Goal: Task Accomplishment & Management: Use online tool/utility

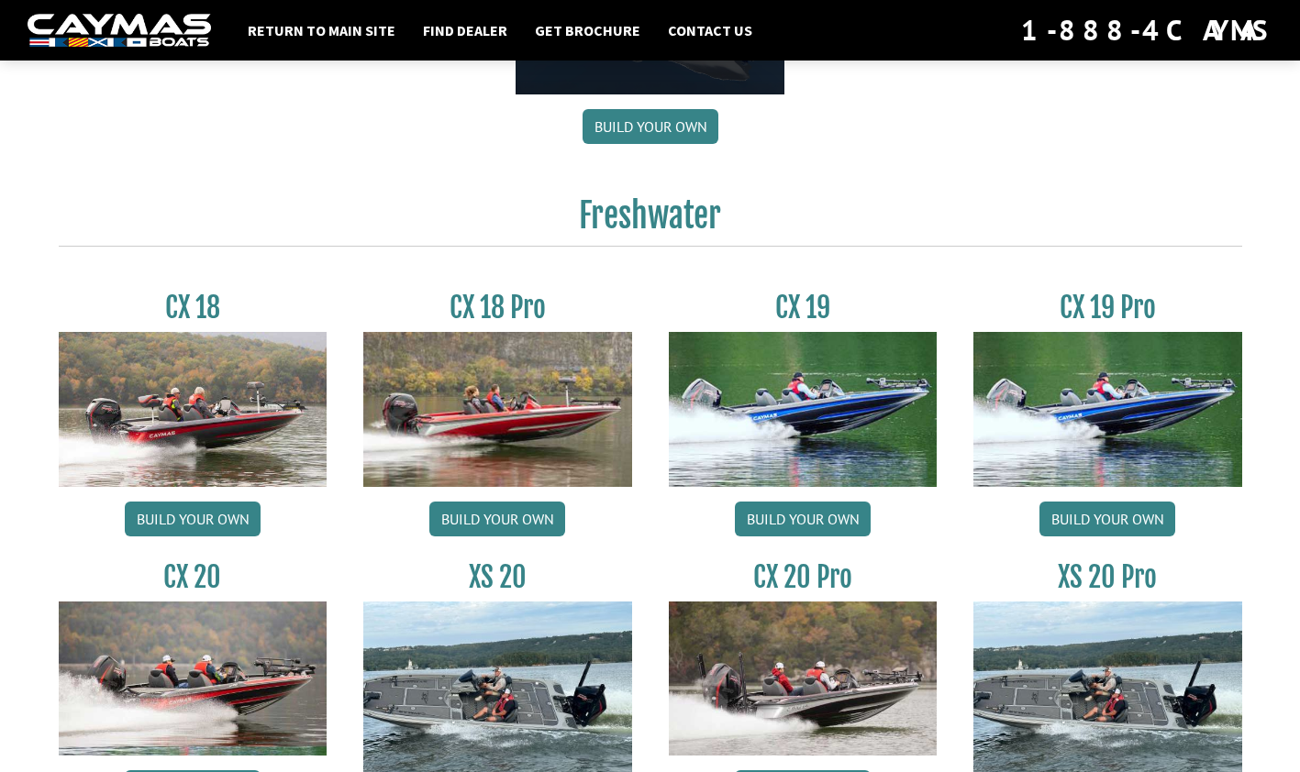
scroll to position [1381, 0]
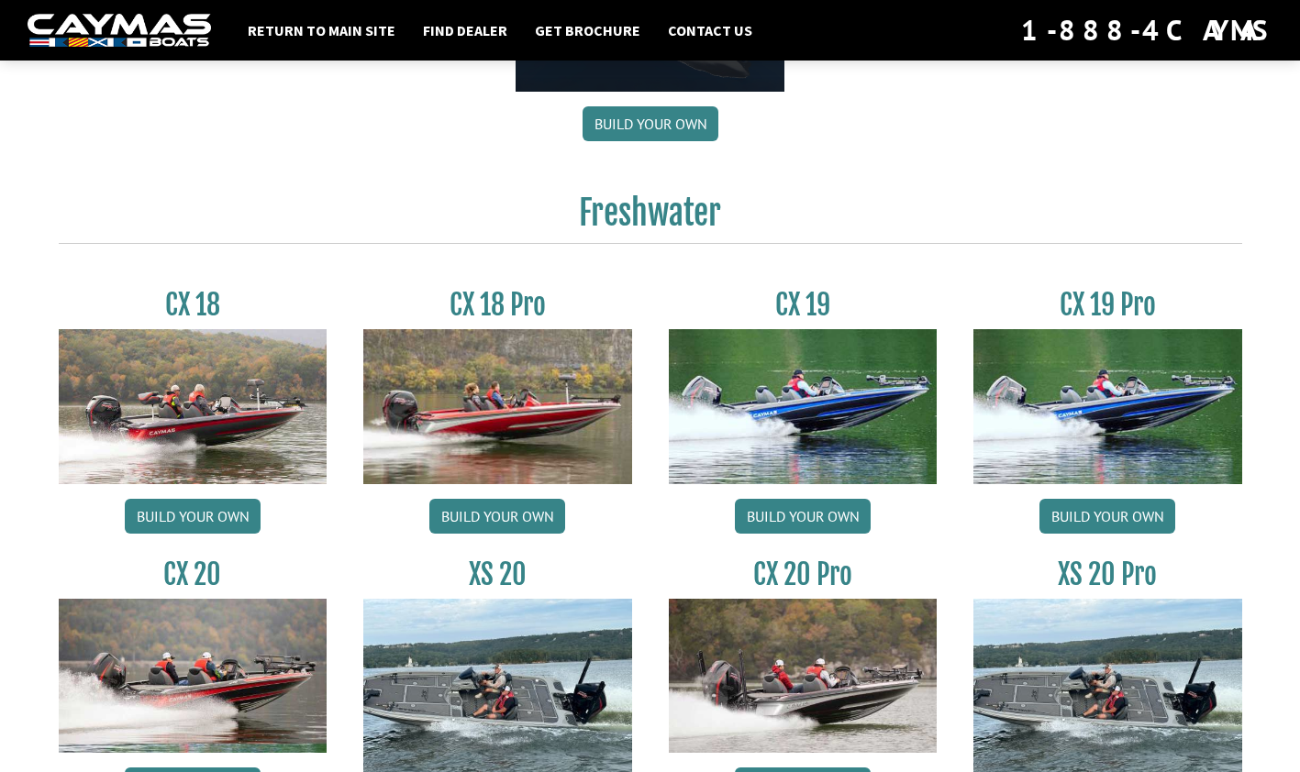
click at [1114, 404] on img at bounding box center [1107, 406] width 269 height 154
click at [1096, 518] on link "Build your own" at bounding box center [1107, 516] width 136 height 35
click at [33, 95] on div "Return to main site Find Dealer Get Brochure Contact Us 1-888-4CAYMAS Choose bo…" at bounding box center [650, 77] width 1300 height 2916
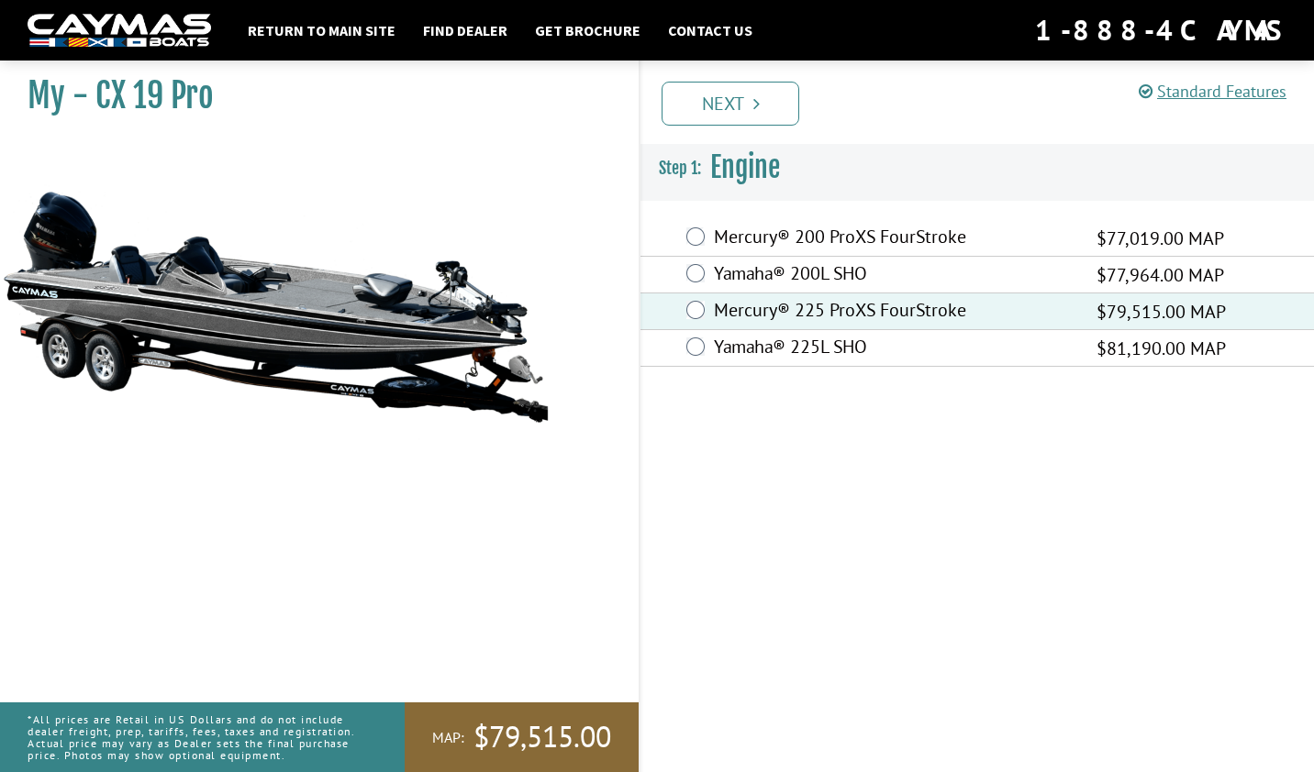
click at [734, 98] on link "Next" at bounding box center [730, 104] width 138 height 44
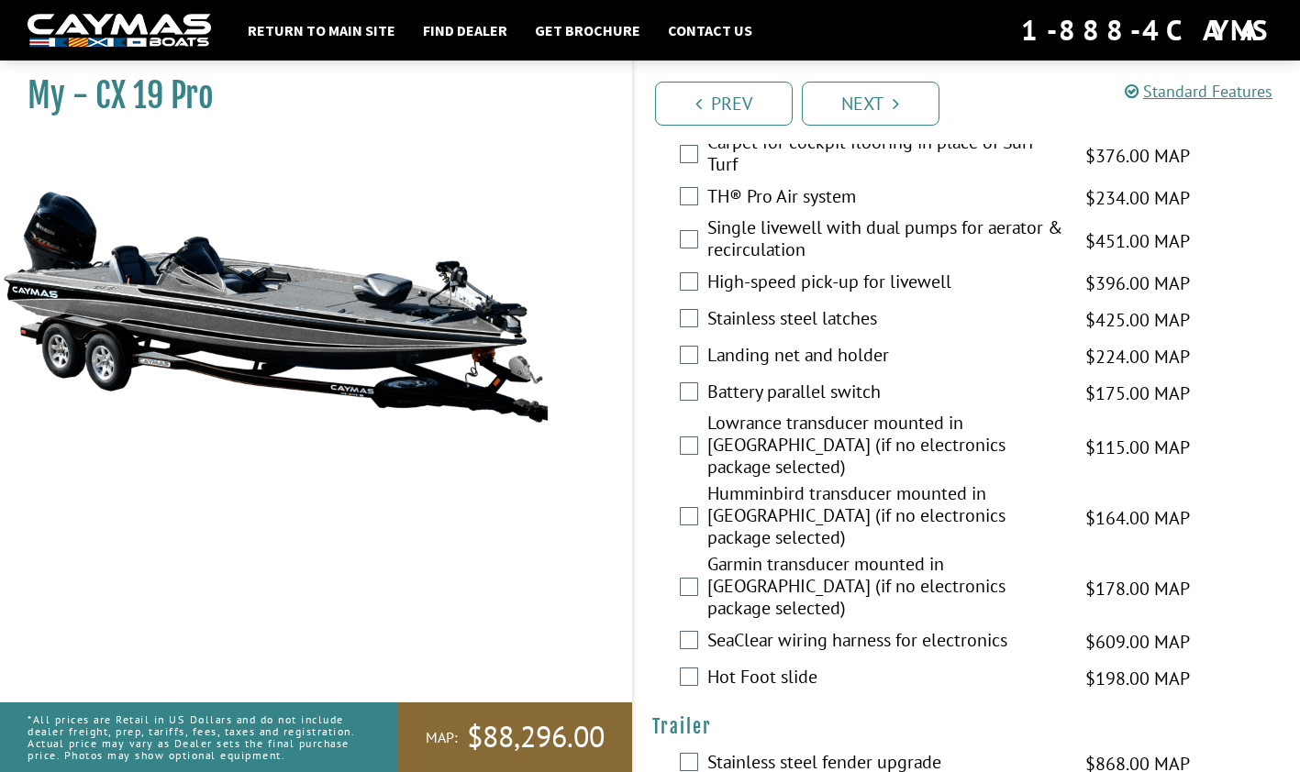
scroll to position [3022, 0]
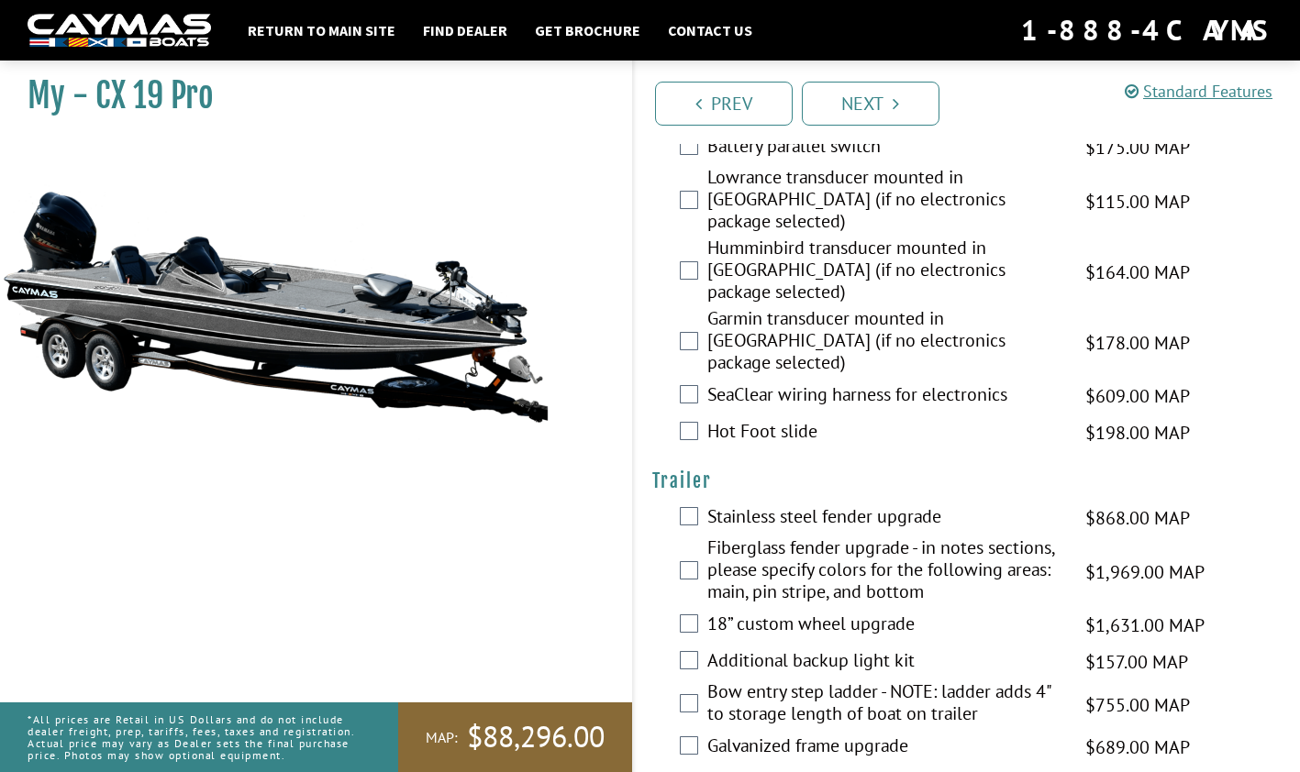
click at [710, 771] on label "Trailer Parking Brake" at bounding box center [885, 784] width 356 height 27
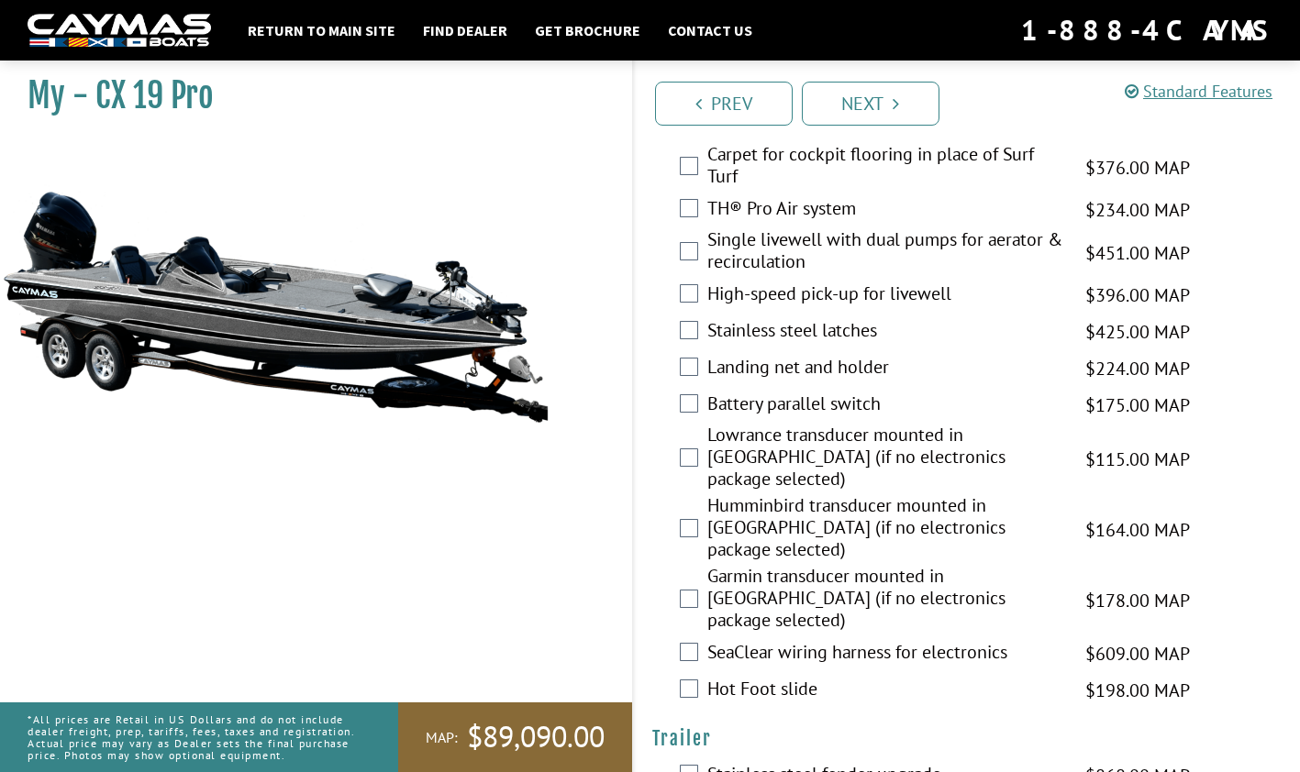
scroll to position [2764, 0]
click at [882, 92] on link "Next" at bounding box center [871, 104] width 138 height 44
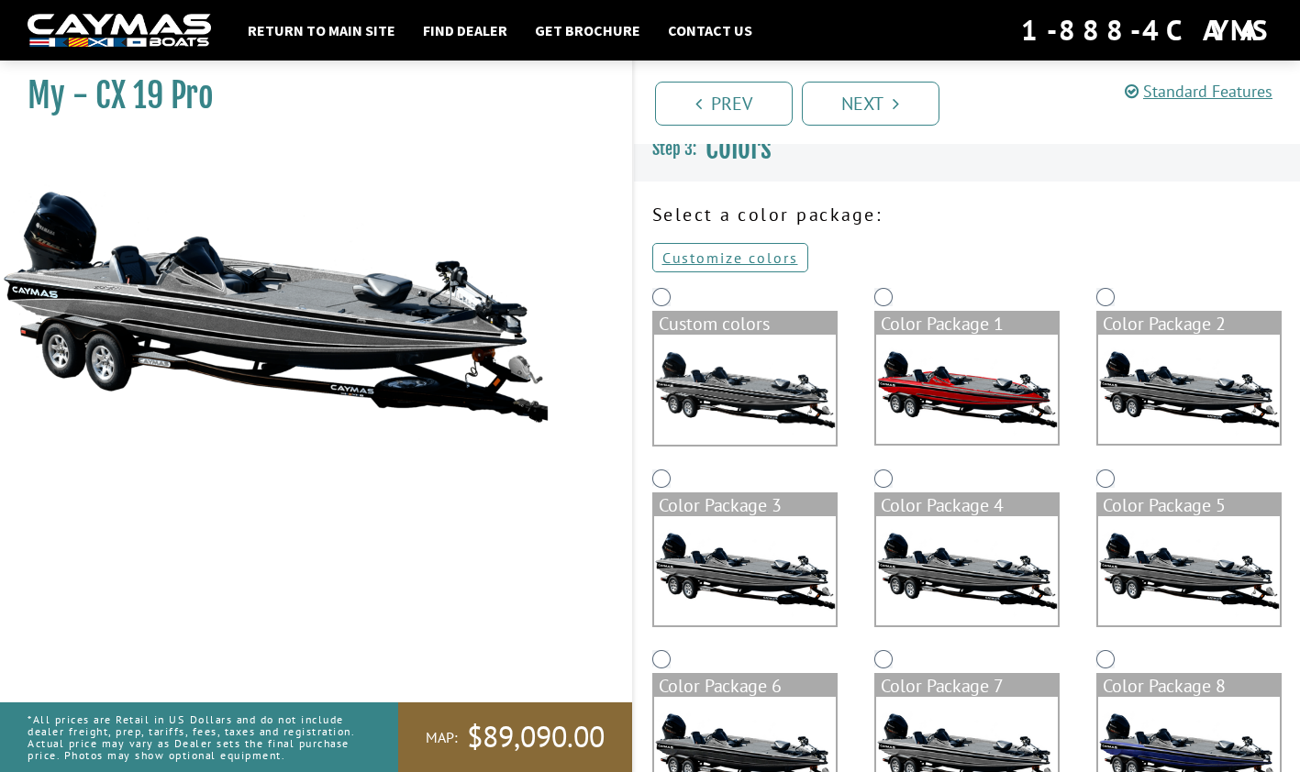
scroll to position [0, 0]
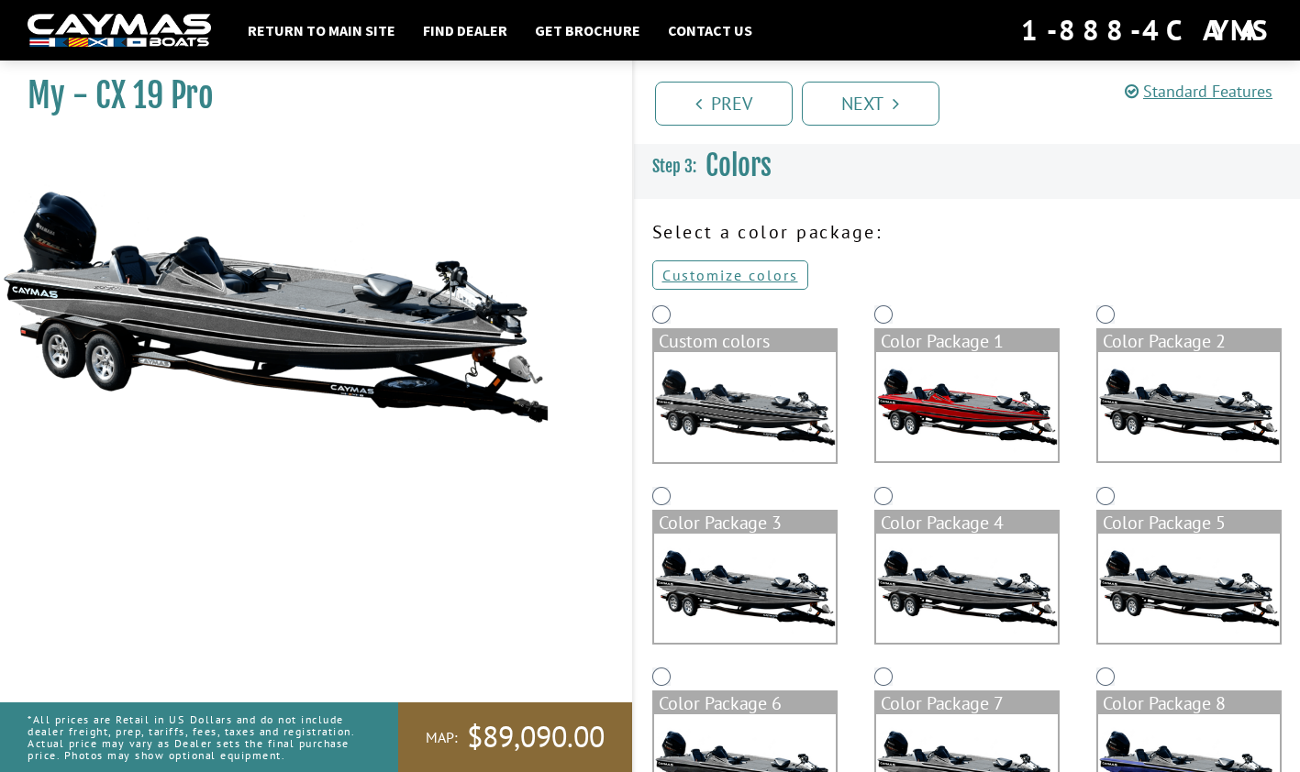
click at [1143, 402] on img at bounding box center [1189, 406] width 182 height 109
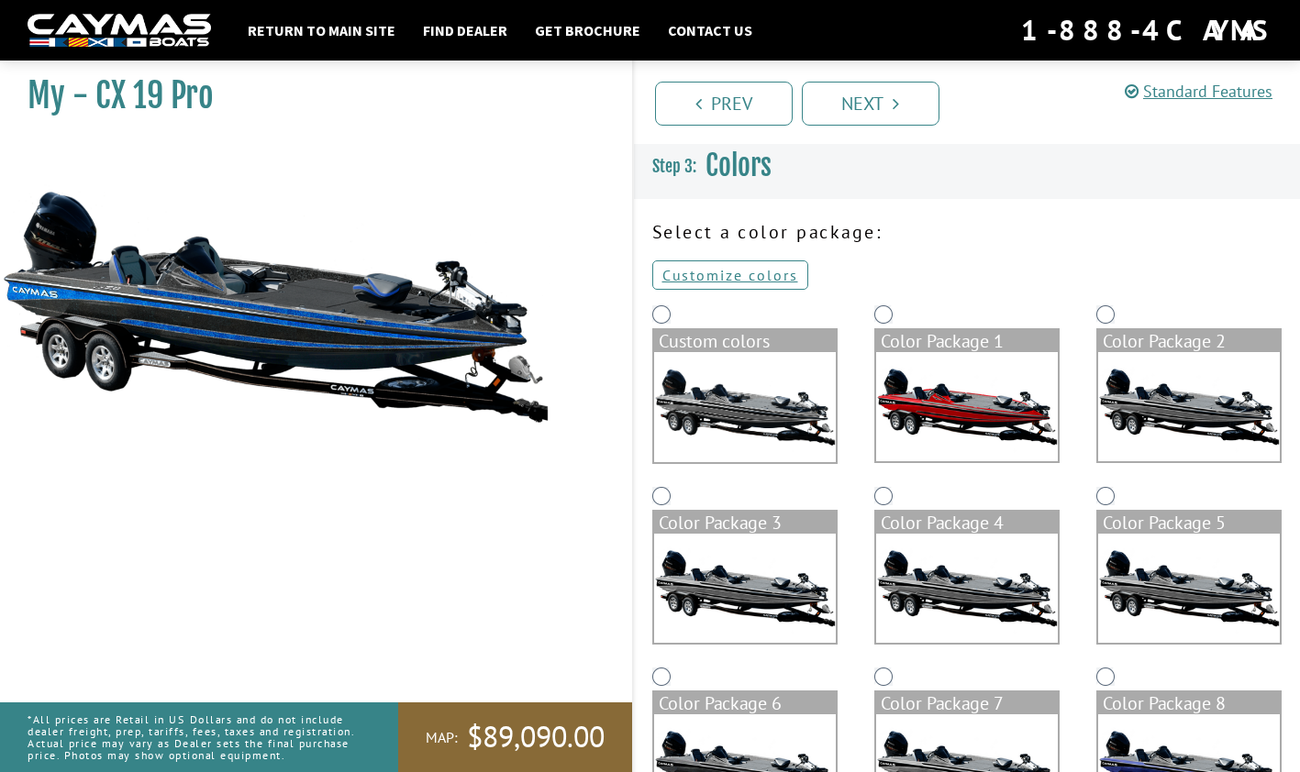
click at [969, 381] on img at bounding box center [967, 406] width 182 height 109
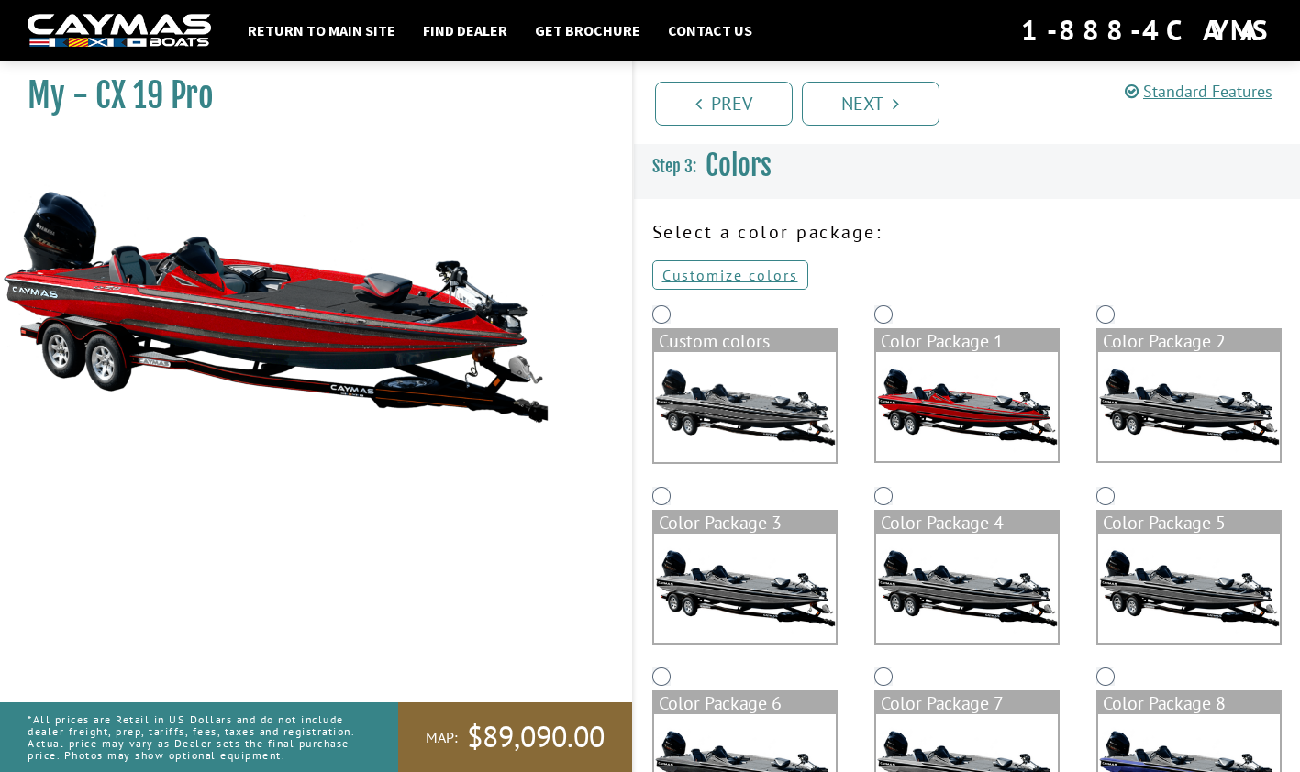
click at [782, 567] on img at bounding box center [745, 588] width 182 height 109
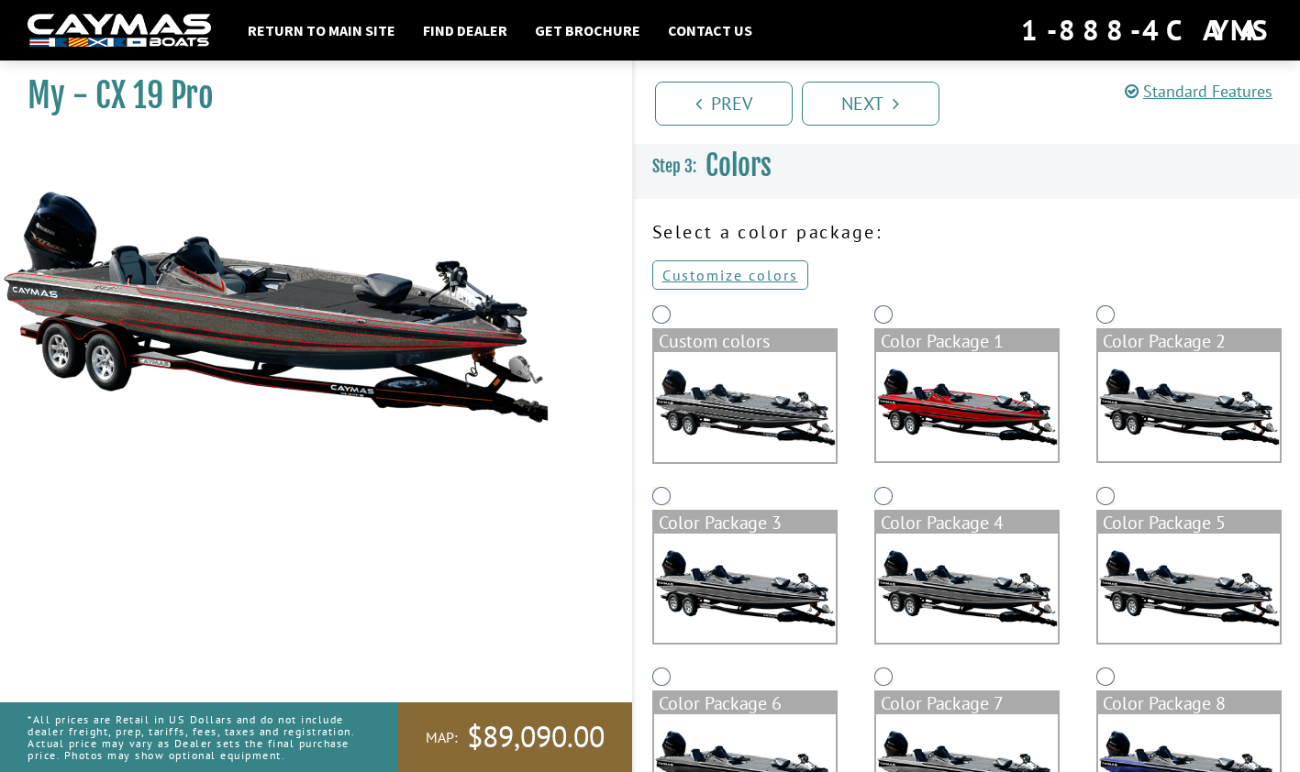
click at [938, 548] on img at bounding box center [967, 588] width 182 height 109
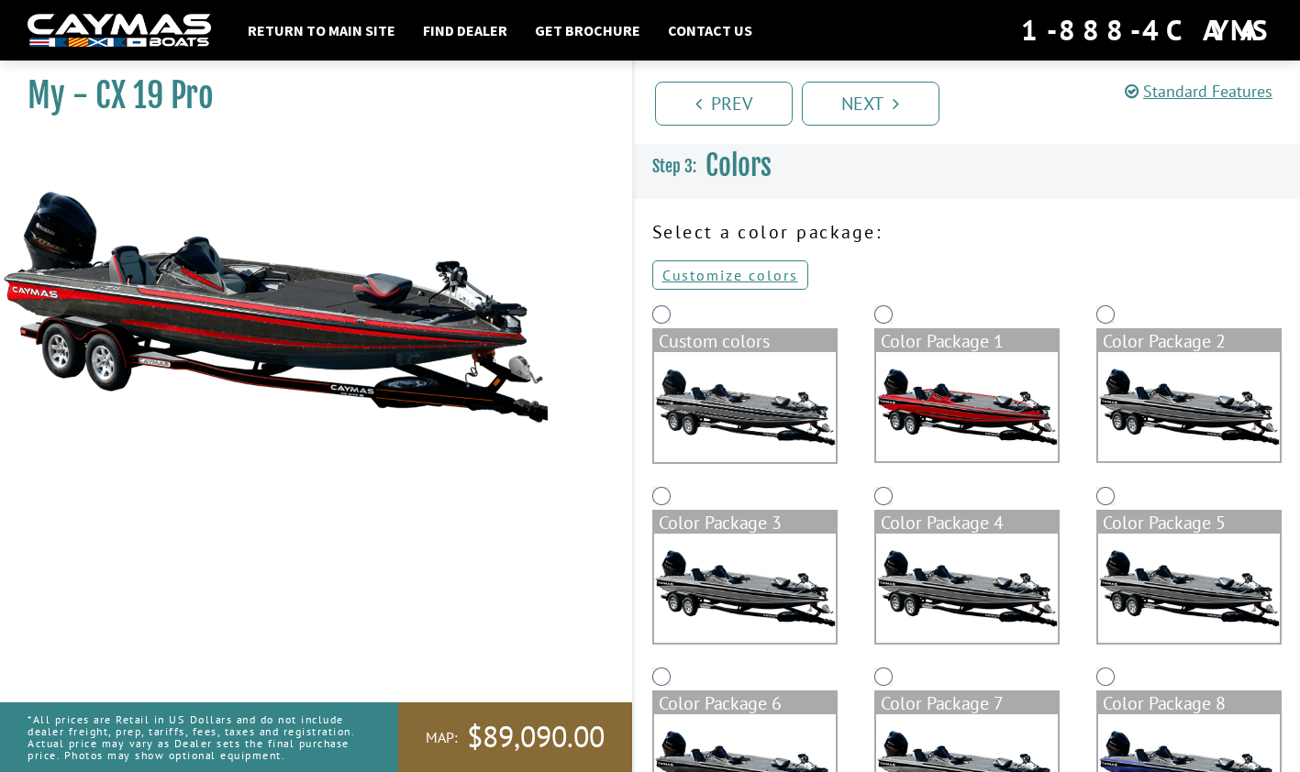
click at [1165, 578] on img at bounding box center [1189, 588] width 182 height 109
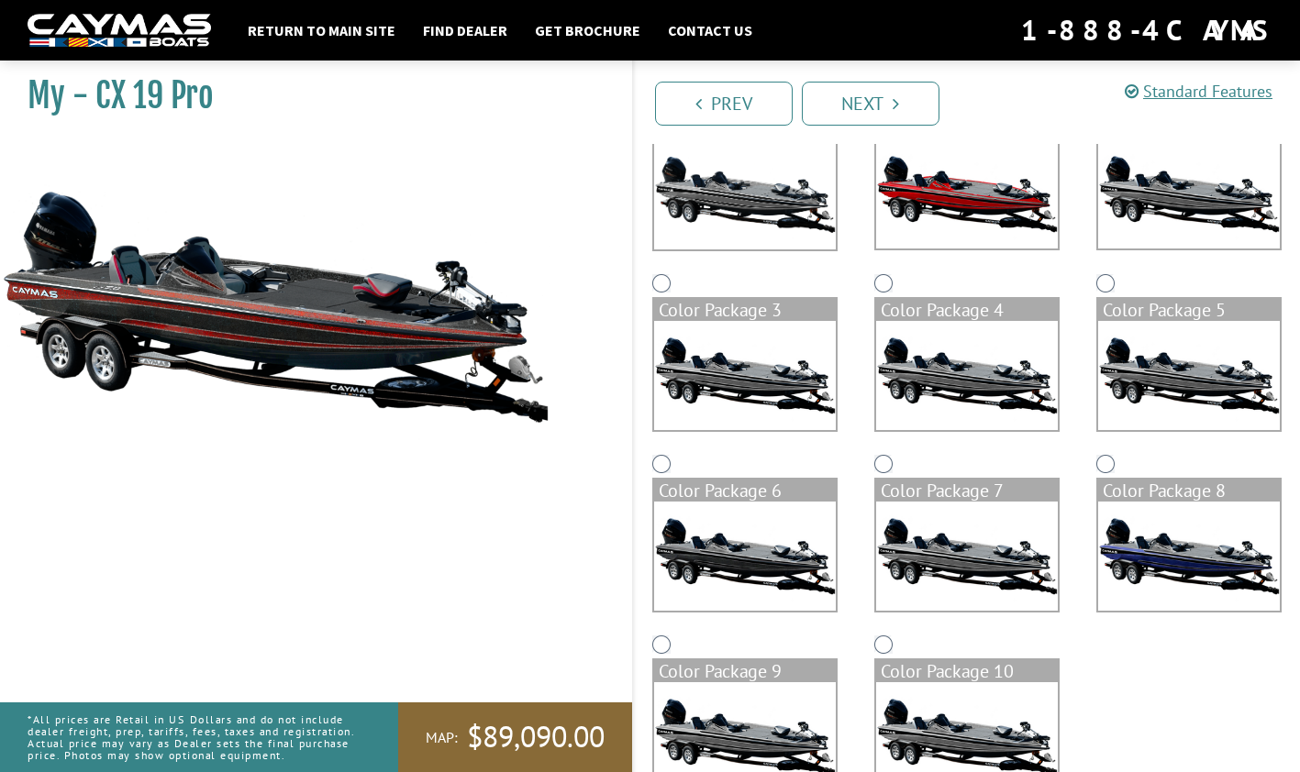
scroll to position [211, 0]
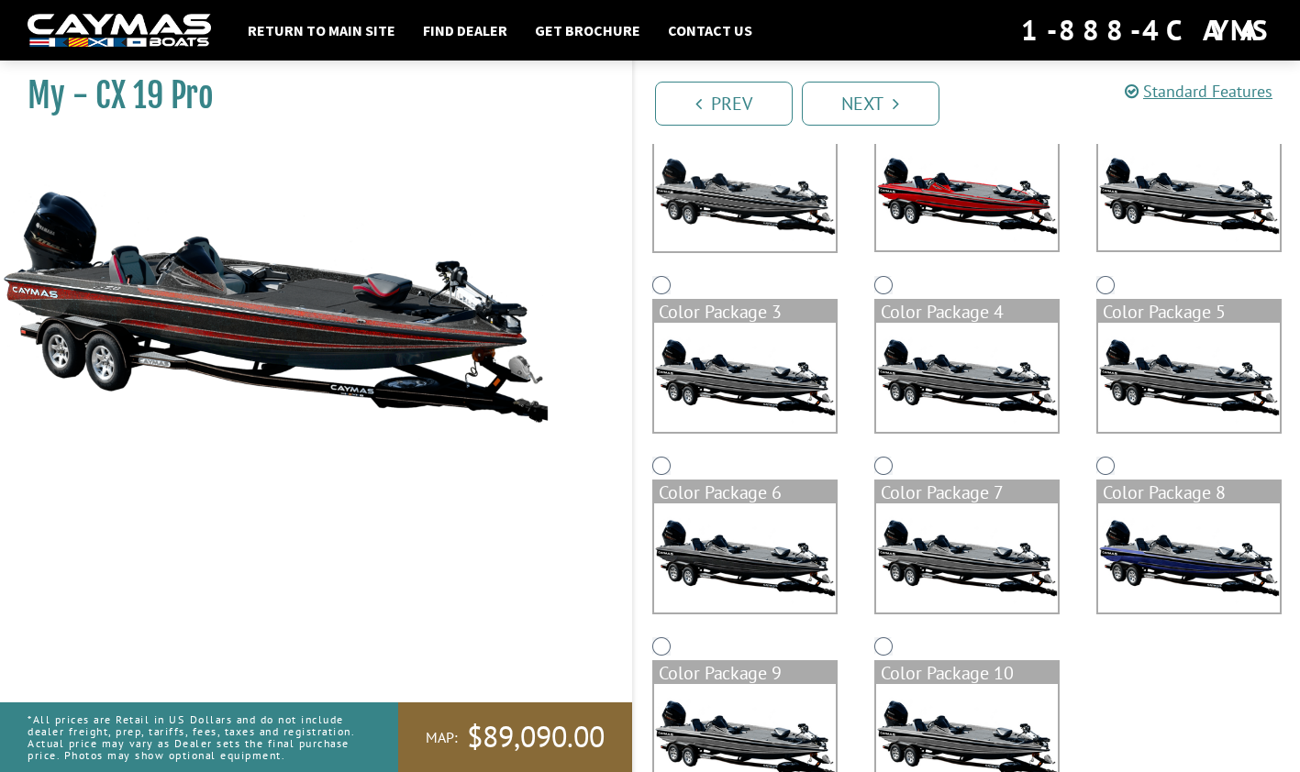
click at [761, 571] on img at bounding box center [745, 558] width 182 height 109
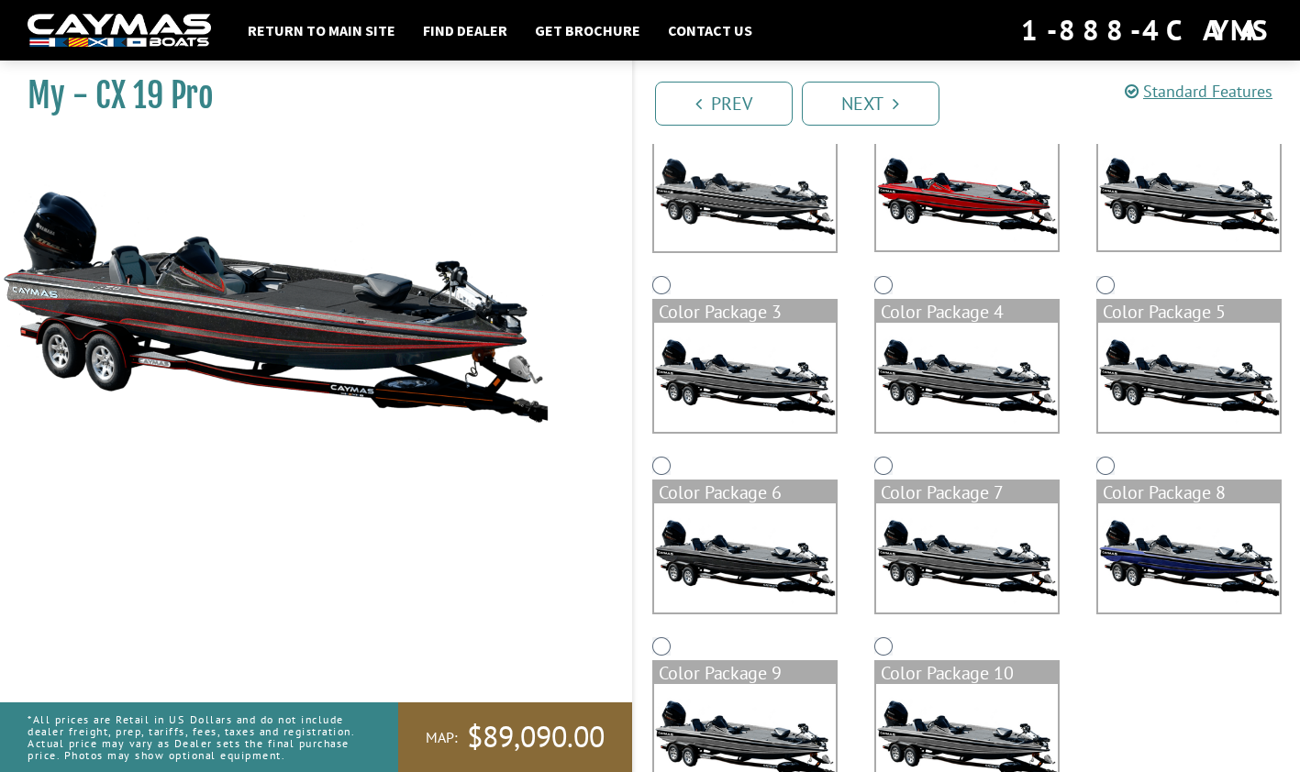
click at [933, 534] on img at bounding box center [967, 558] width 182 height 109
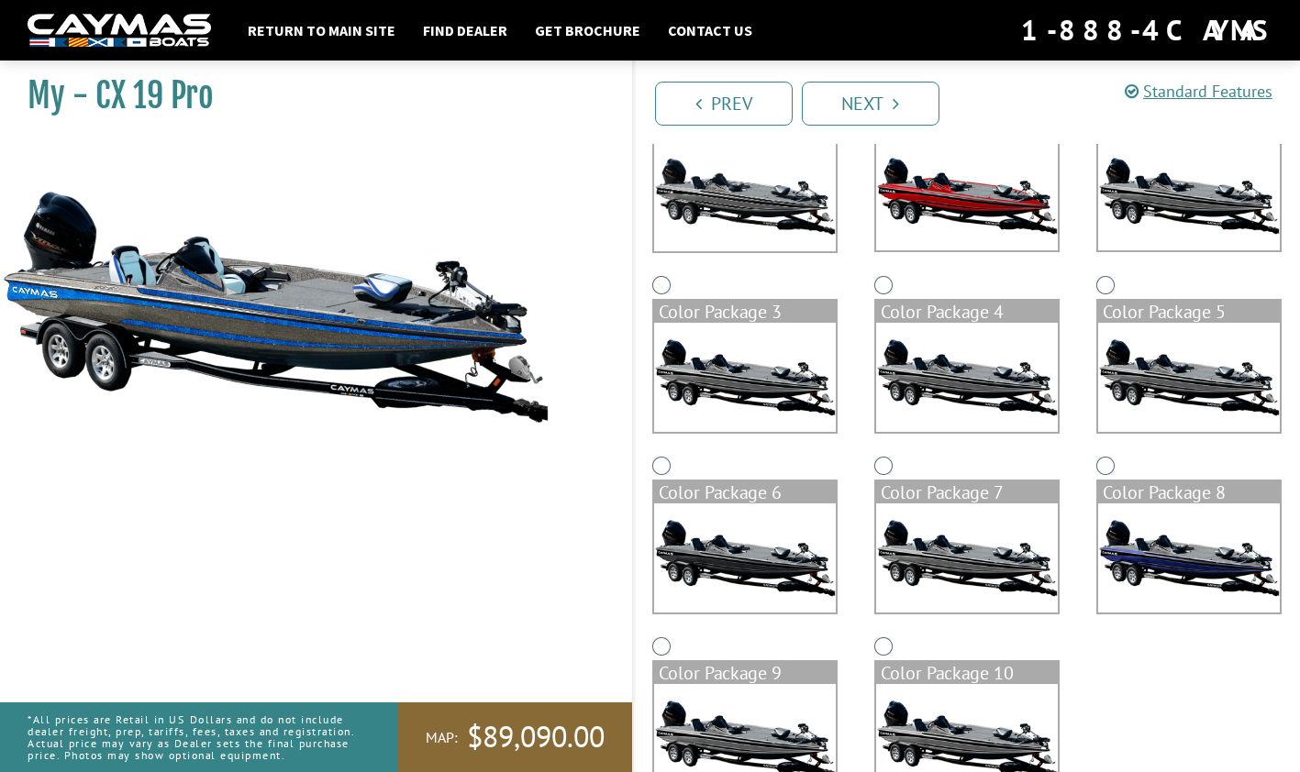
click at [1185, 535] on img at bounding box center [1189, 558] width 182 height 109
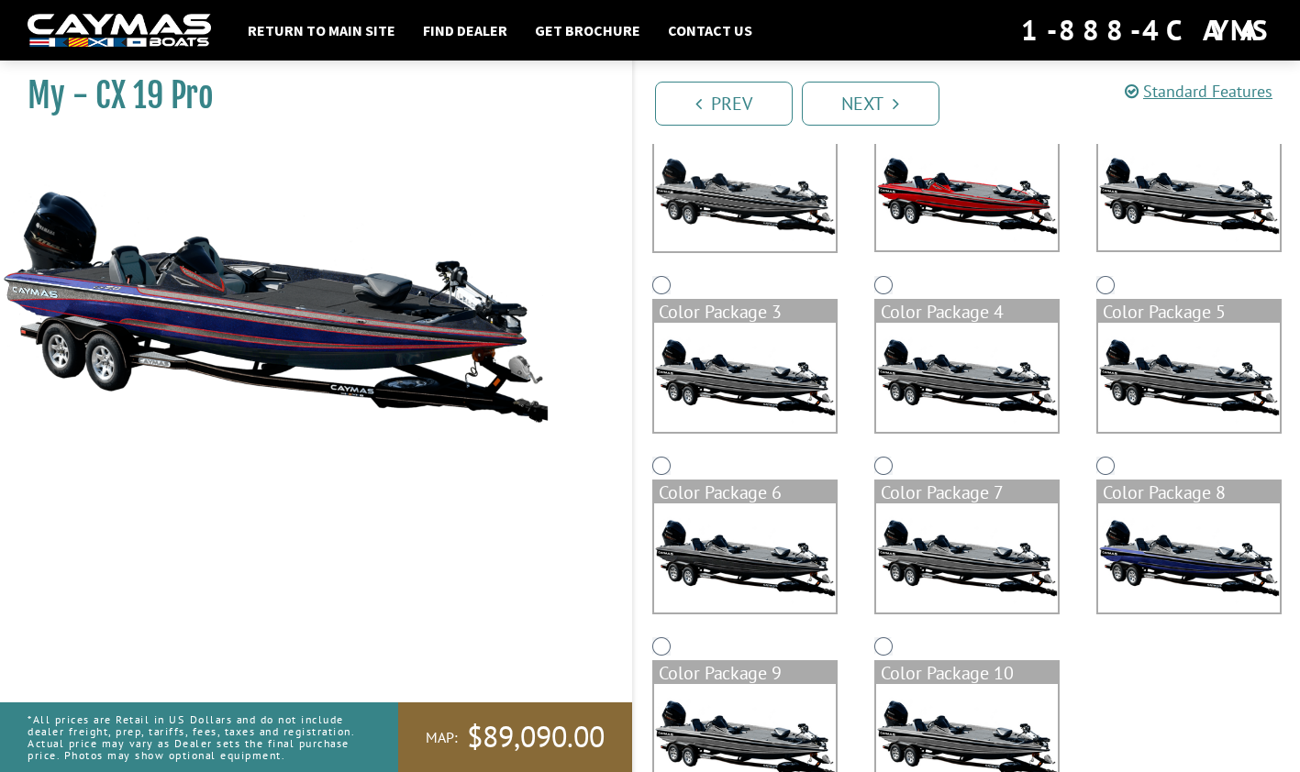
click at [934, 679] on div "Color Package 10" at bounding box center [967, 673] width 182 height 22
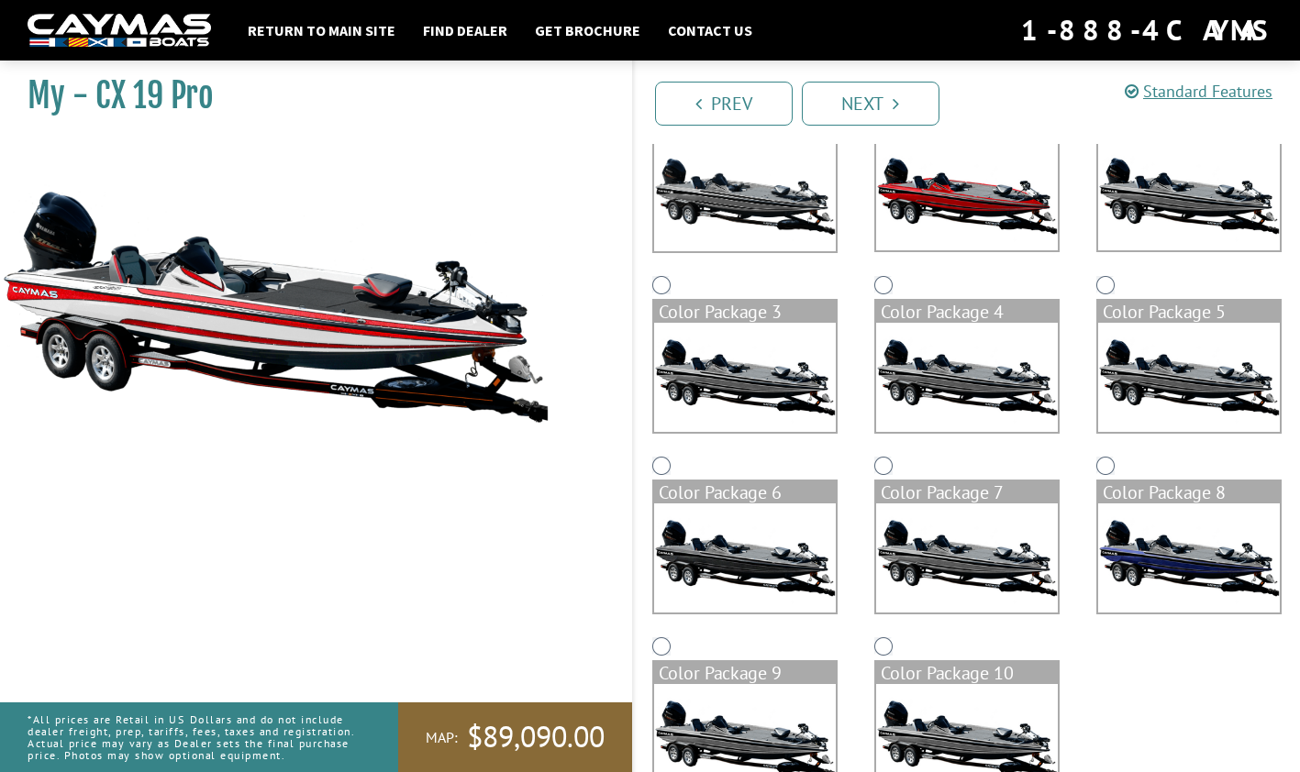
click at [758, 728] on img at bounding box center [745, 738] width 182 height 109
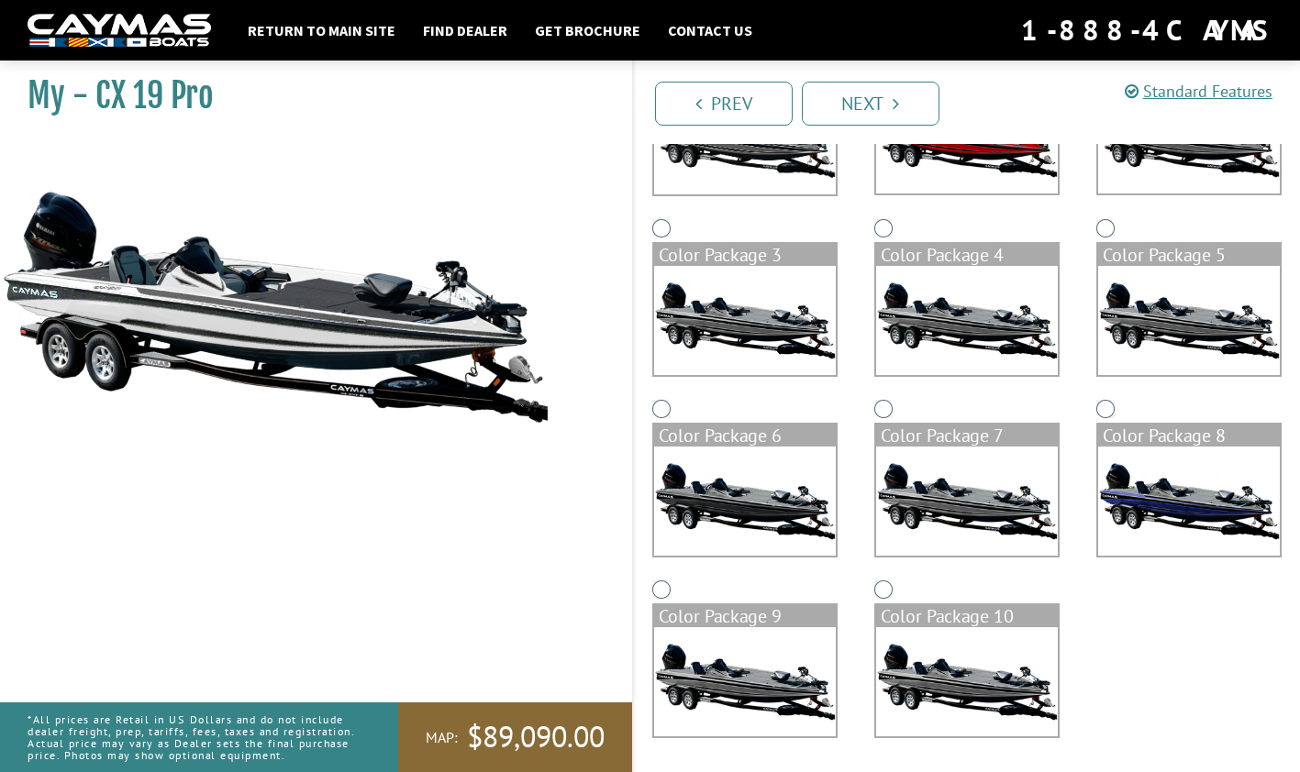
scroll to position [271, 0]
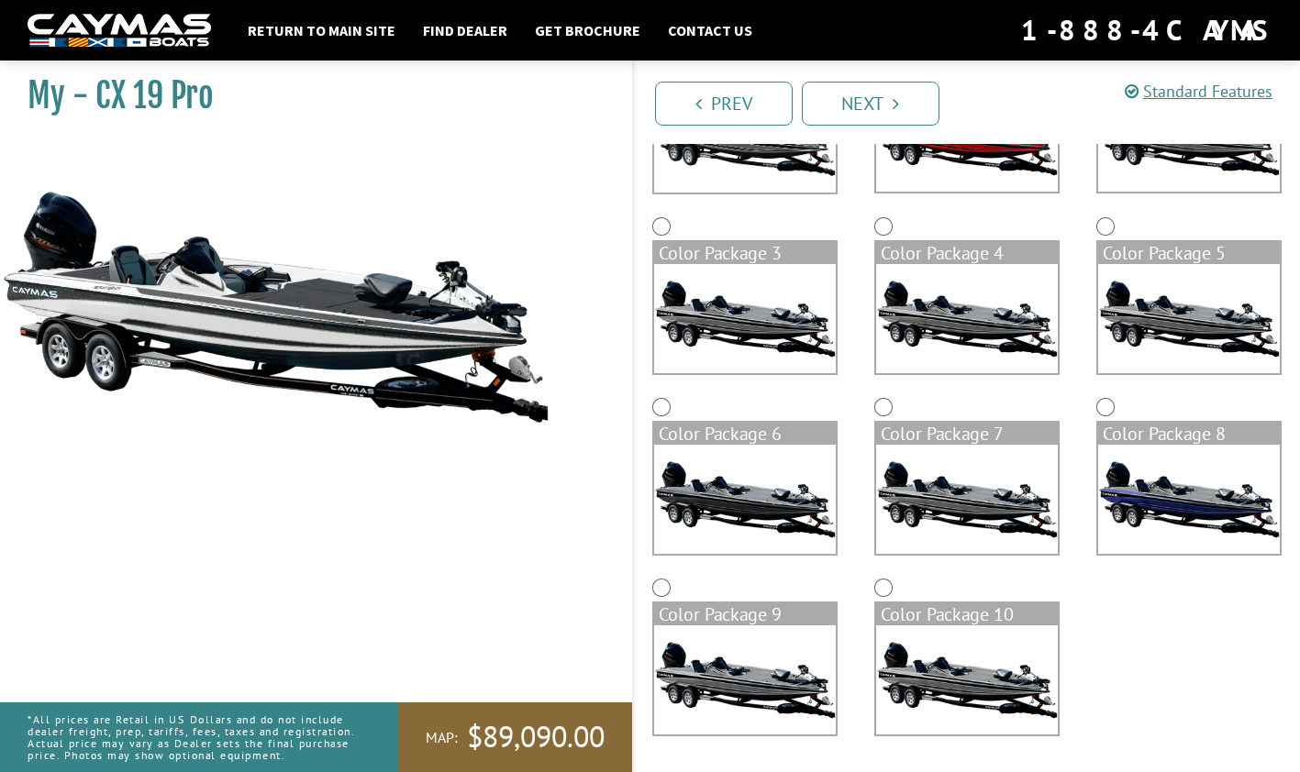
click at [936, 684] on img at bounding box center [967, 680] width 182 height 109
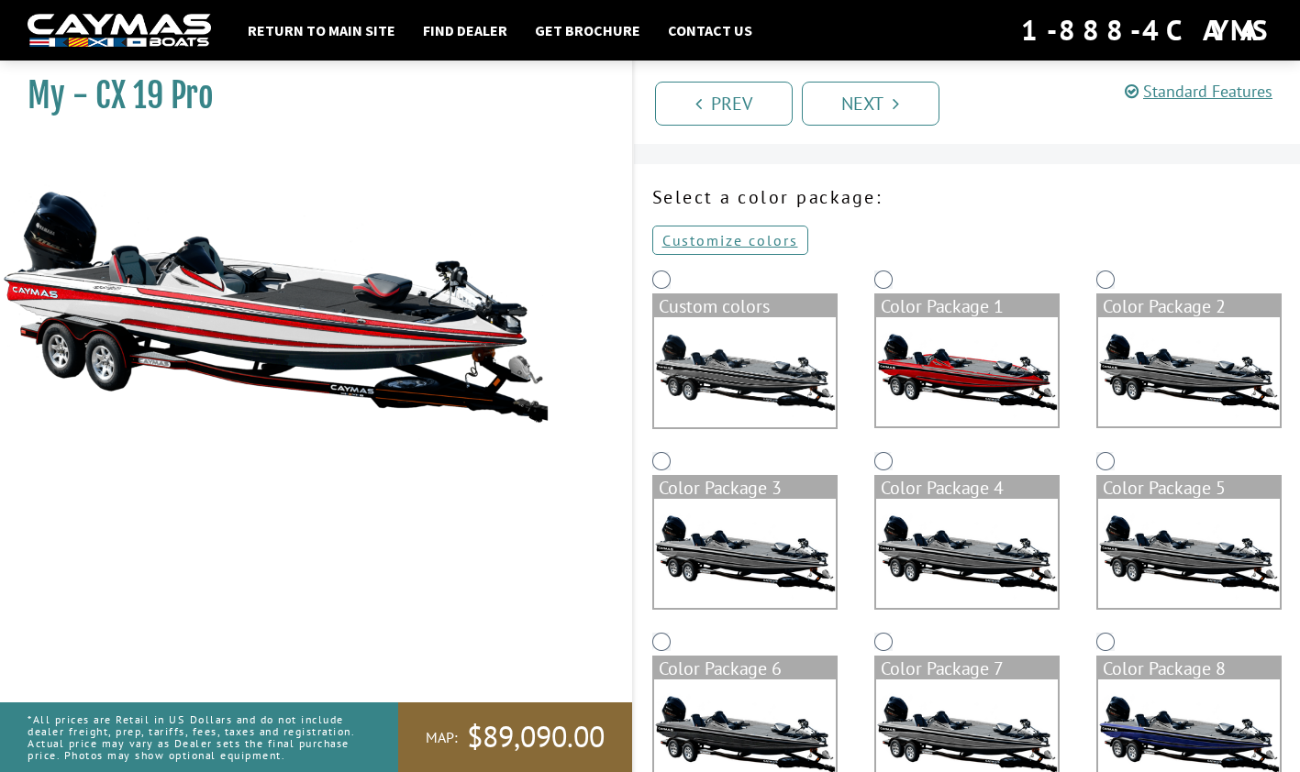
scroll to position [41, 0]
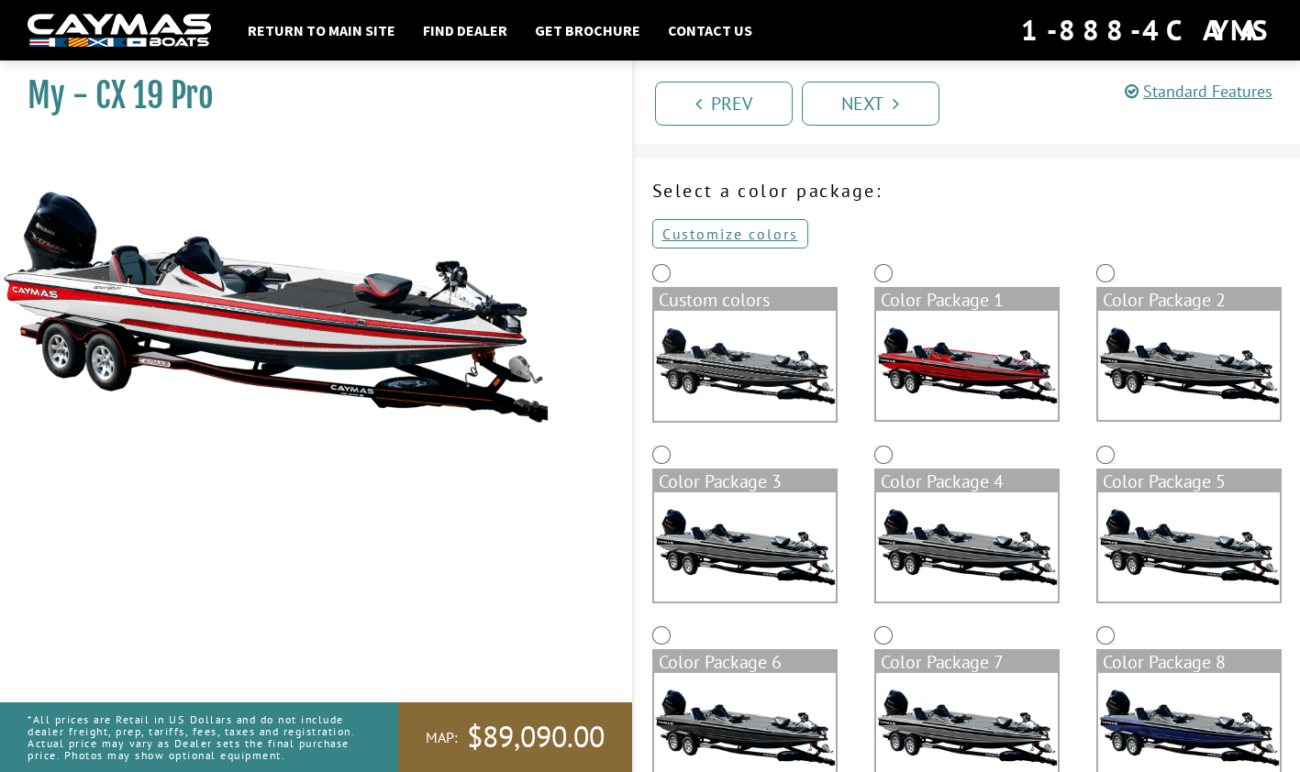
click at [735, 358] on img at bounding box center [745, 366] width 182 height 110
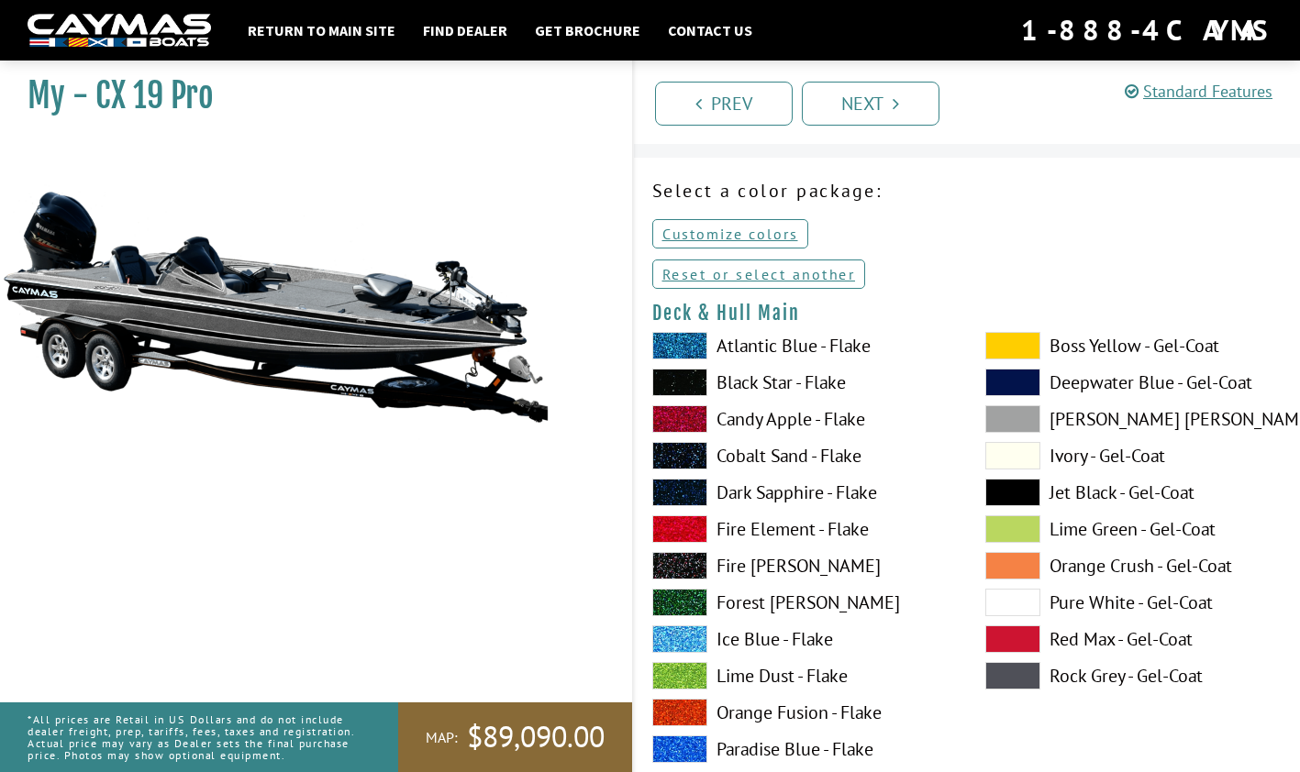
click at [780, 357] on label "Atlantic Blue - Flake" at bounding box center [800, 346] width 296 height 28
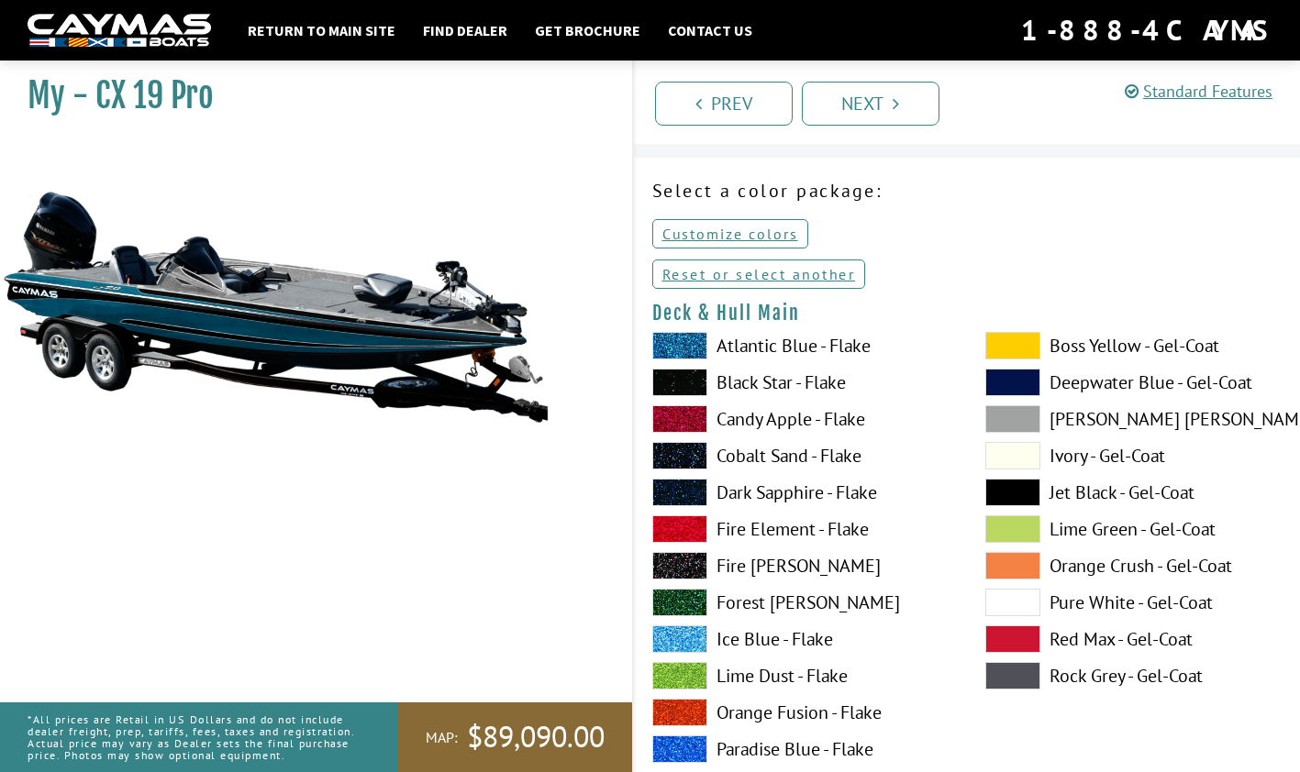
click at [798, 354] on label "Atlantic Blue - Flake" at bounding box center [800, 346] width 296 height 28
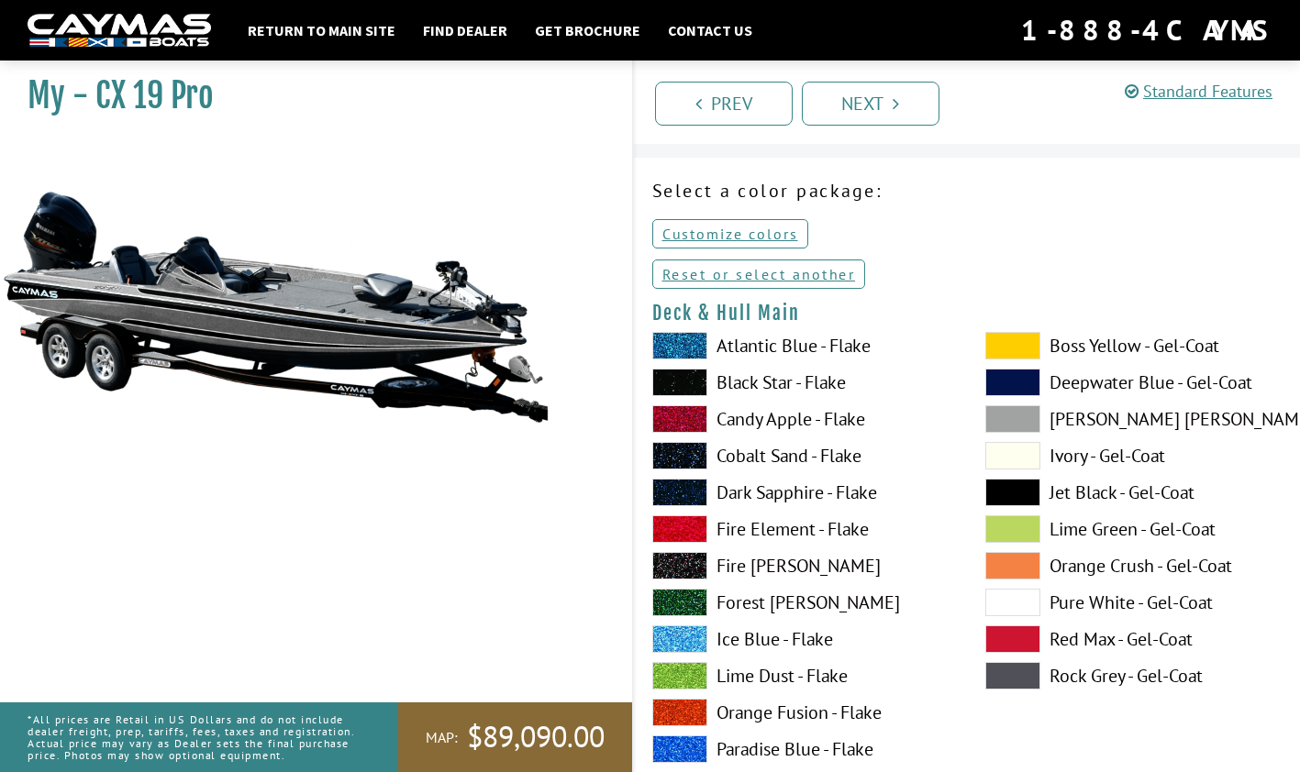
click at [1118, 416] on label "[PERSON_NAME] [PERSON_NAME] - Gel-Coat" at bounding box center [1133, 419] width 296 height 28
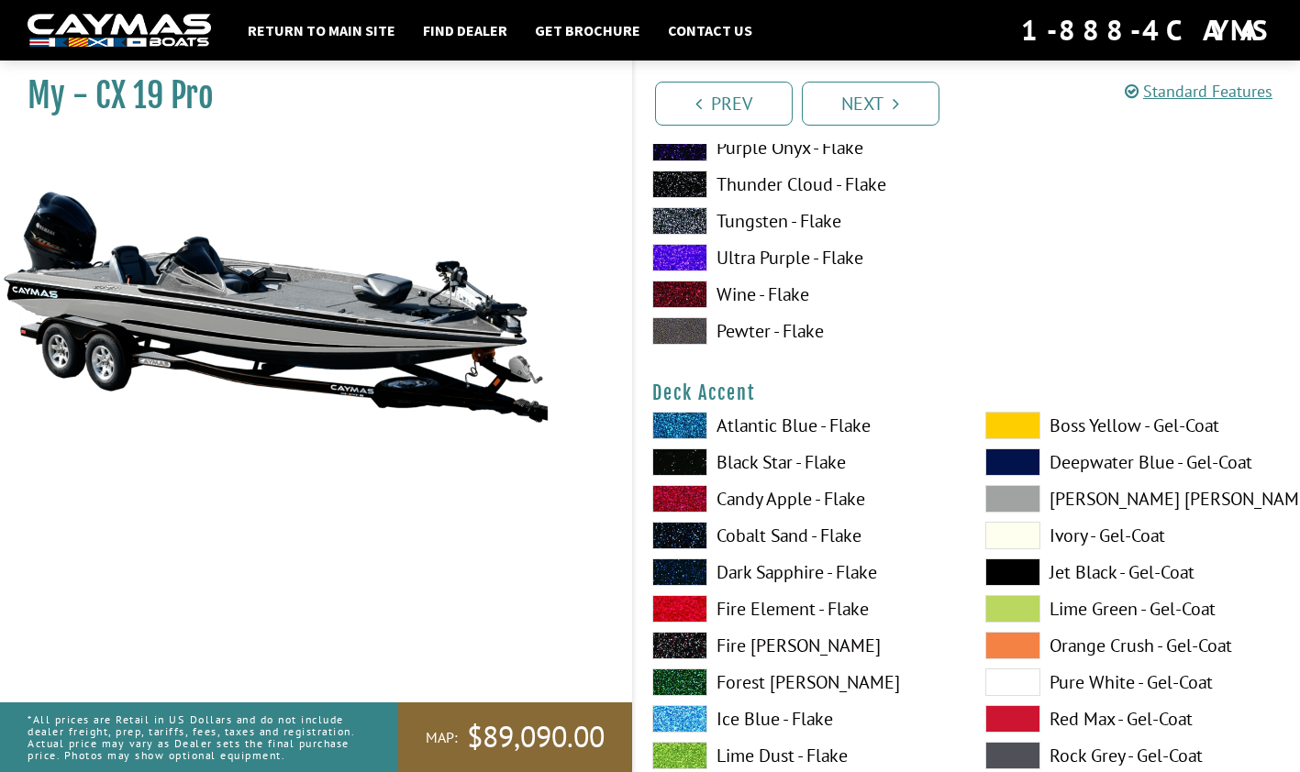
scroll to position [716, 0]
click at [765, 619] on label "Fire Element - Flake" at bounding box center [800, 609] width 296 height 28
click at [776, 617] on label "Fire Element - Flake" at bounding box center [800, 609] width 296 height 28
click at [783, 572] on label "Dark Sapphire - Flake" at bounding box center [800, 573] width 296 height 28
click at [795, 566] on label "Dark Sapphire - Flake" at bounding box center [800, 573] width 296 height 28
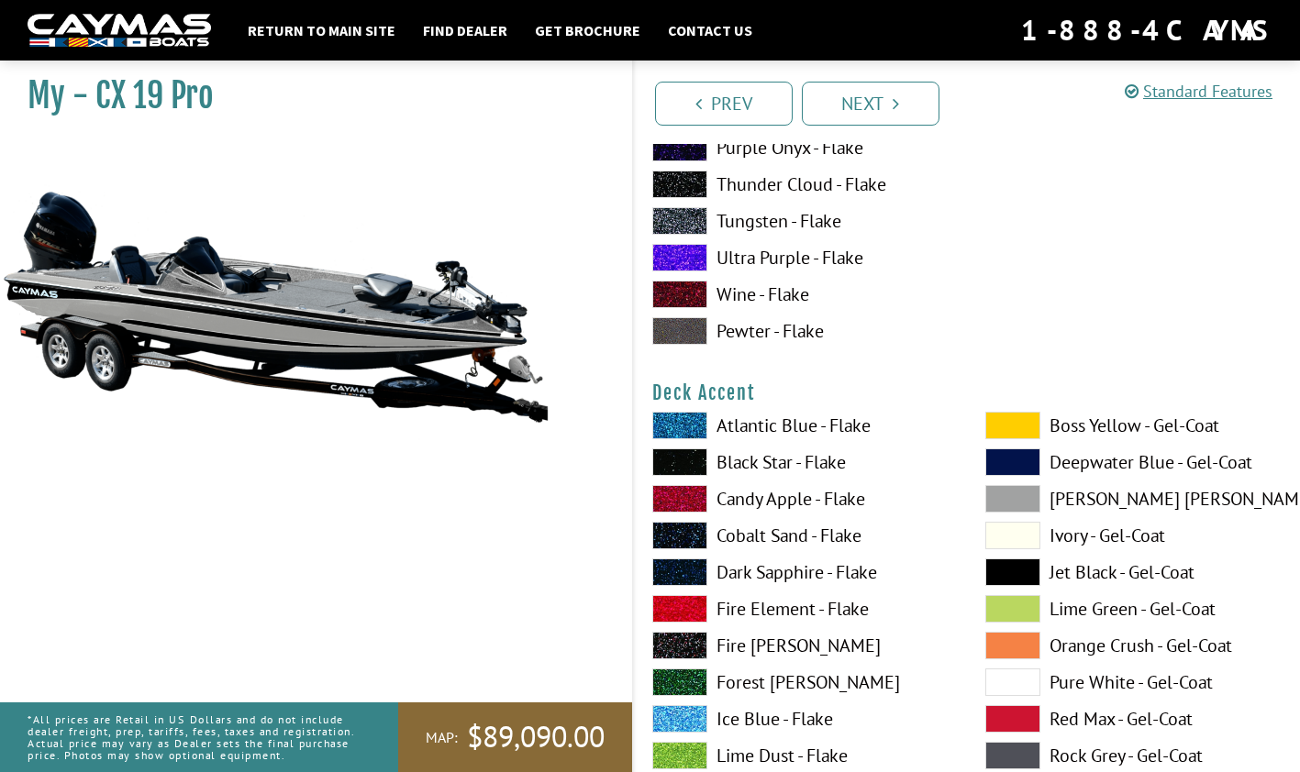
click at [1084, 683] on label "Pure White - Gel-Coat" at bounding box center [1133, 683] width 296 height 28
click at [1090, 675] on label "Pure White - Gel-Coat" at bounding box center [1133, 683] width 296 height 28
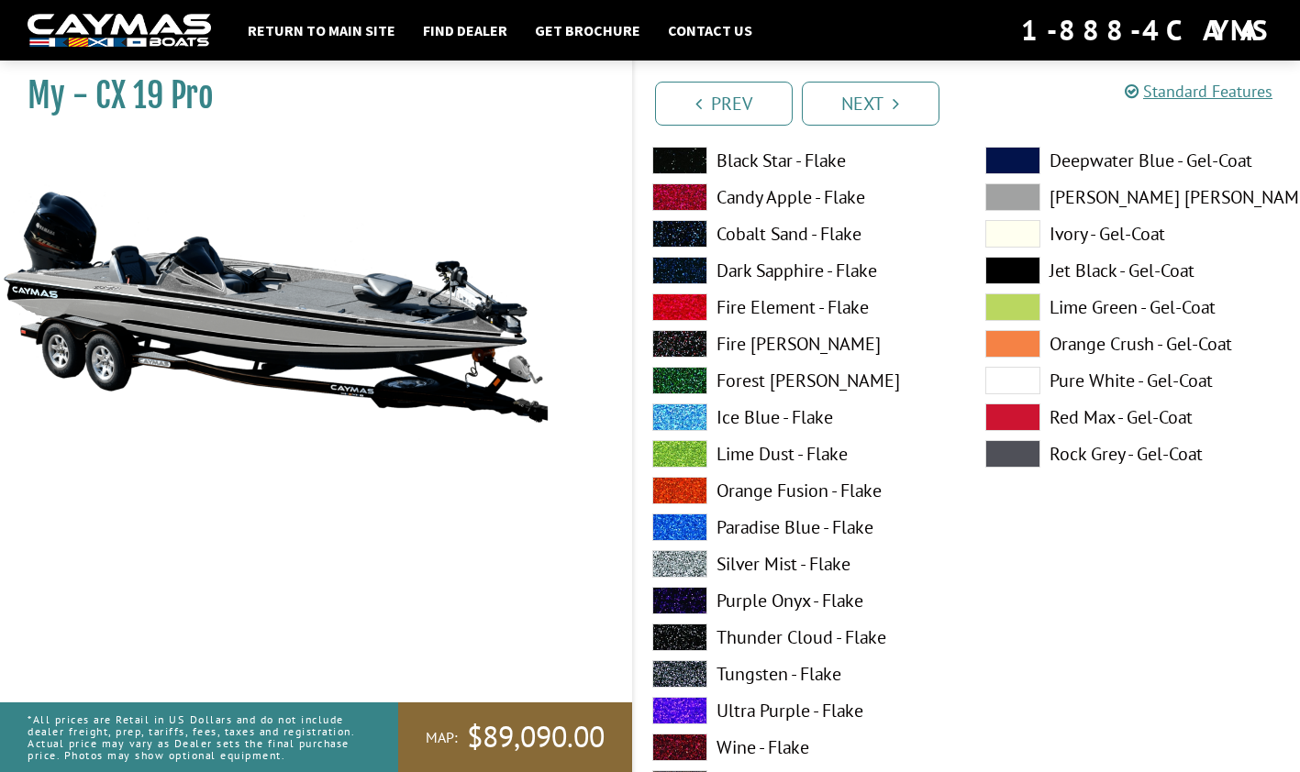
scroll to position [1022, 0]
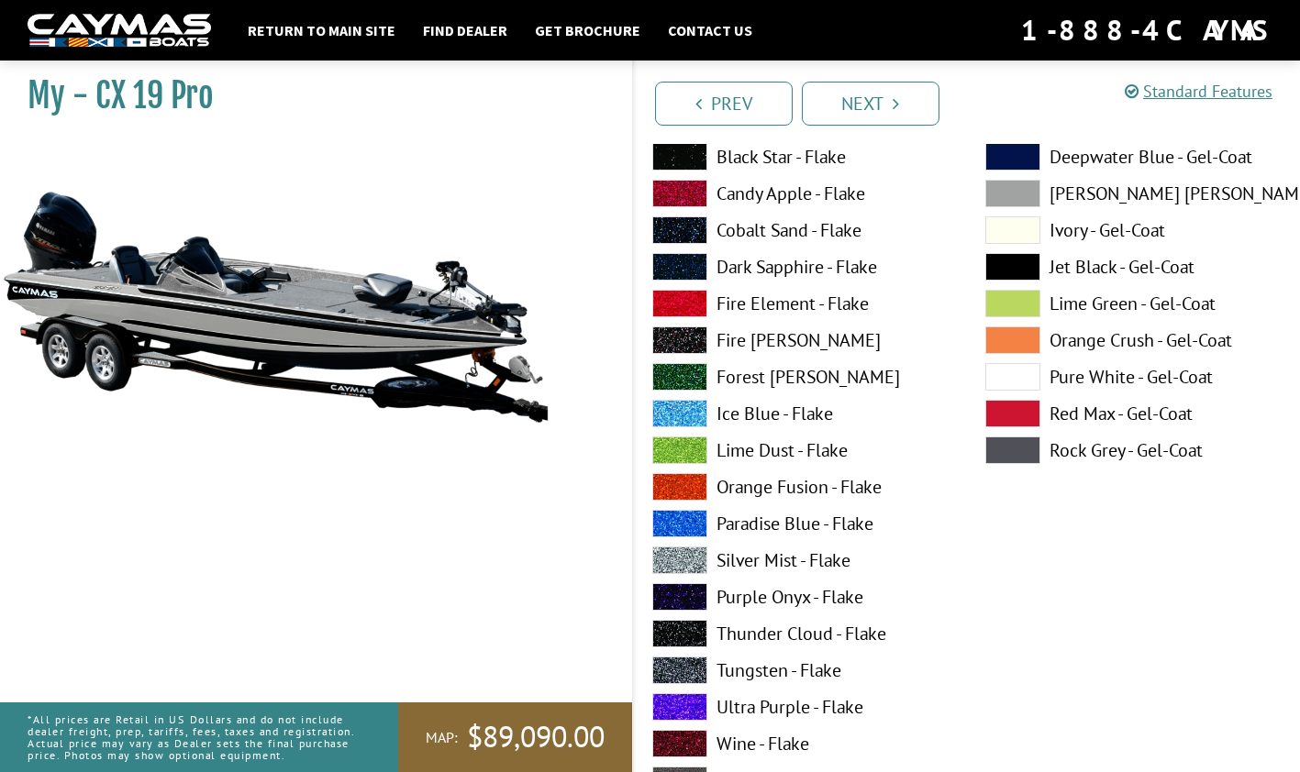
click at [739, 562] on label "Silver Mist - Flake" at bounding box center [800, 561] width 296 height 28
click at [766, 562] on label "Silver Mist - Flake" at bounding box center [800, 561] width 296 height 28
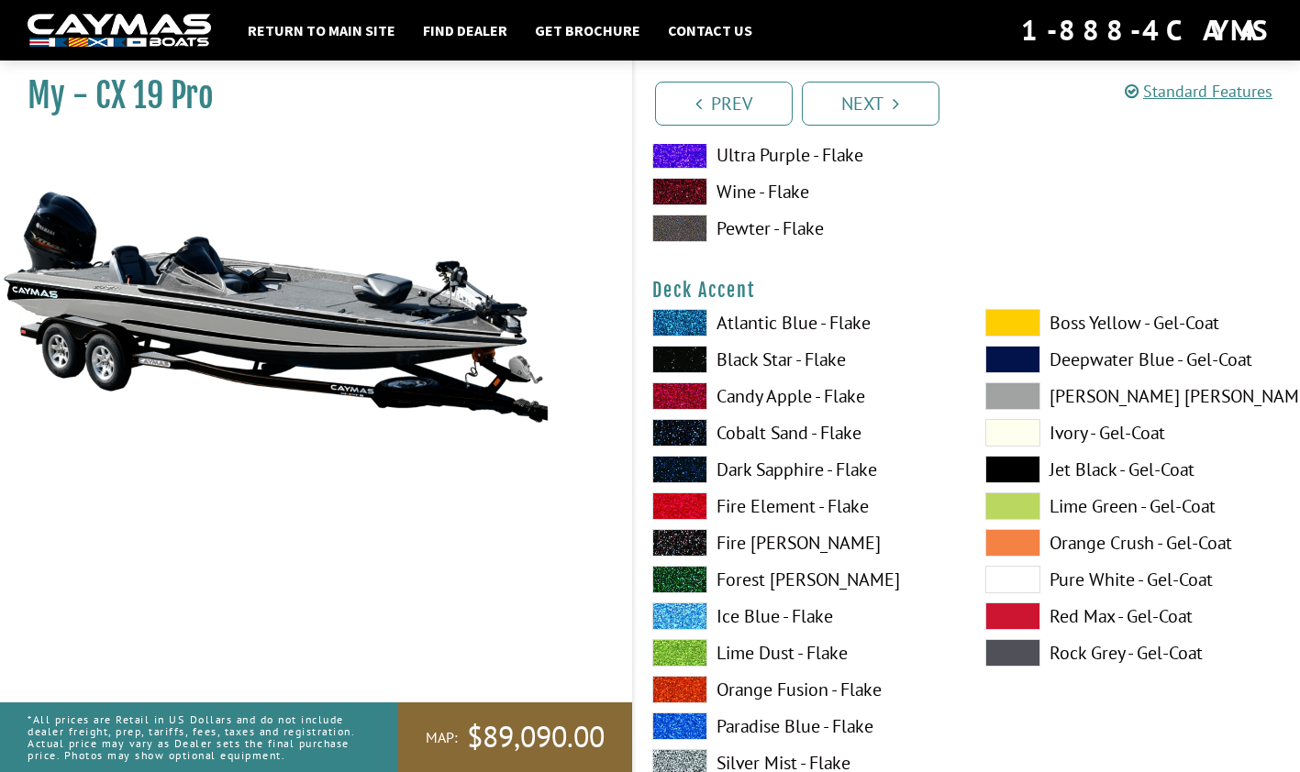
scroll to position [816, 0]
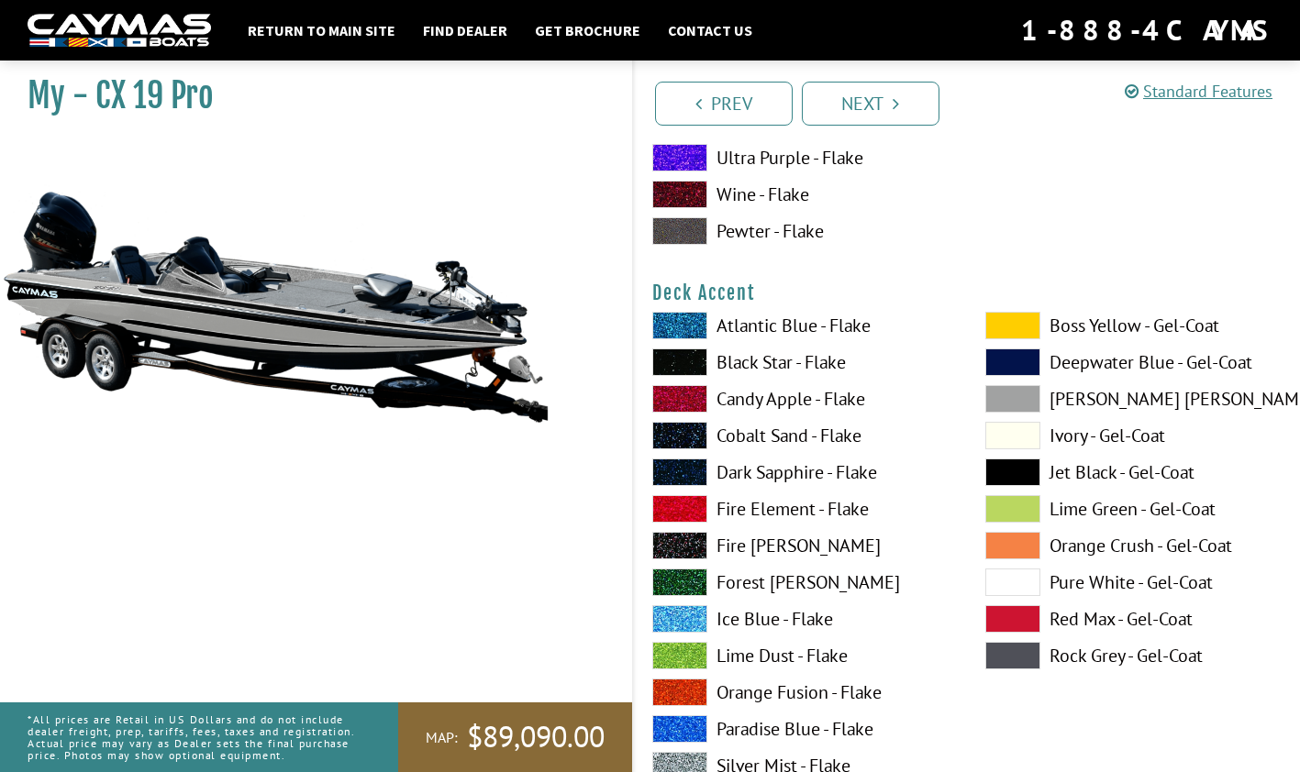
click at [739, 369] on label "Black Star - Flake" at bounding box center [800, 363] width 296 height 28
click at [778, 355] on label "Black Star - Flake" at bounding box center [800, 363] width 296 height 28
click at [786, 363] on label "Black Star - Flake" at bounding box center [800, 363] width 296 height 28
click at [781, 373] on label "Black Star - Flake" at bounding box center [800, 363] width 296 height 28
click at [781, 367] on label "Black Star - Flake" at bounding box center [800, 363] width 296 height 28
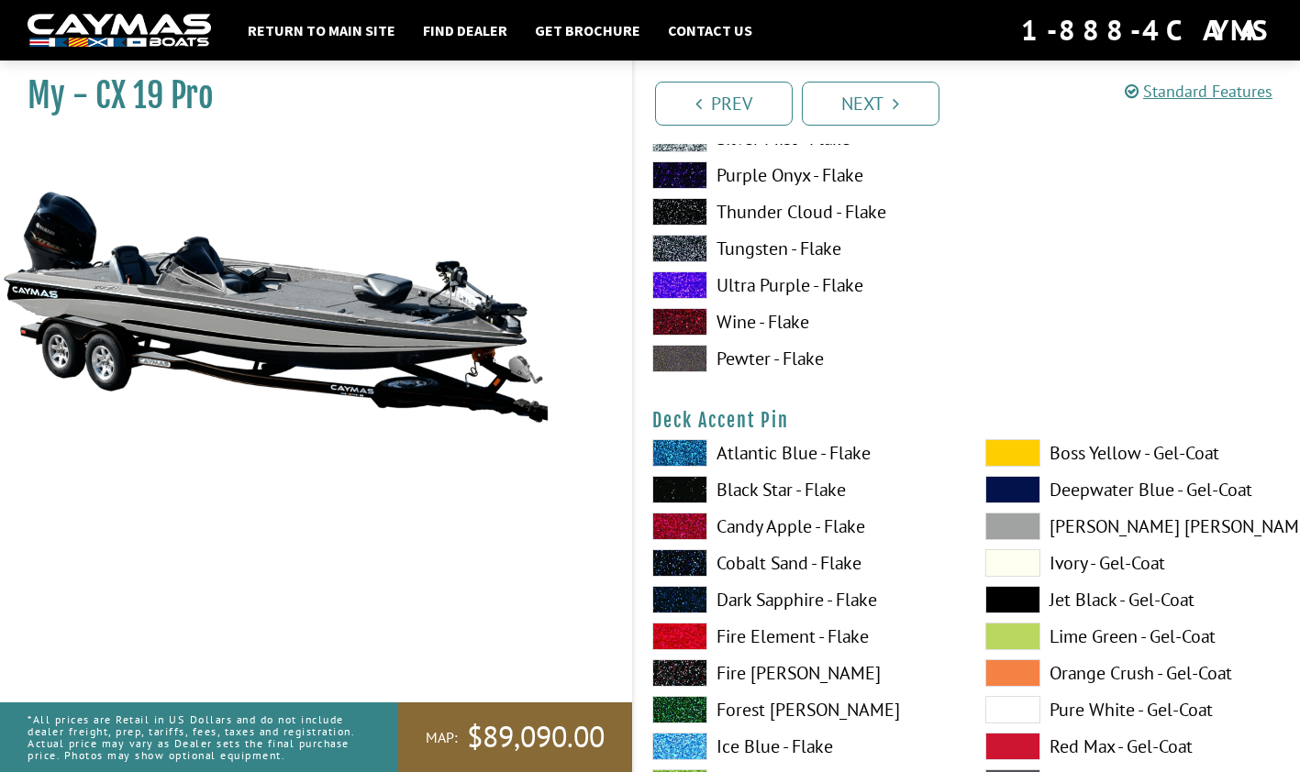
scroll to position [1450, 0]
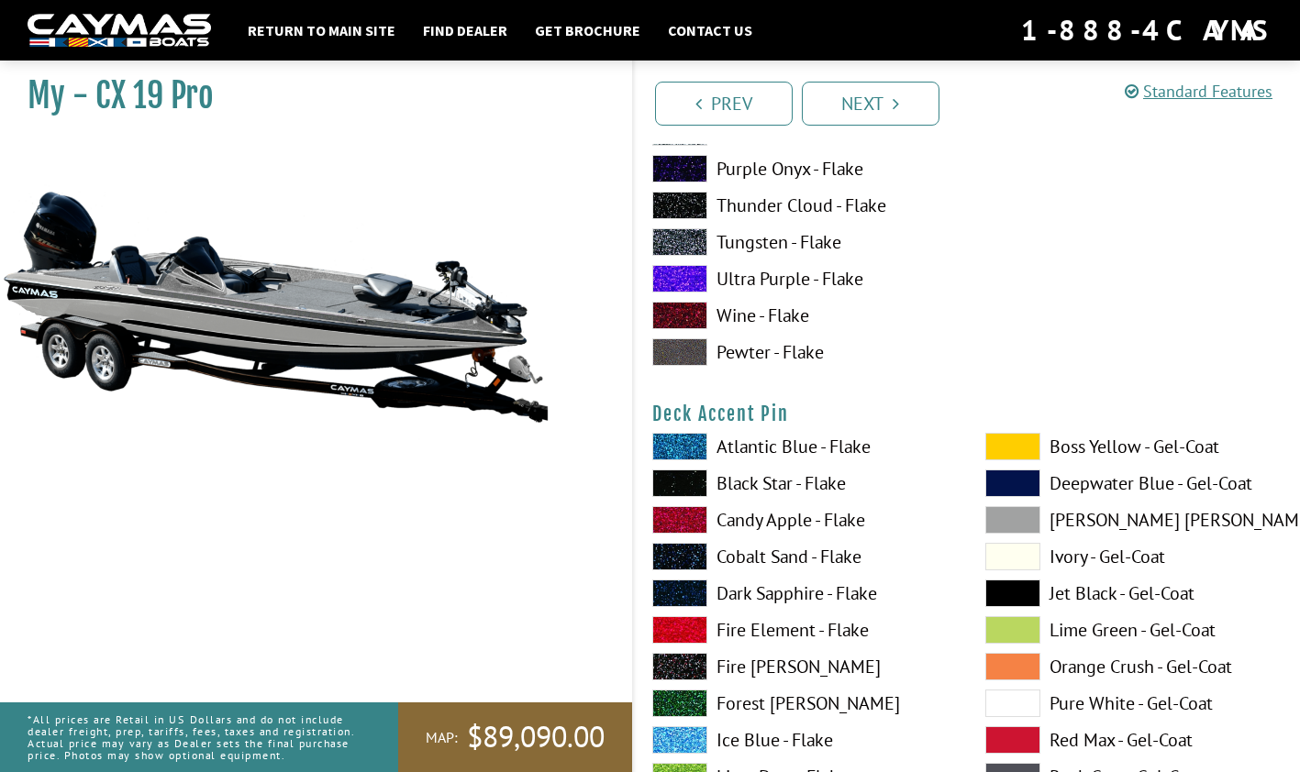
click at [763, 483] on label "Black Star - Flake" at bounding box center [800, 484] width 296 height 28
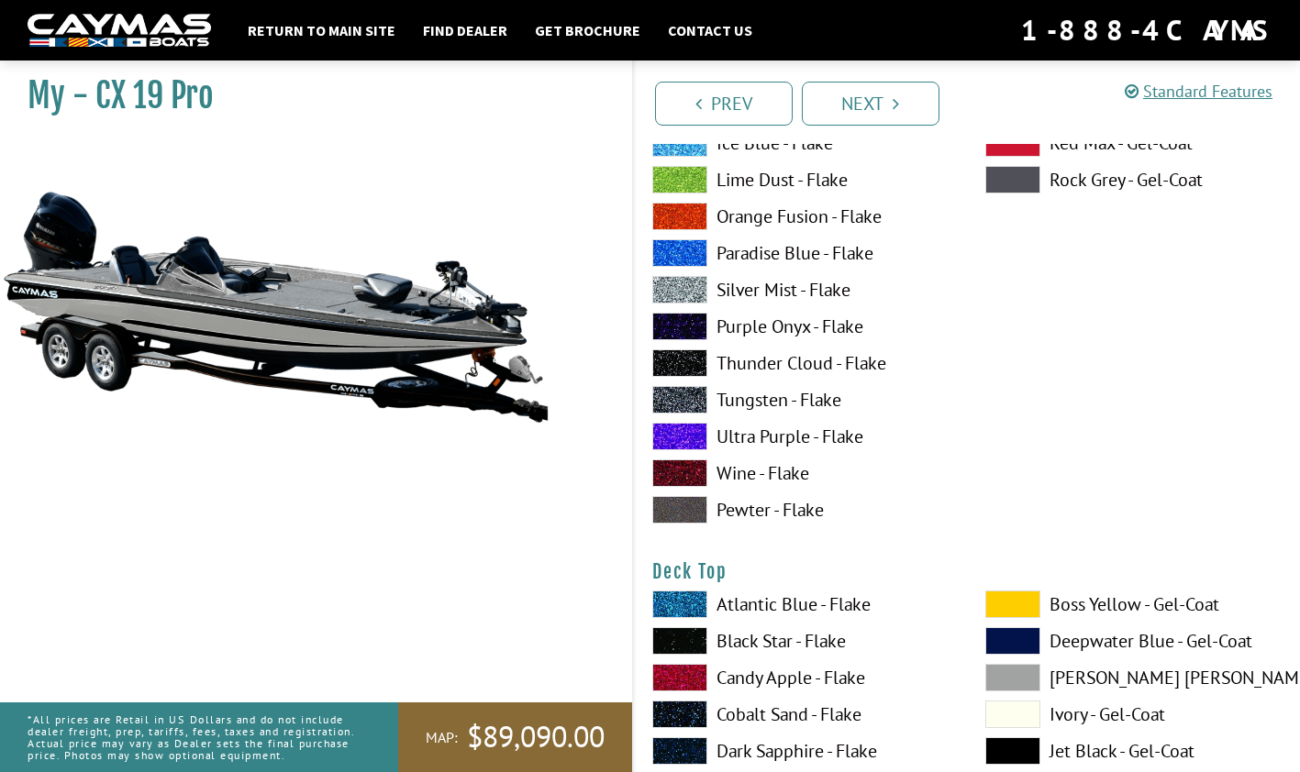
scroll to position [2096, 0]
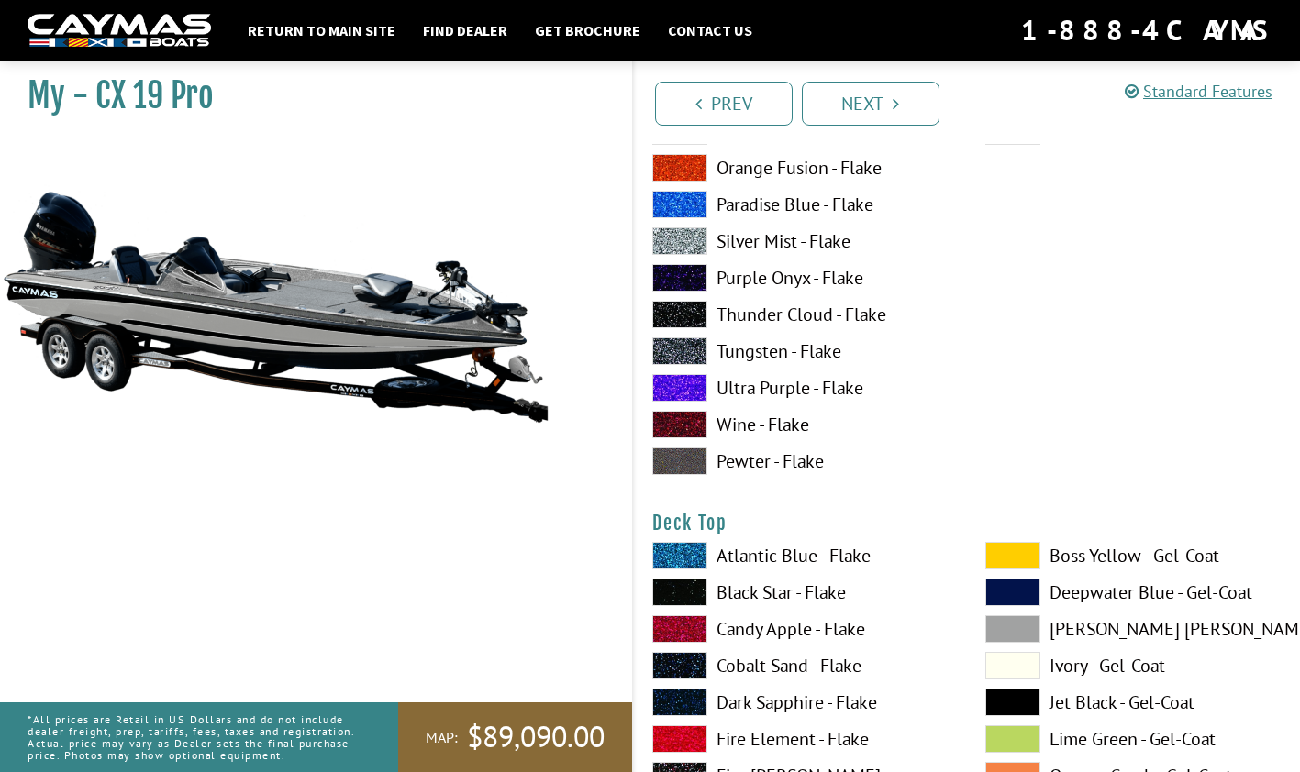
click at [1081, 675] on label "Ivory - Gel-Coat" at bounding box center [1133, 666] width 296 height 28
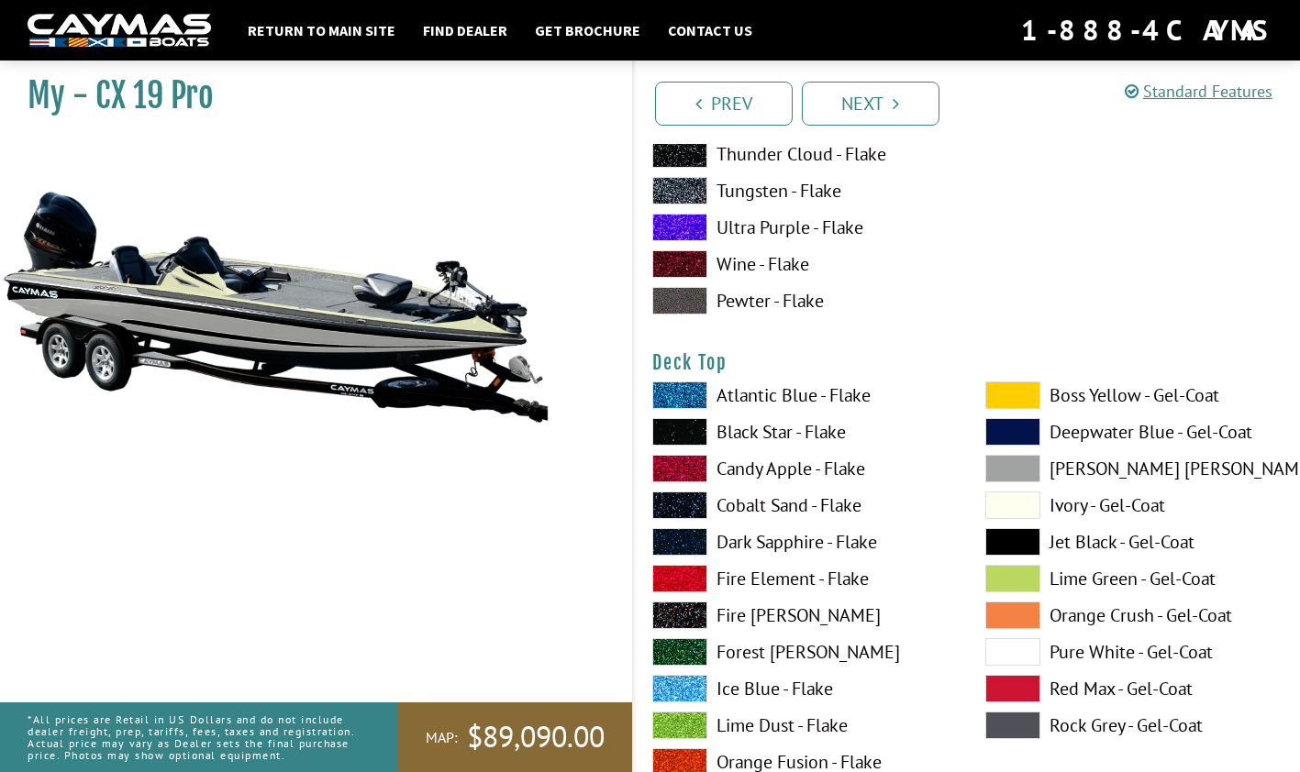
scroll to position [2270, 0]
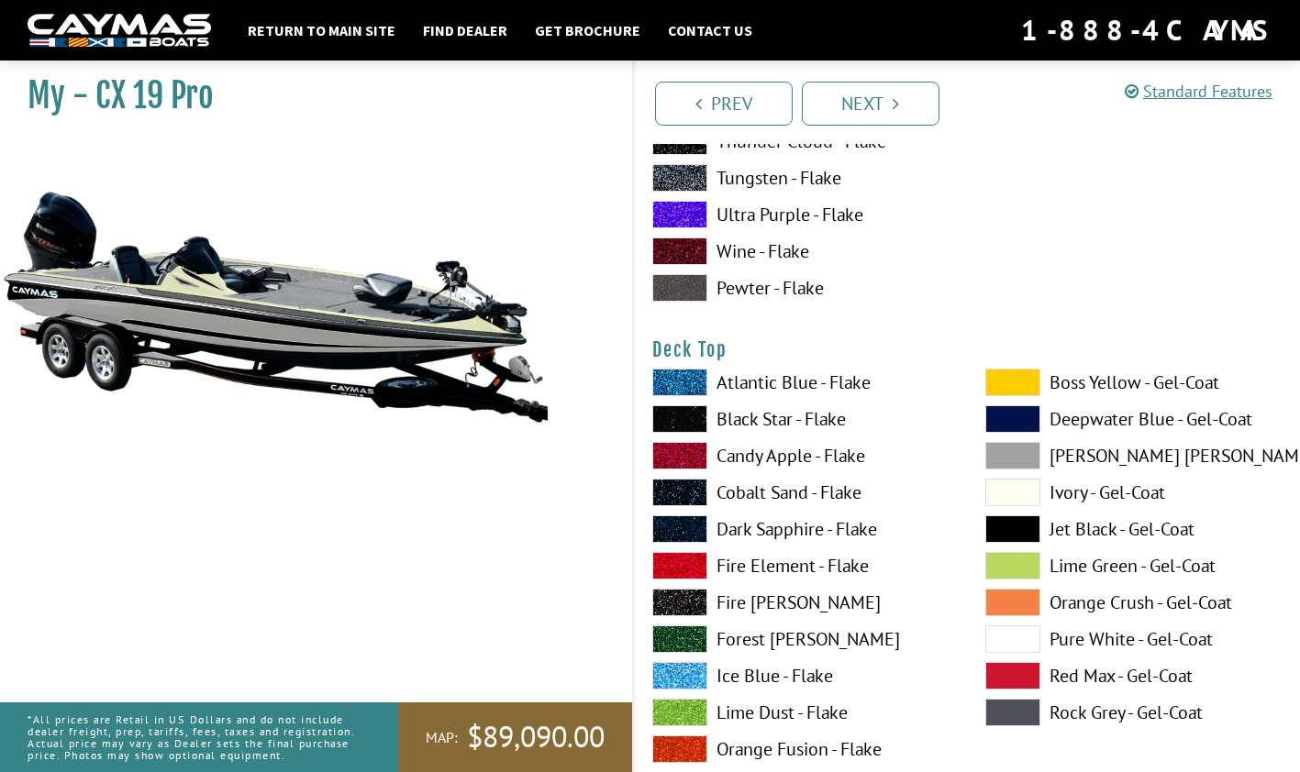
click at [1088, 653] on label "Pure White - Gel-Coat" at bounding box center [1133, 640] width 296 height 28
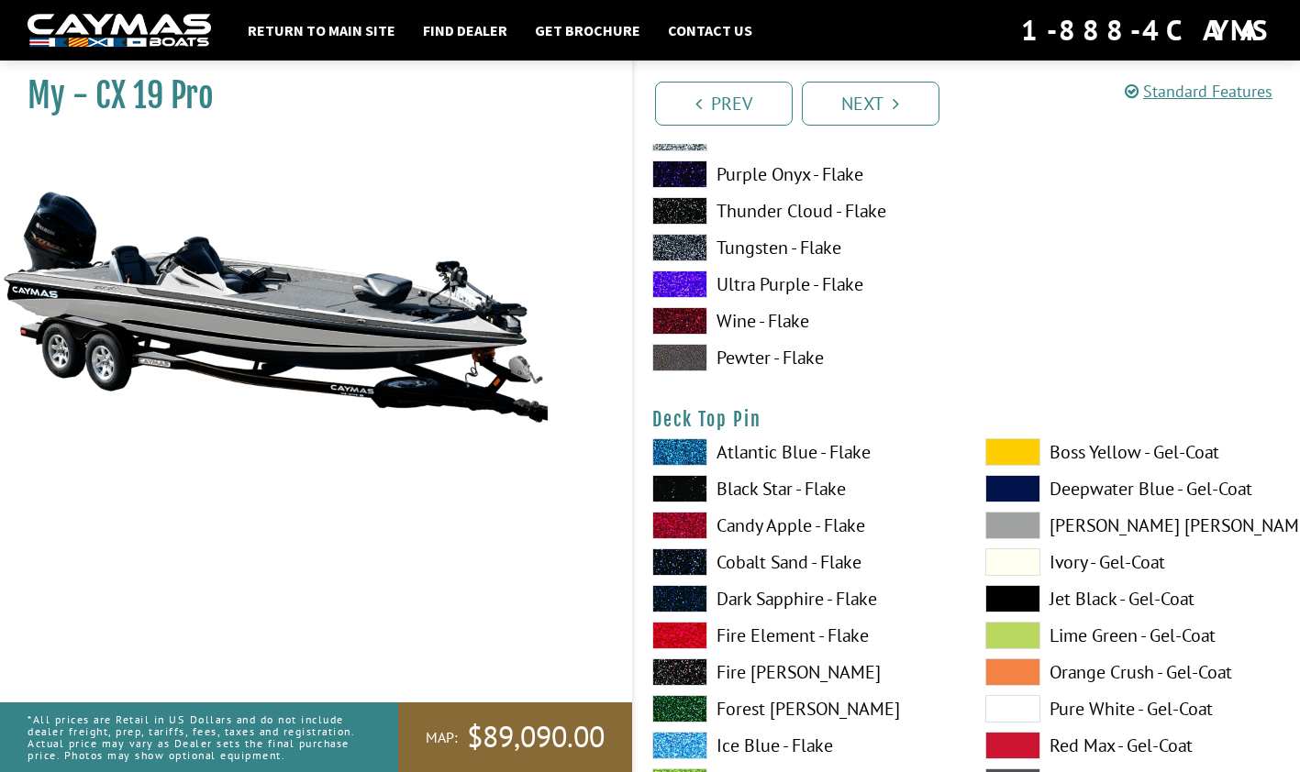
scroll to position [2957, 0]
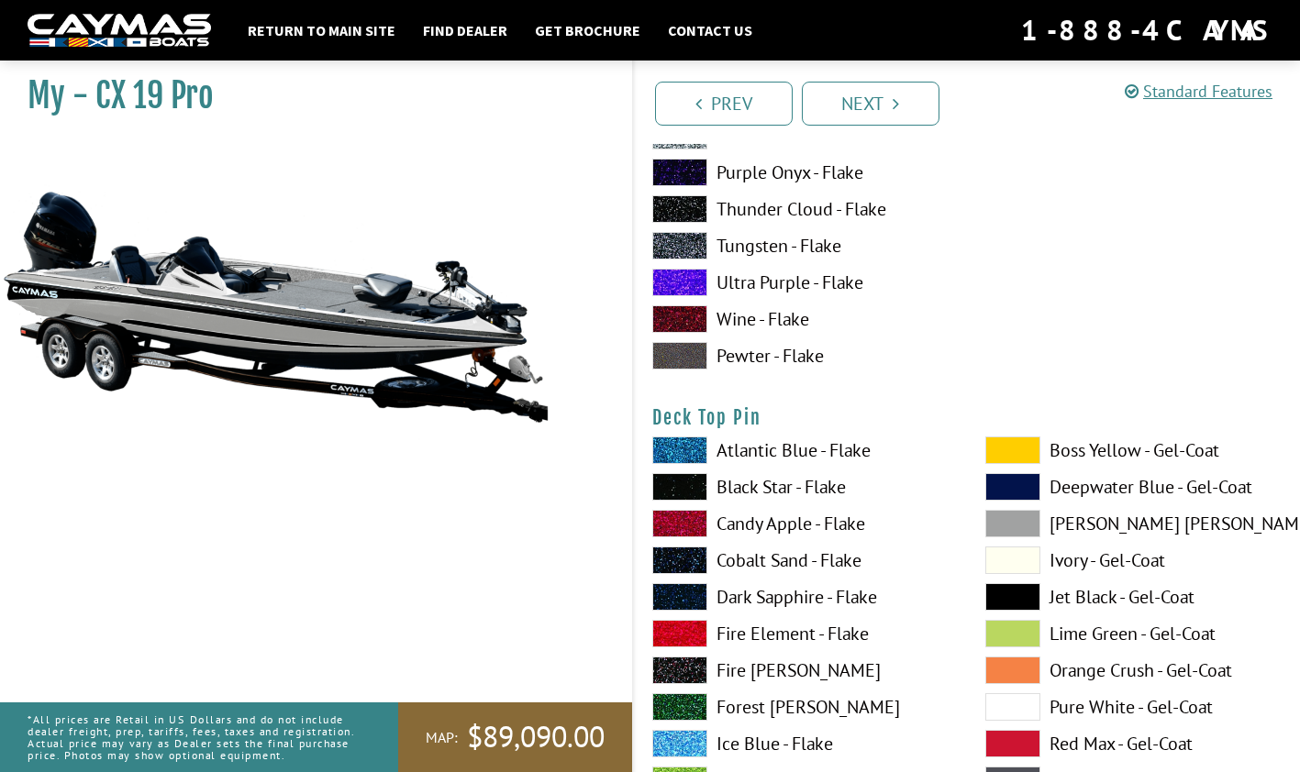
click at [1072, 529] on label "[PERSON_NAME] [PERSON_NAME] - Gel-Coat" at bounding box center [1133, 524] width 296 height 28
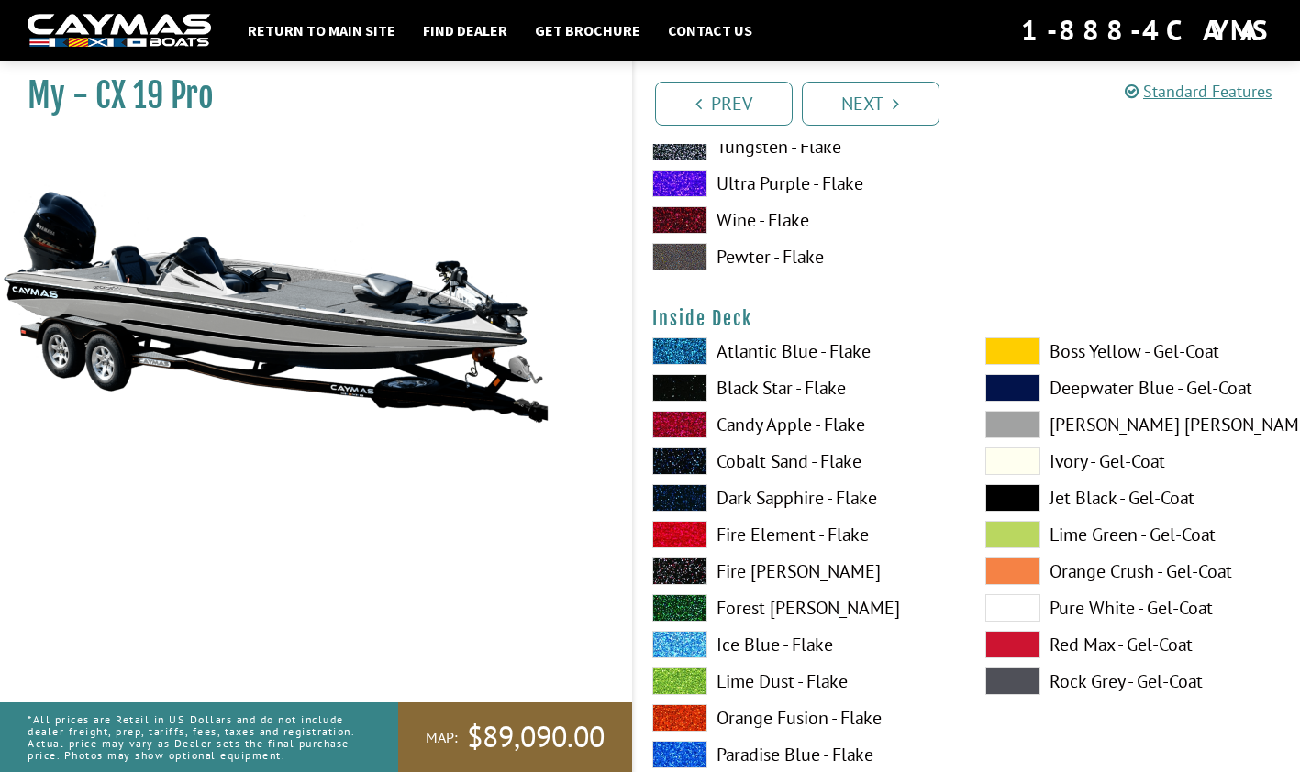
scroll to position [3812, 0]
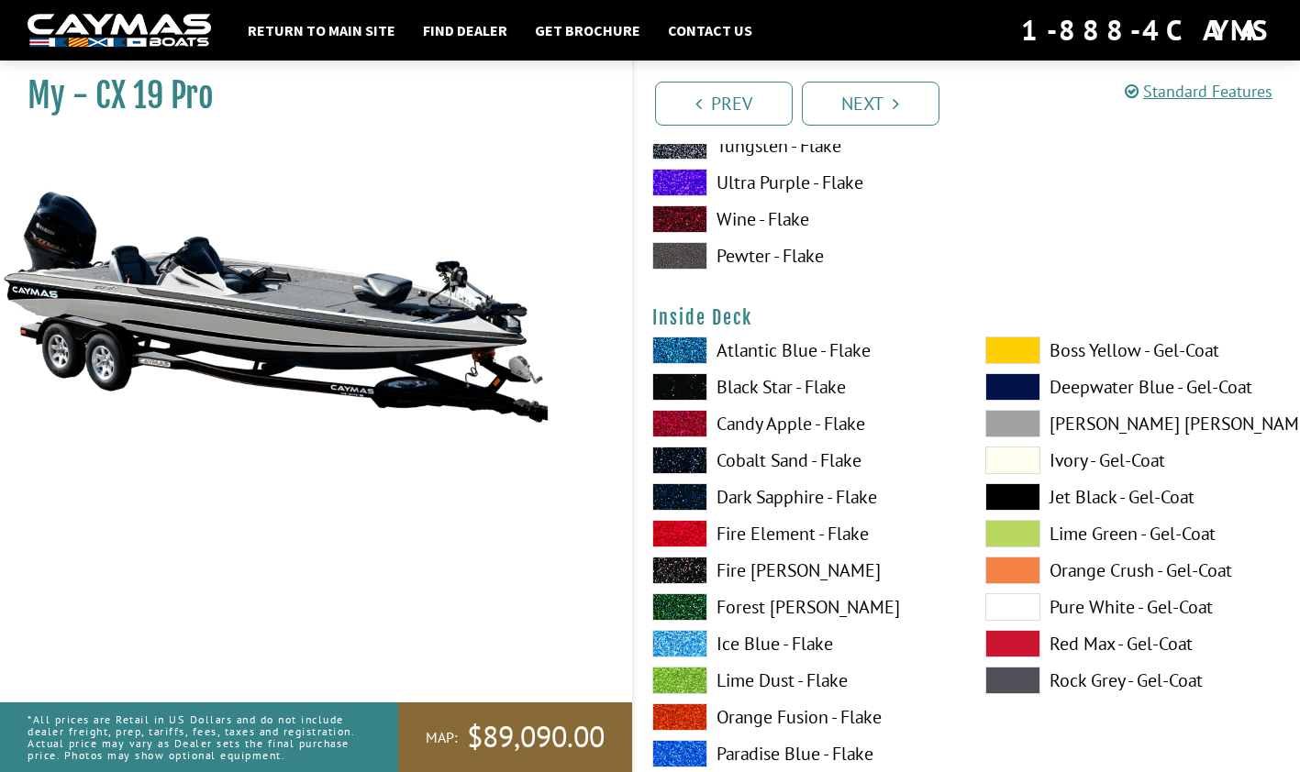
click at [1090, 614] on label "Pure White - Gel-Coat" at bounding box center [1133, 608] width 296 height 28
click at [1004, 424] on span at bounding box center [1012, 424] width 55 height 28
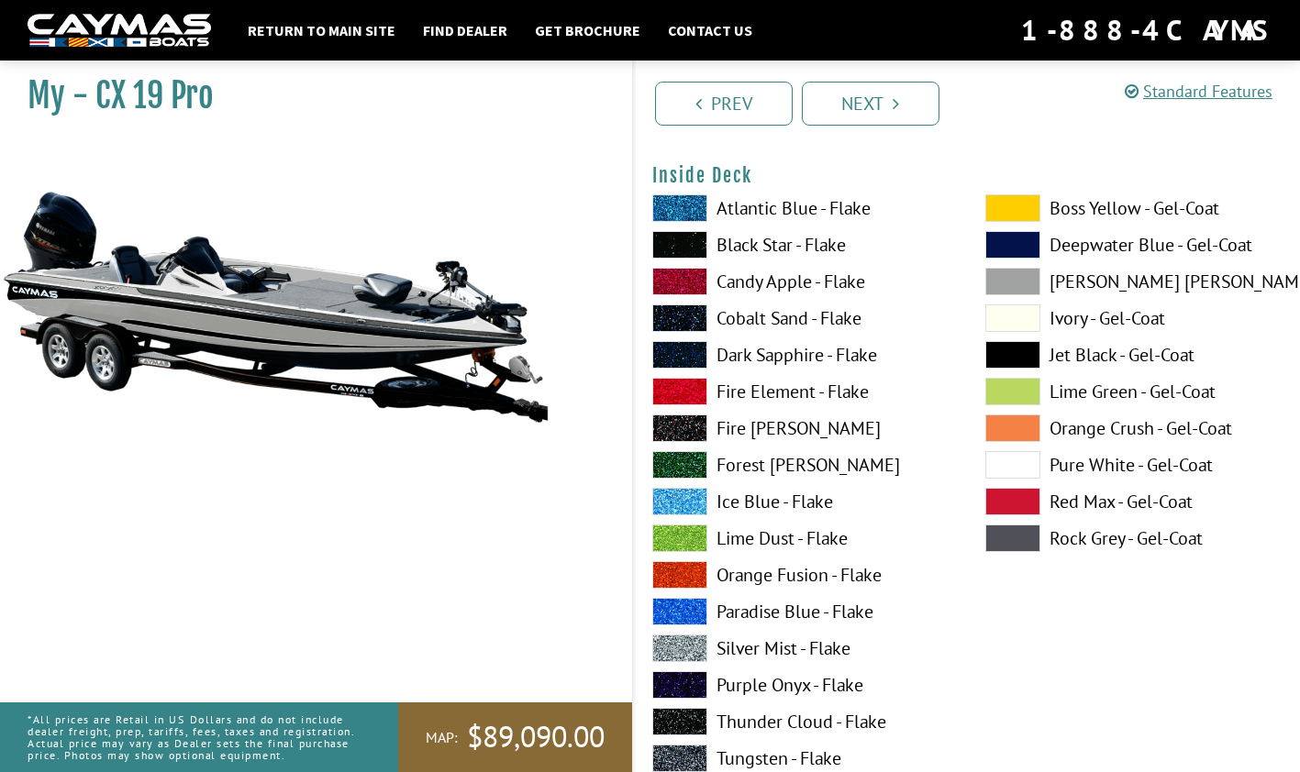
scroll to position [3957, 0]
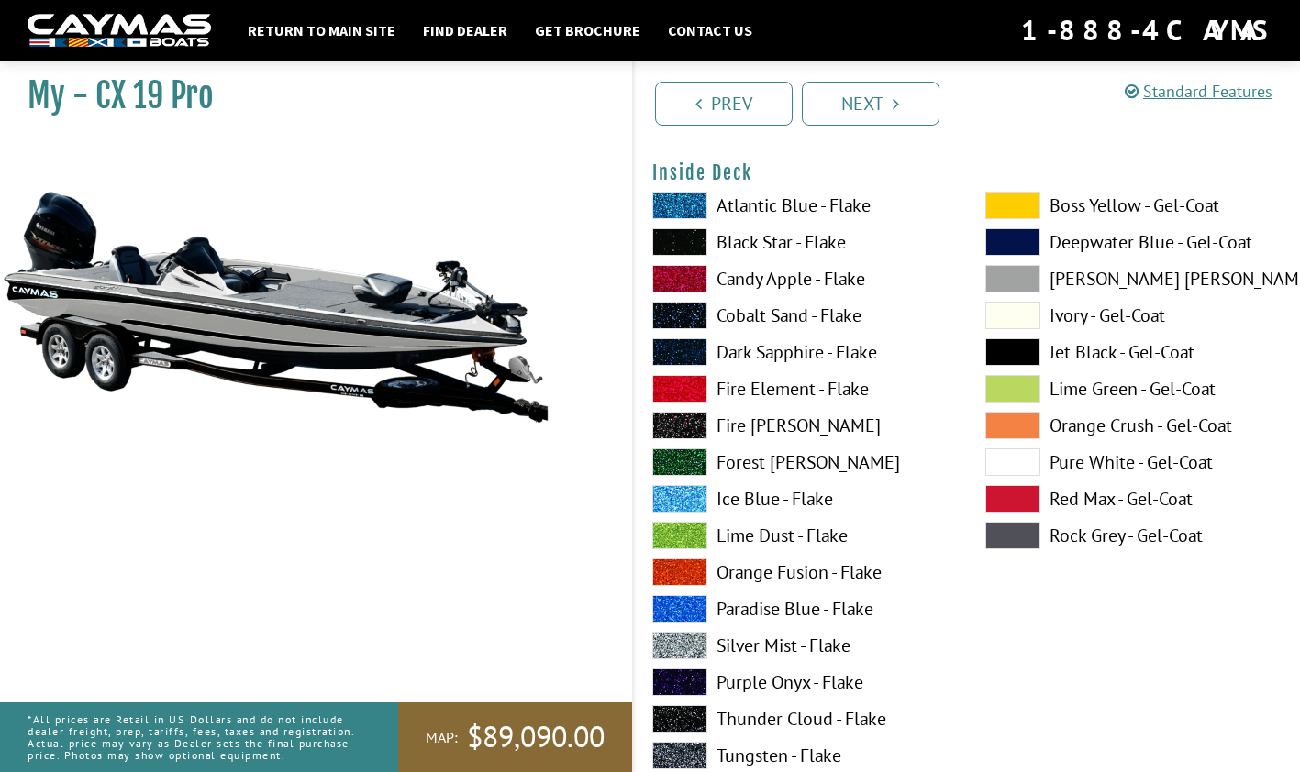
click at [1082, 541] on label "Rock Grey - Gel-Coat" at bounding box center [1133, 536] width 296 height 28
click at [1090, 278] on label "[PERSON_NAME] [PERSON_NAME] - Gel-Coat" at bounding box center [1133, 279] width 296 height 28
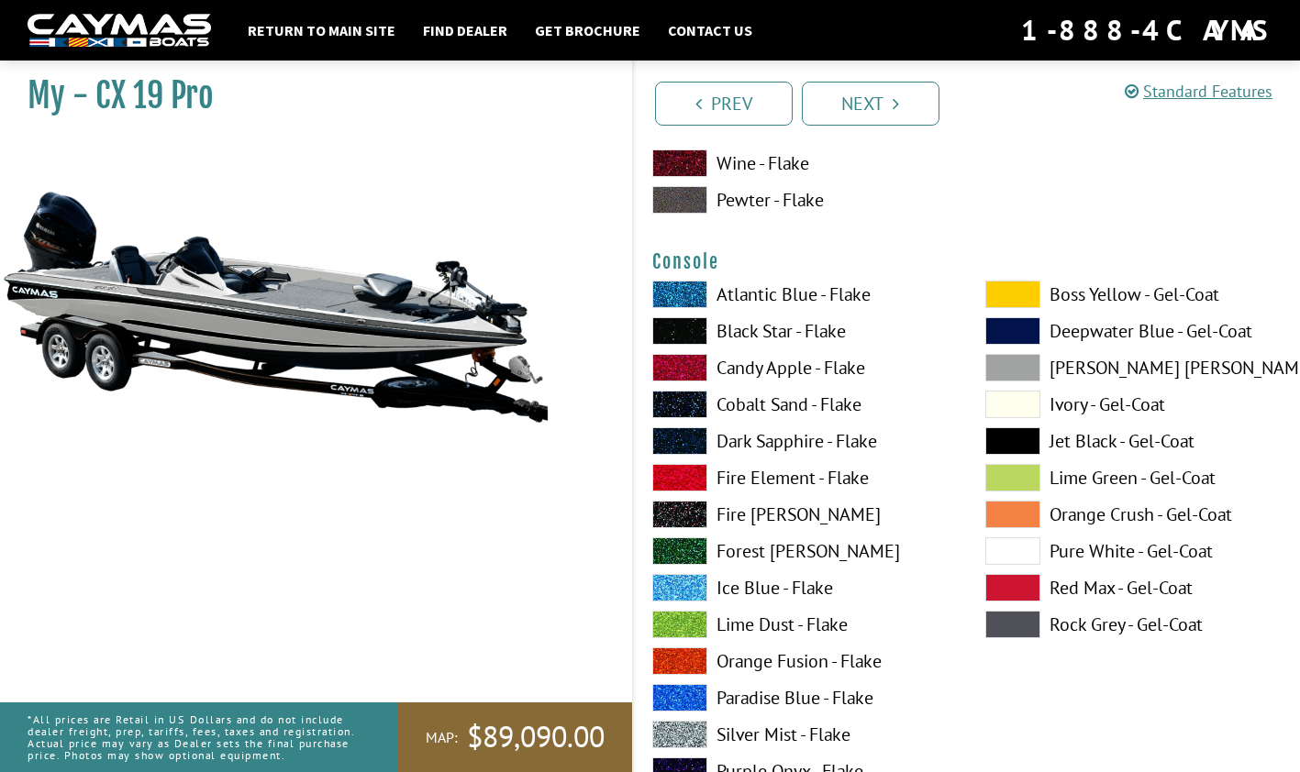
scroll to position [4627, 0]
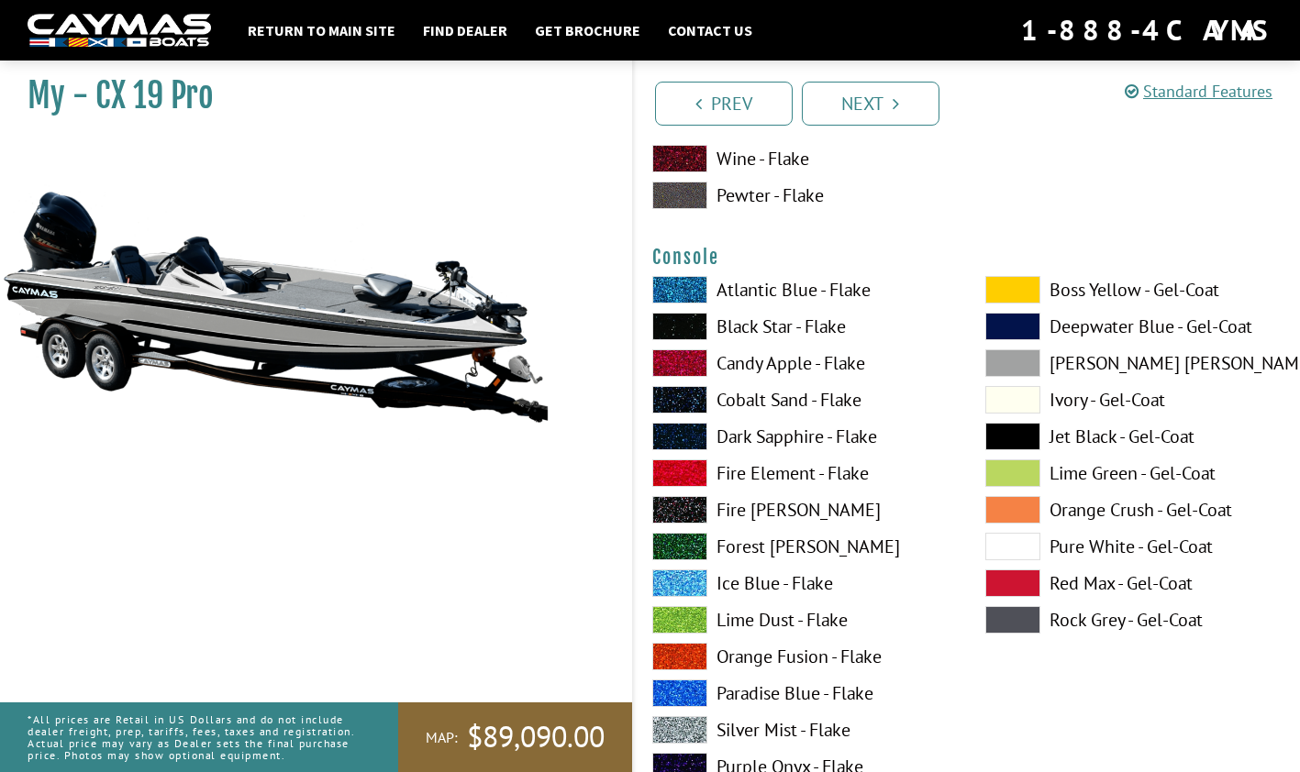
click at [1093, 627] on label "Rock Grey - Gel-Coat" at bounding box center [1133, 620] width 296 height 28
click at [802, 286] on label "Atlantic Blue - Flake" at bounding box center [800, 290] width 296 height 28
click at [1094, 630] on label "Rock Grey - Gel-Coat" at bounding box center [1133, 620] width 296 height 28
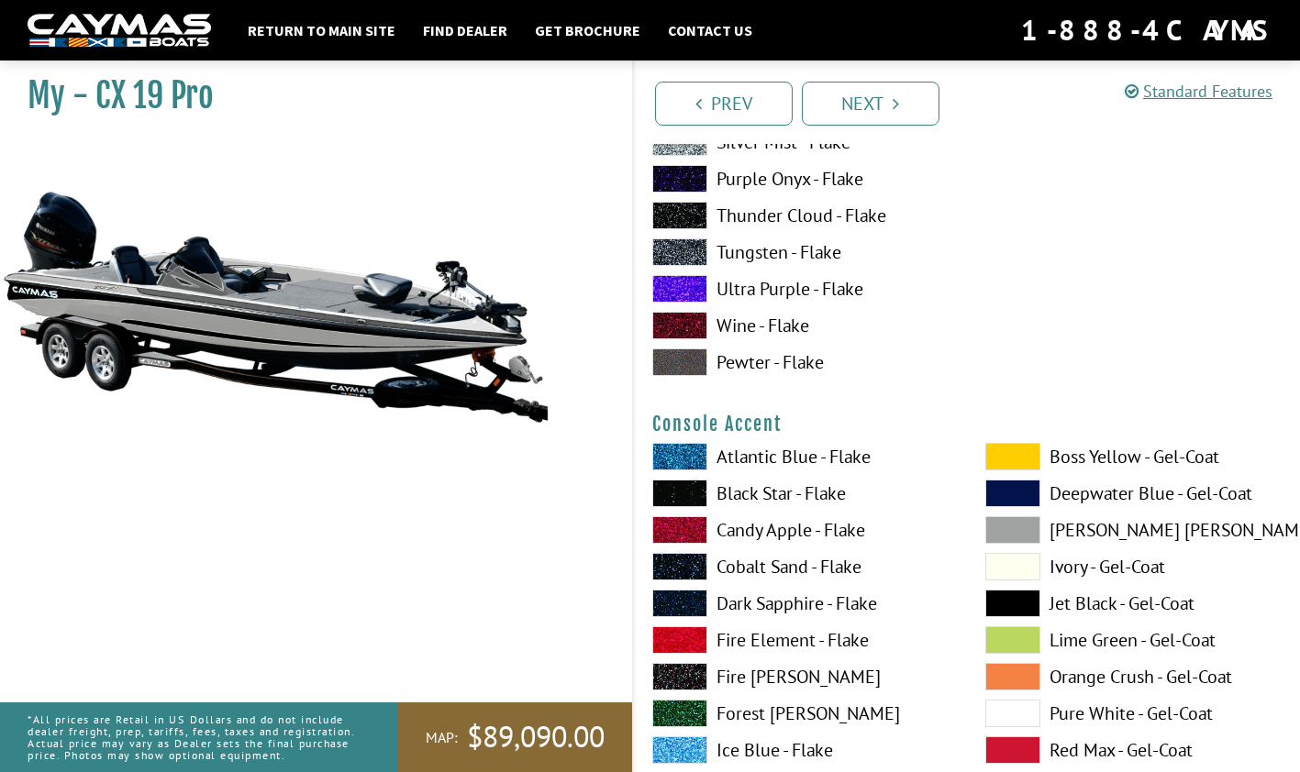
scroll to position [5232, 0]
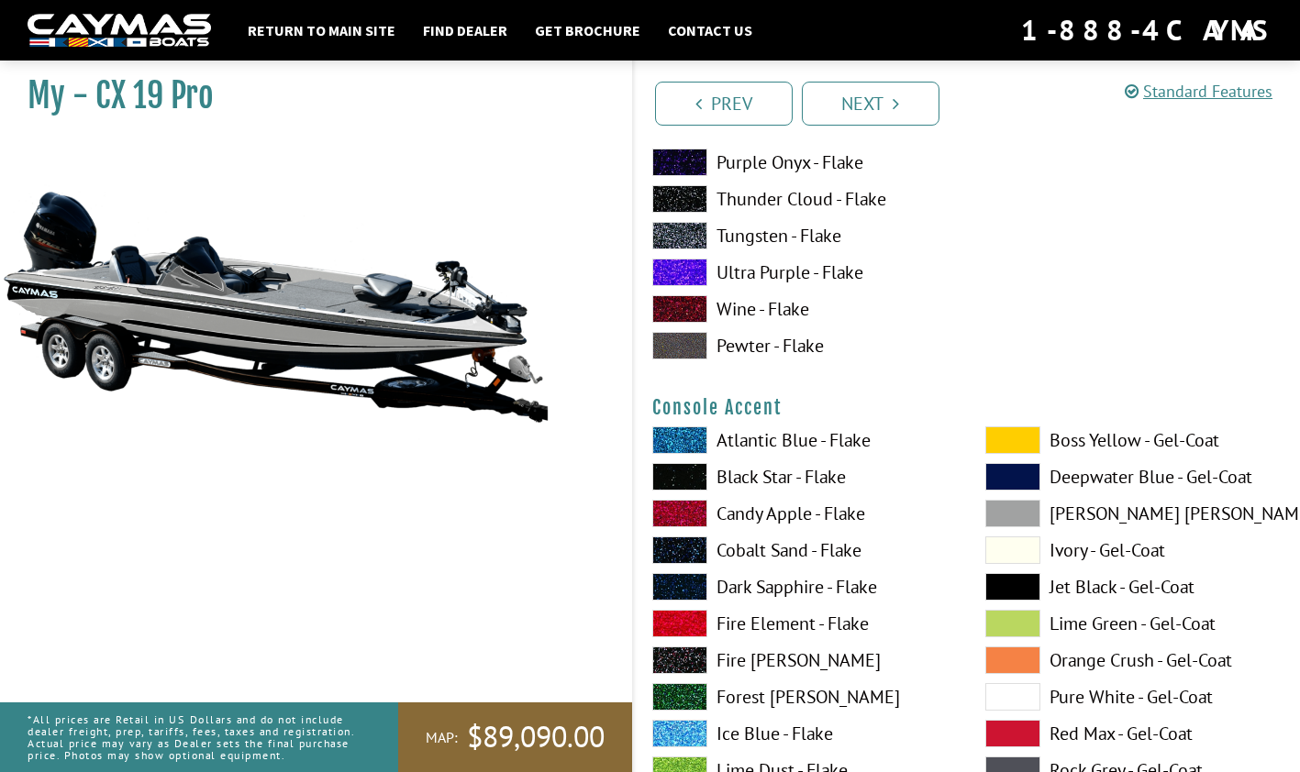
click at [765, 480] on label "Black Star - Flake" at bounding box center [800, 477] width 296 height 28
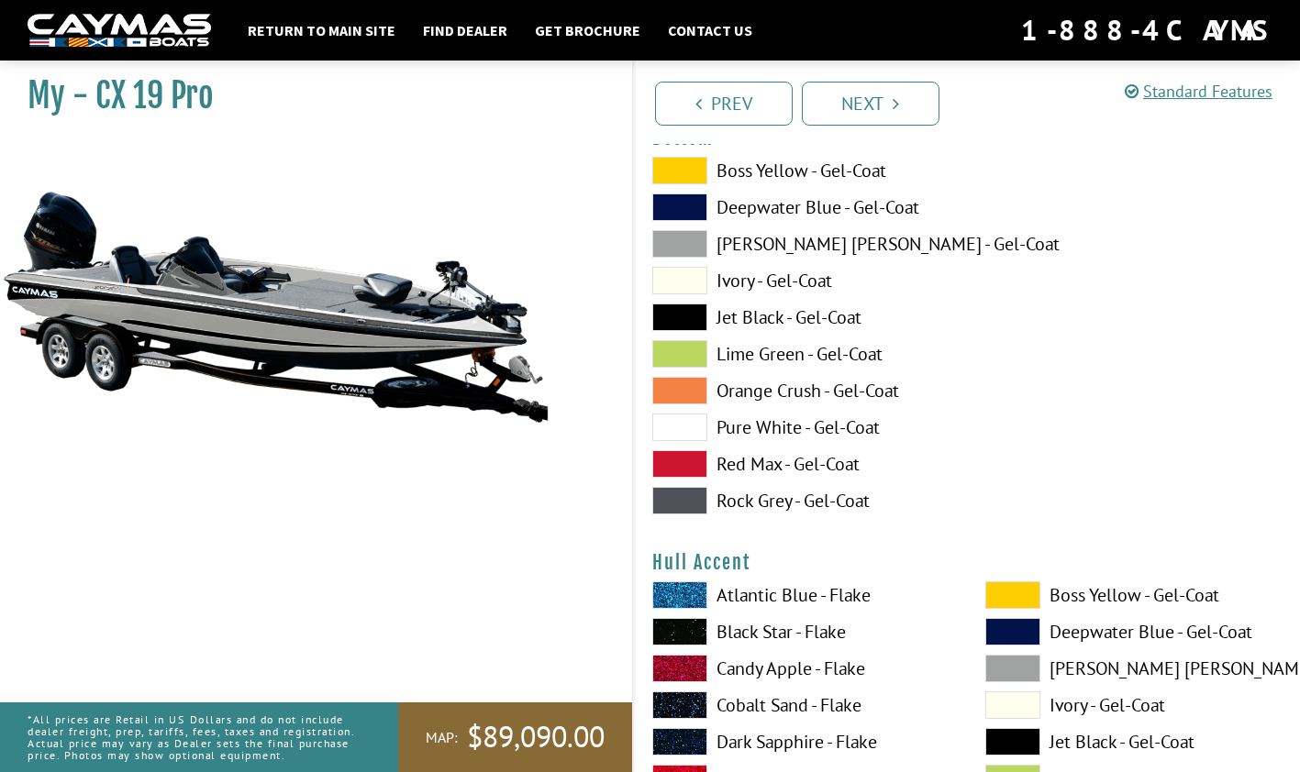
scroll to position [7015, 0]
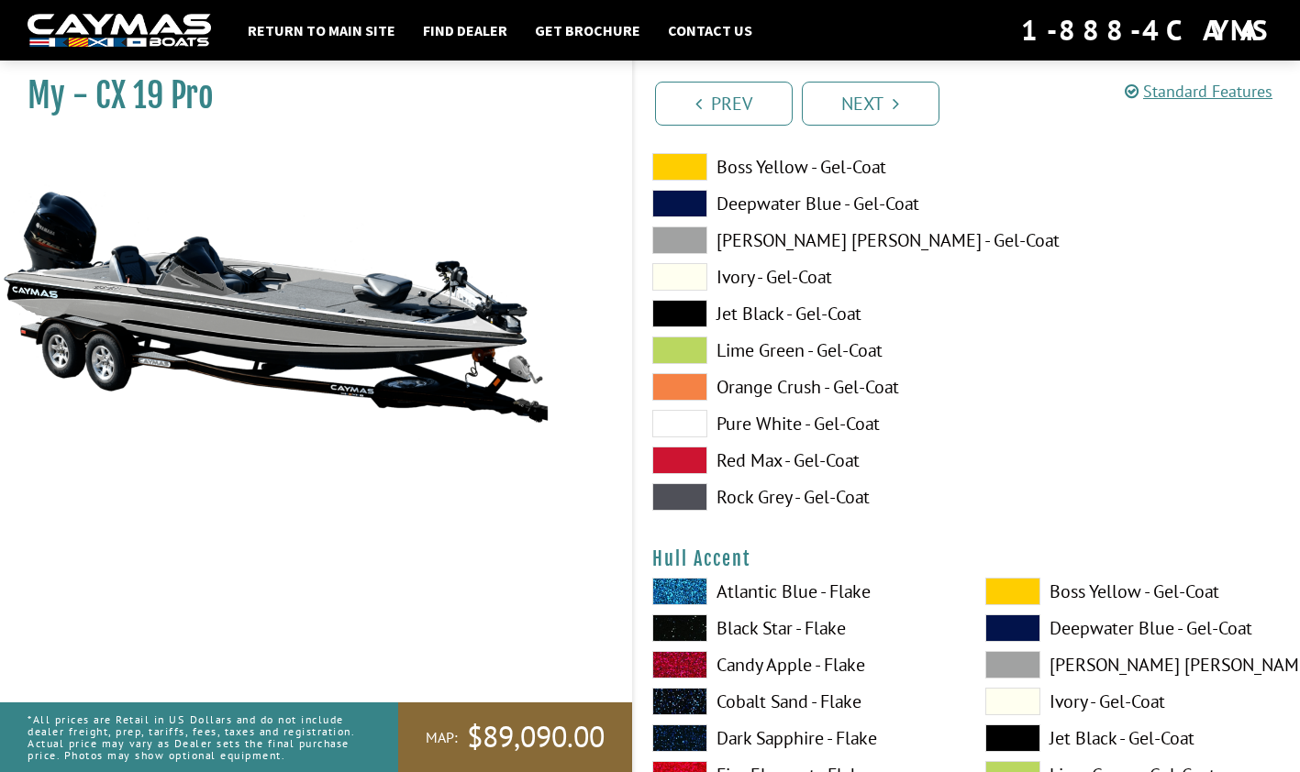
click at [782, 426] on label "Pure White - Gel-Coat" at bounding box center [800, 424] width 296 height 28
click at [765, 240] on label "[PERSON_NAME] [PERSON_NAME] - Gel-Coat" at bounding box center [800, 241] width 296 height 28
click at [812, 499] on label "Rock Grey - Gel-Coat" at bounding box center [800, 497] width 296 height 28
click at [827, 242] on label "[PERSON_NAME] [PERSON_NAME] - Gel-Coat" at bounding box center [800, 241] width 296 height 28
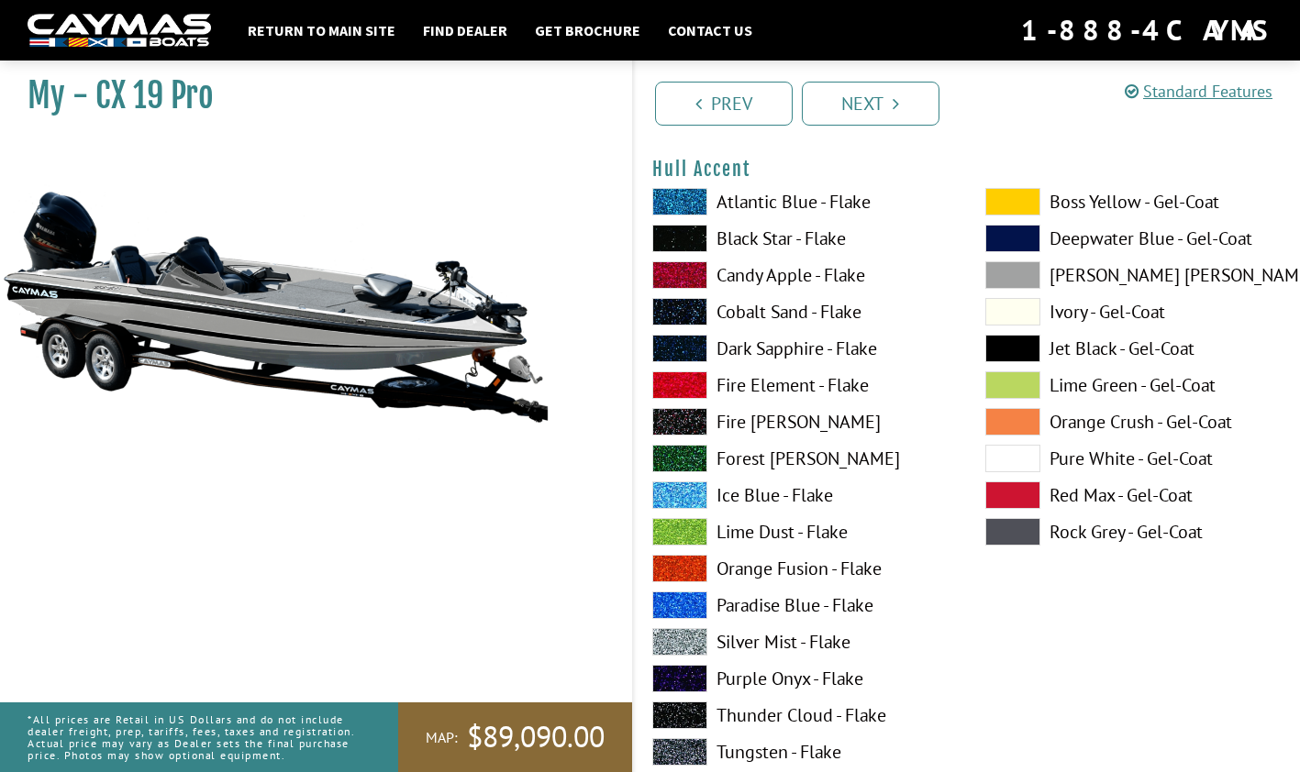
scroll to position [7410, 0]
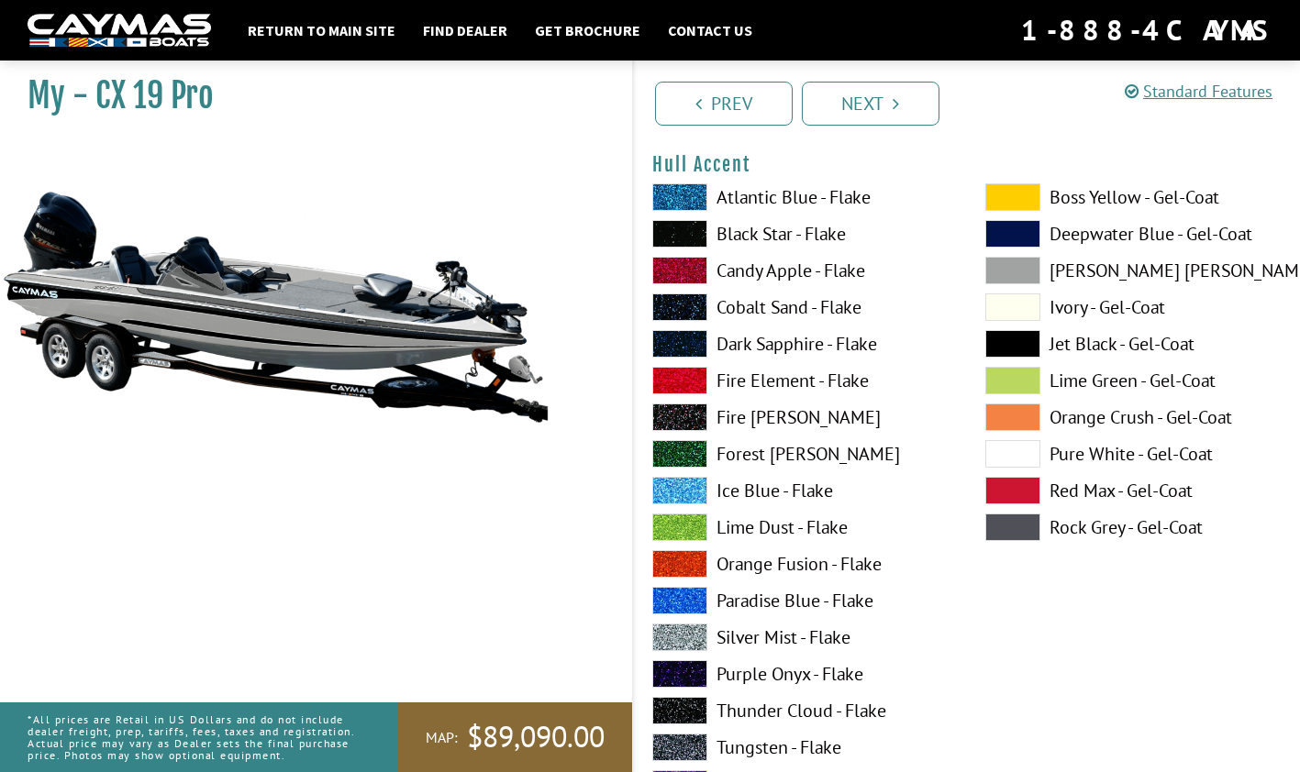
click at [1013, 531] on span at bounding box center [1012, 528] width 55 height 28
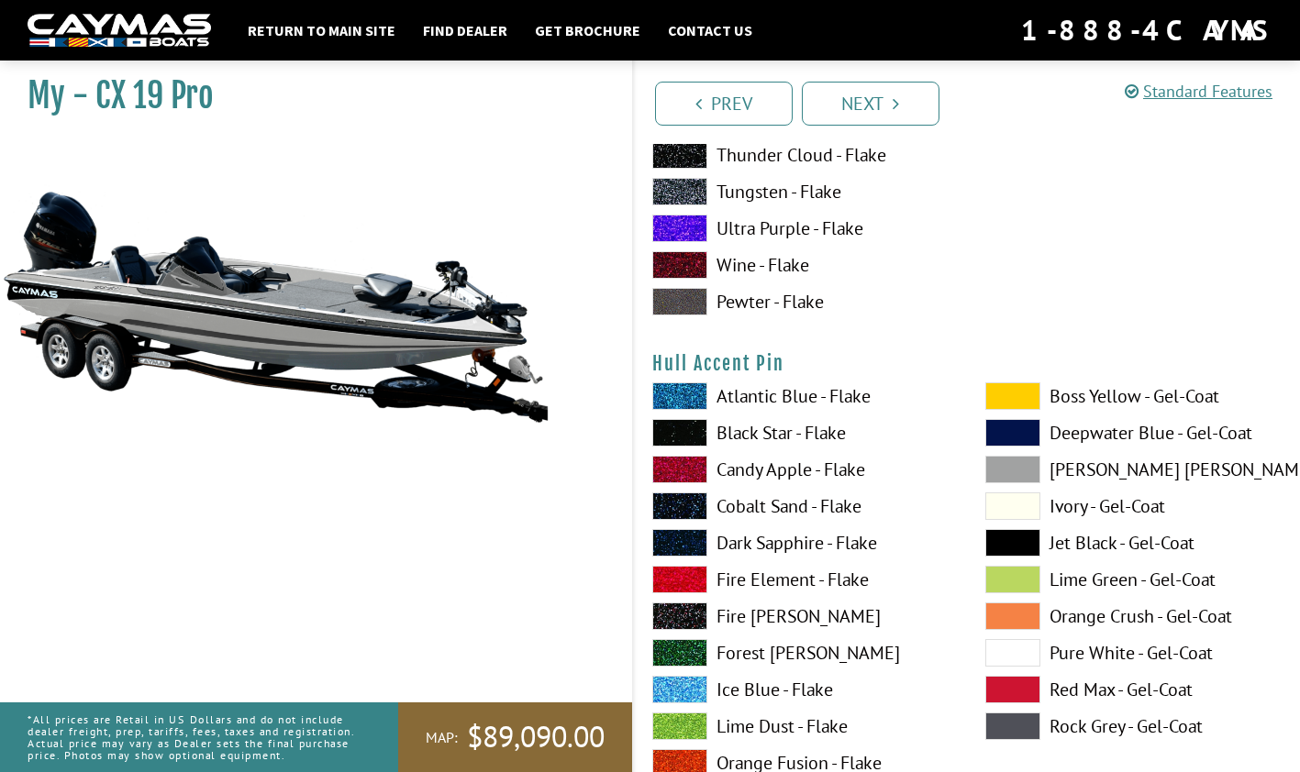
scroll to position [7968, 0]
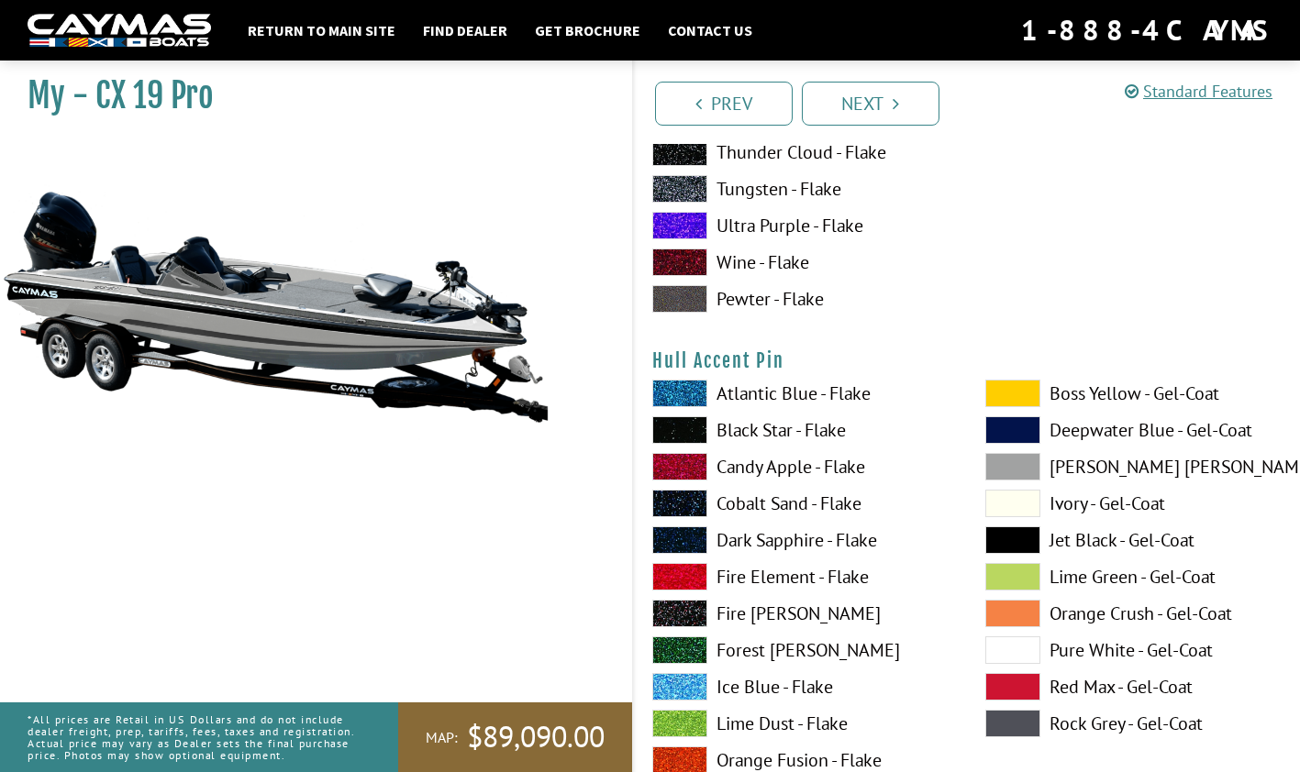
click at [1082, 724] on label "Rock Grey - Gel-Coat" at bounding box center [1133, 724] width 296 height 28
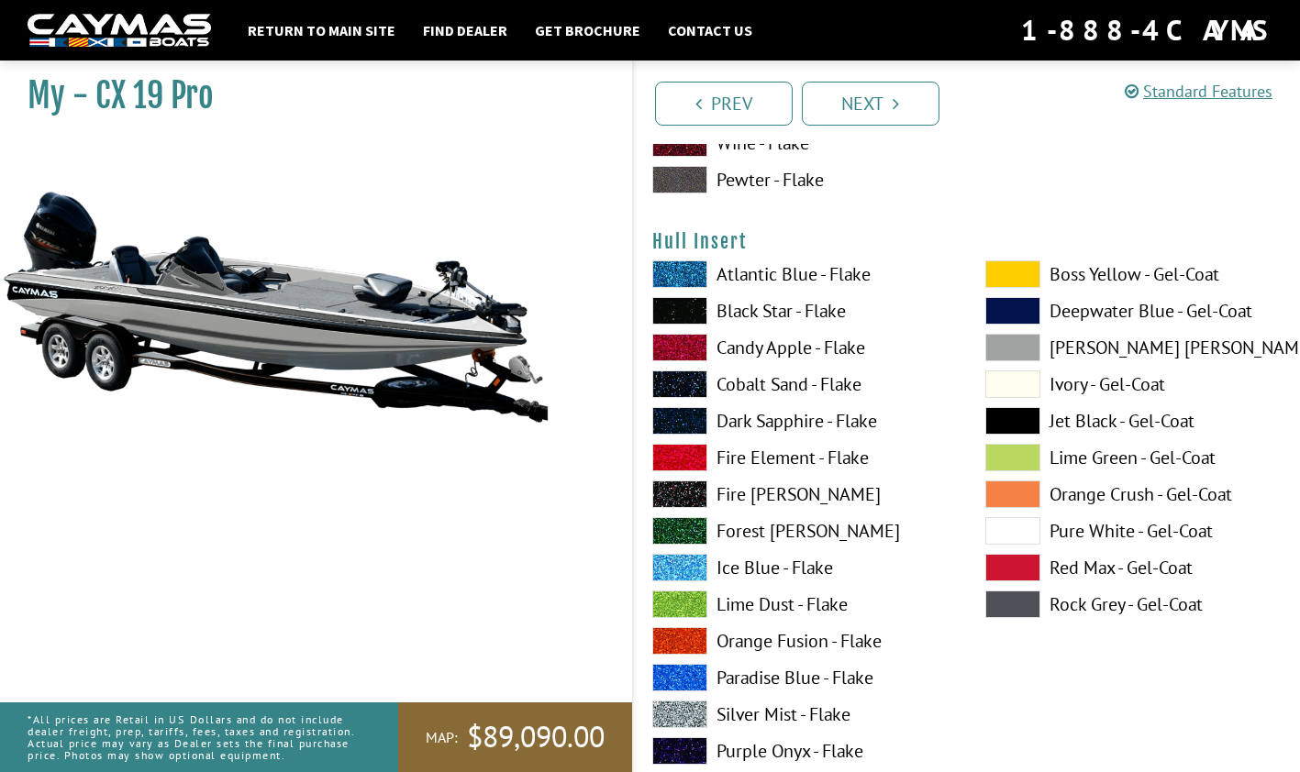
scroll to position [8857, 0]
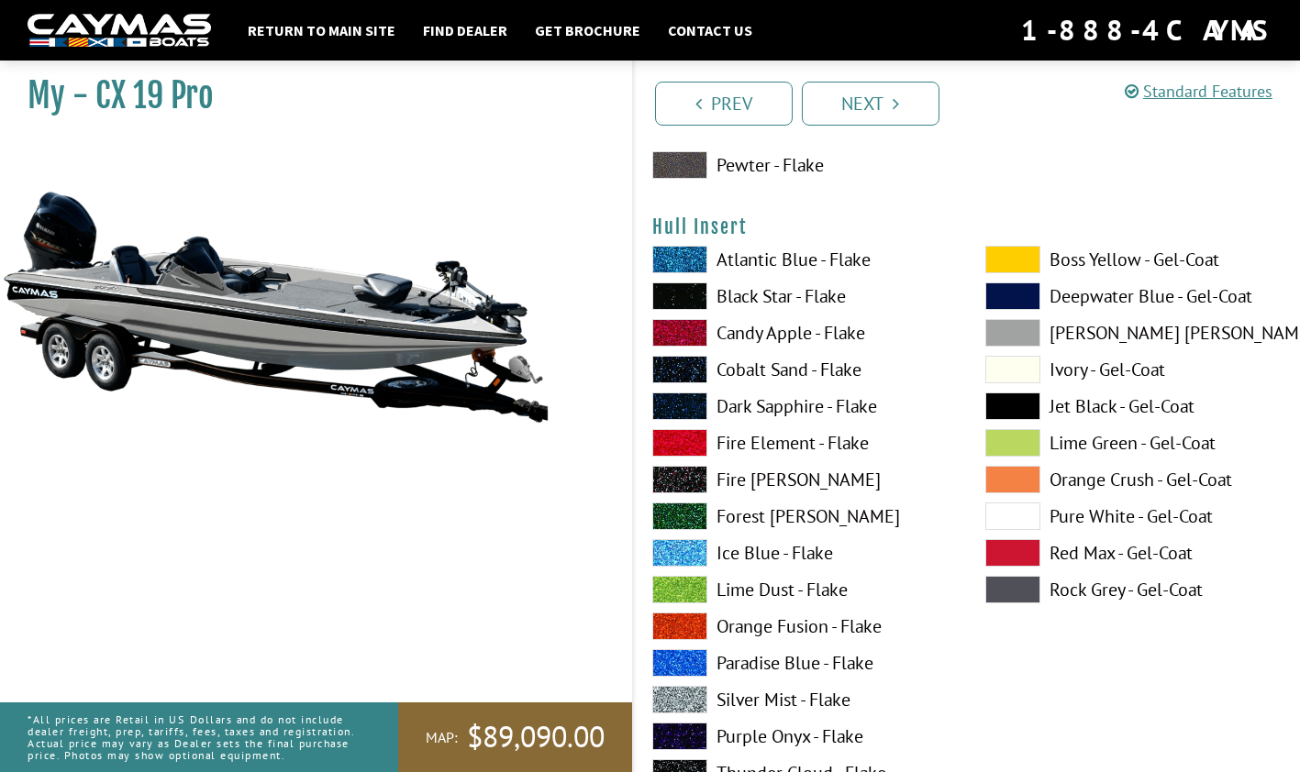
click at [1014, 593] on span at bounding box center [1012, 590] width 55 height 28
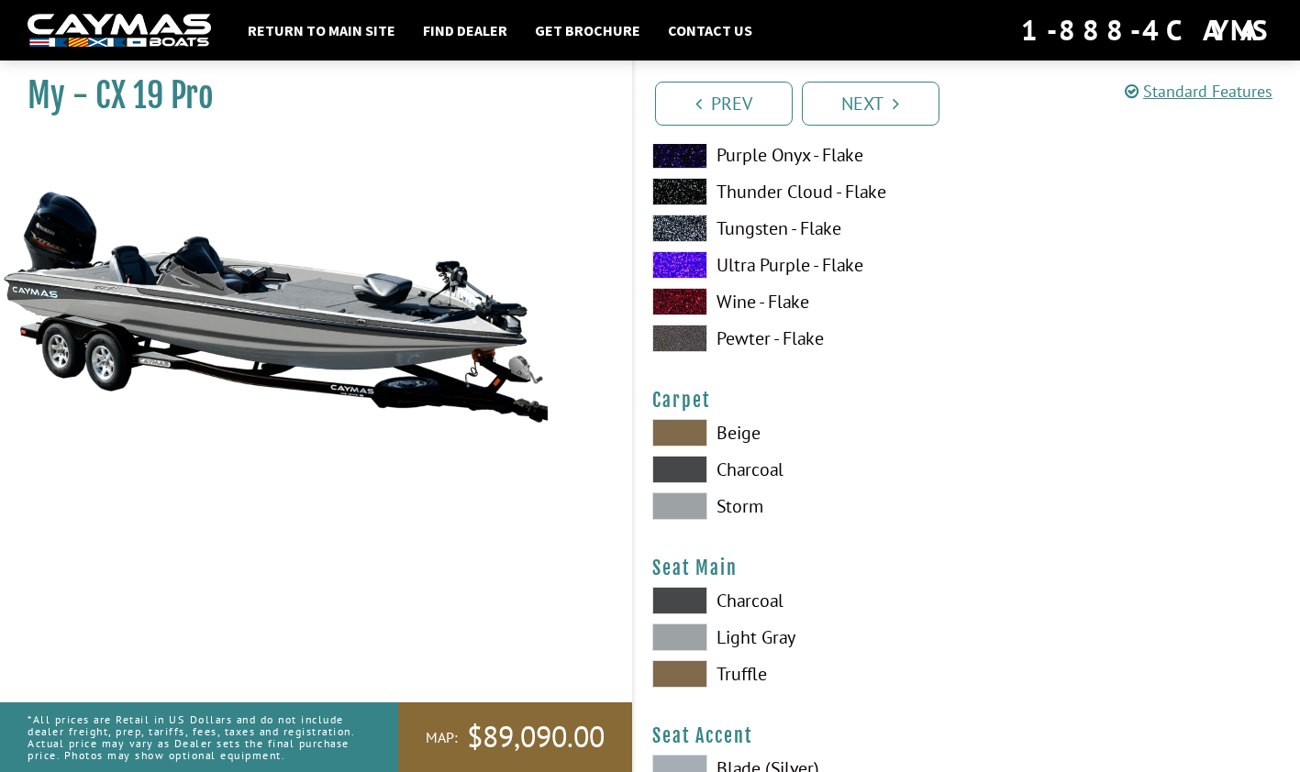
scroll to position [10196, 0]
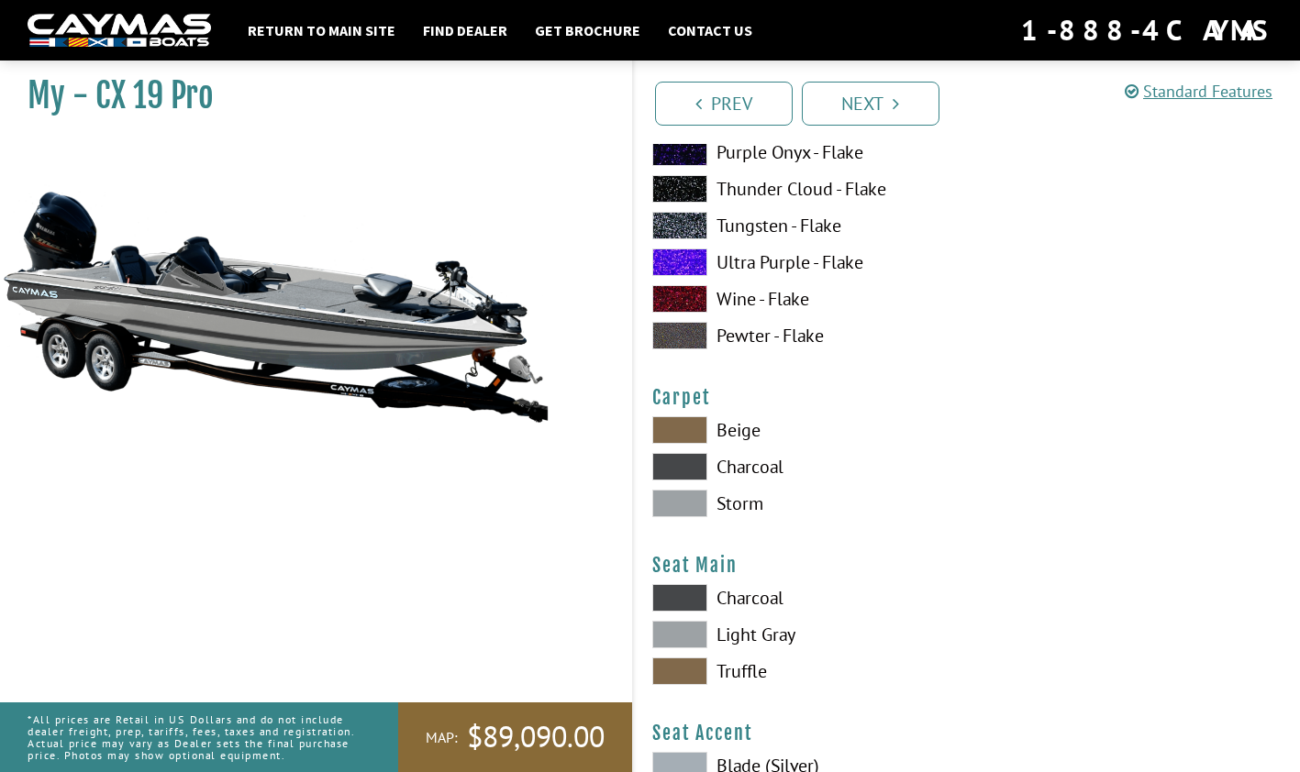
click at [758, 465] on label "Charcoal" at bounding box center [800, 467] width 296 height 28
click at [739, 508] on label "Storm" at bounding box center [800, 504] width 296 height 28
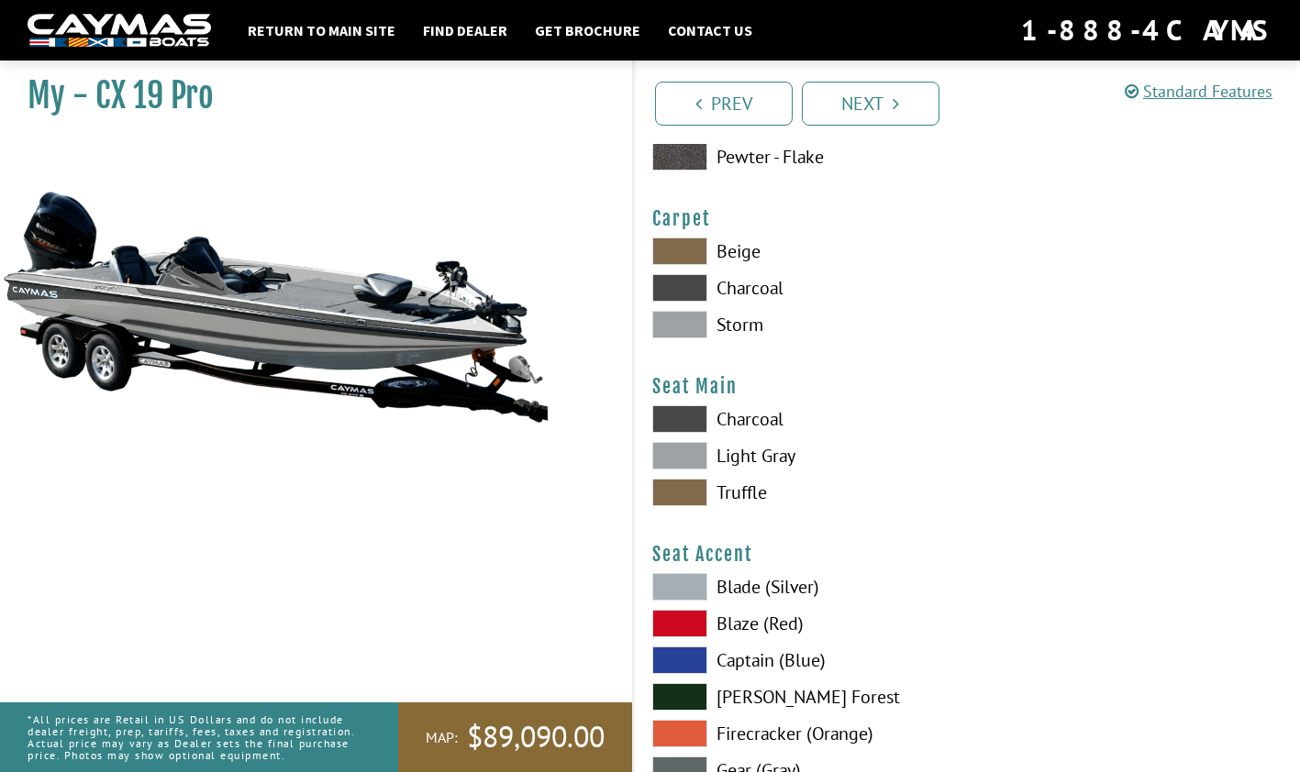
scroll to position [10376, 0]
click at [763, 463] on label "Light Gray" at bounding box center [800, 455] width 296 height 28
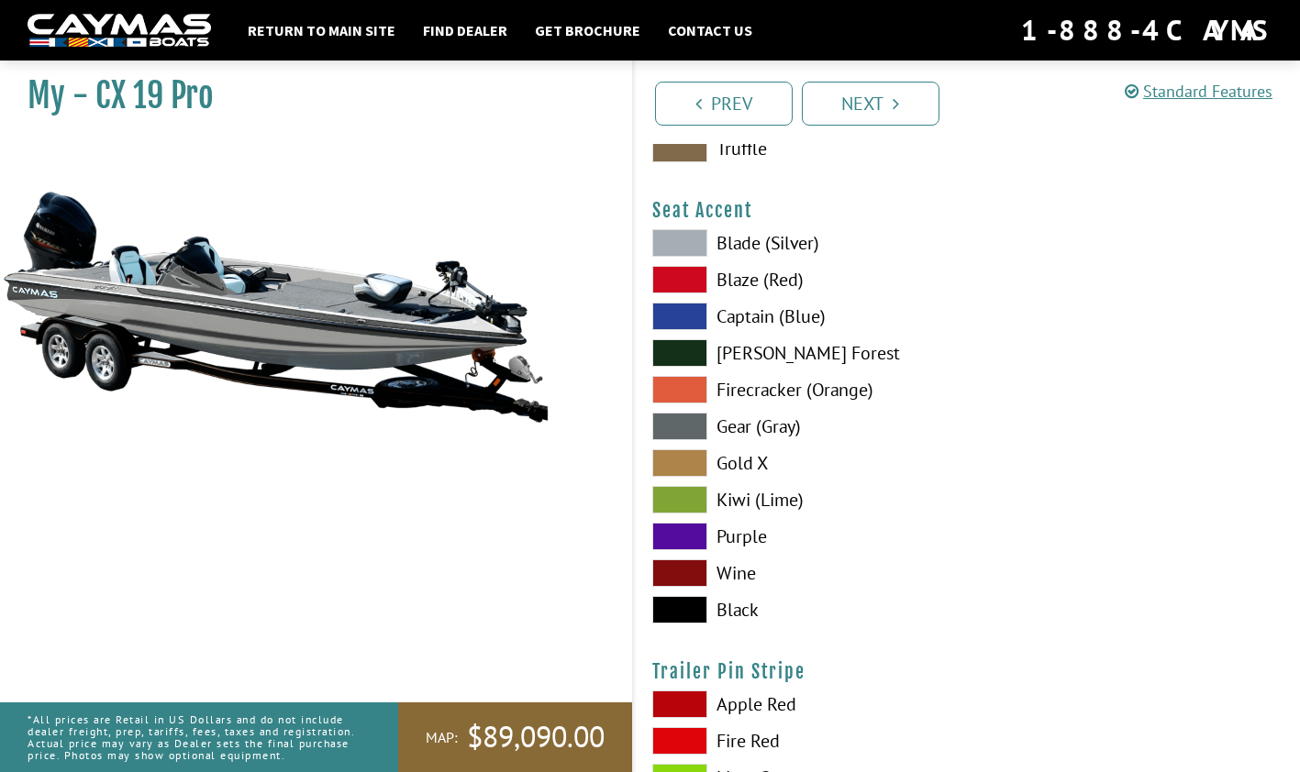
scroll to position [10718, 0]
click at [735, 246] on label "Blade (Silver)" at bounding box center [800, 244] width 296 height 28
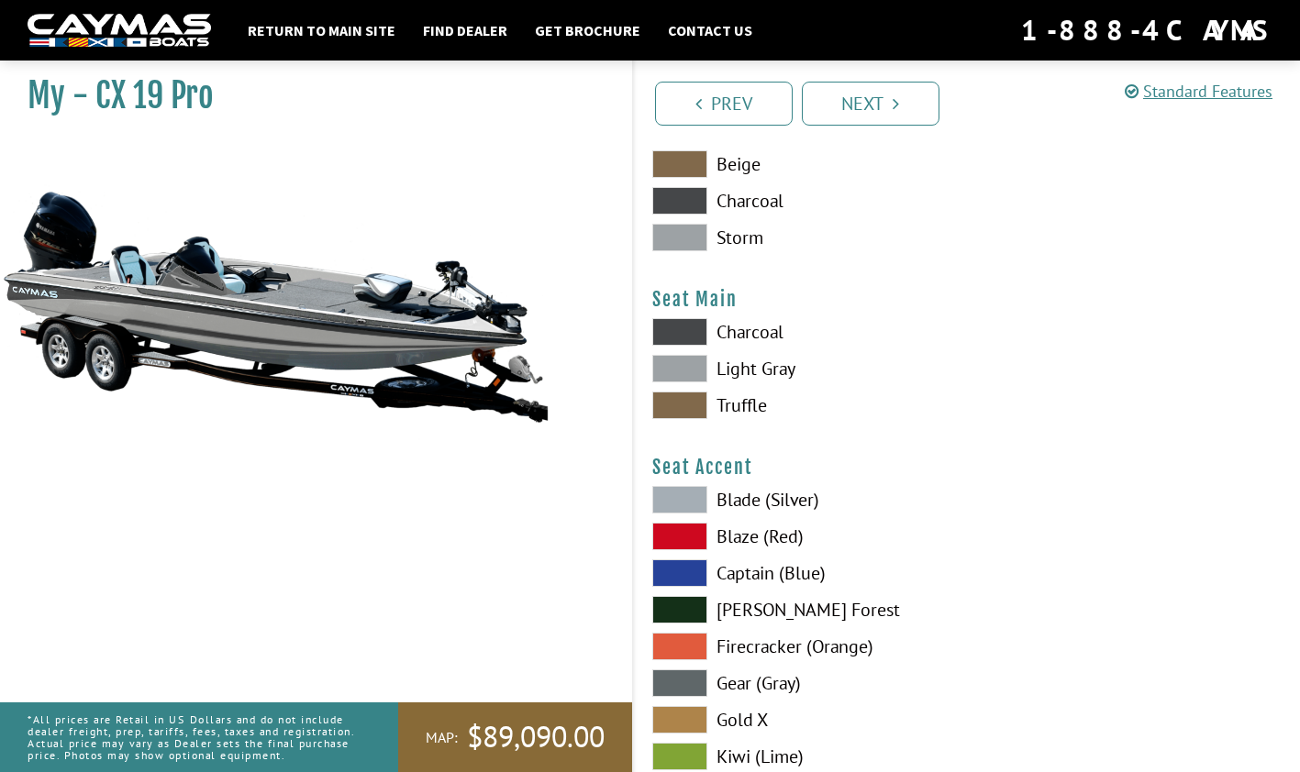
scroll to position [10461, 0]
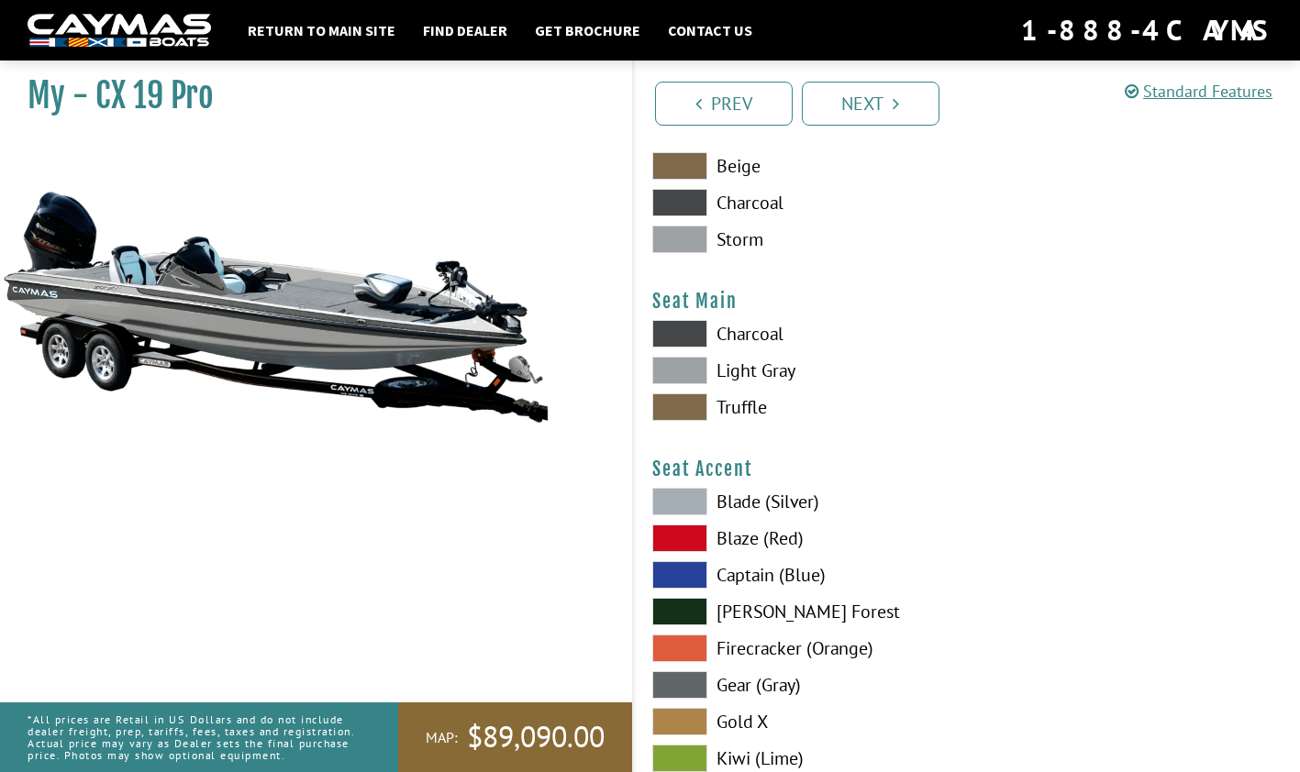
click at [944, 578] on label "Captain (Blue)" at bounding box center [800, 575] width 296 height 28
click at [764, 374] on label "Light Gray" at bounding box center [800, 371] width 296 height 28
click at [775, 375] on label "Light Gray" at bounding box center [800, 371] width 296 height 28
click at [739, 412] on label "Truffle" at bounding box center [800, 408] width 296 height 28
click at [760, 372] on label "Light Gray" at bounding box center [800, 371] width 296 height 28
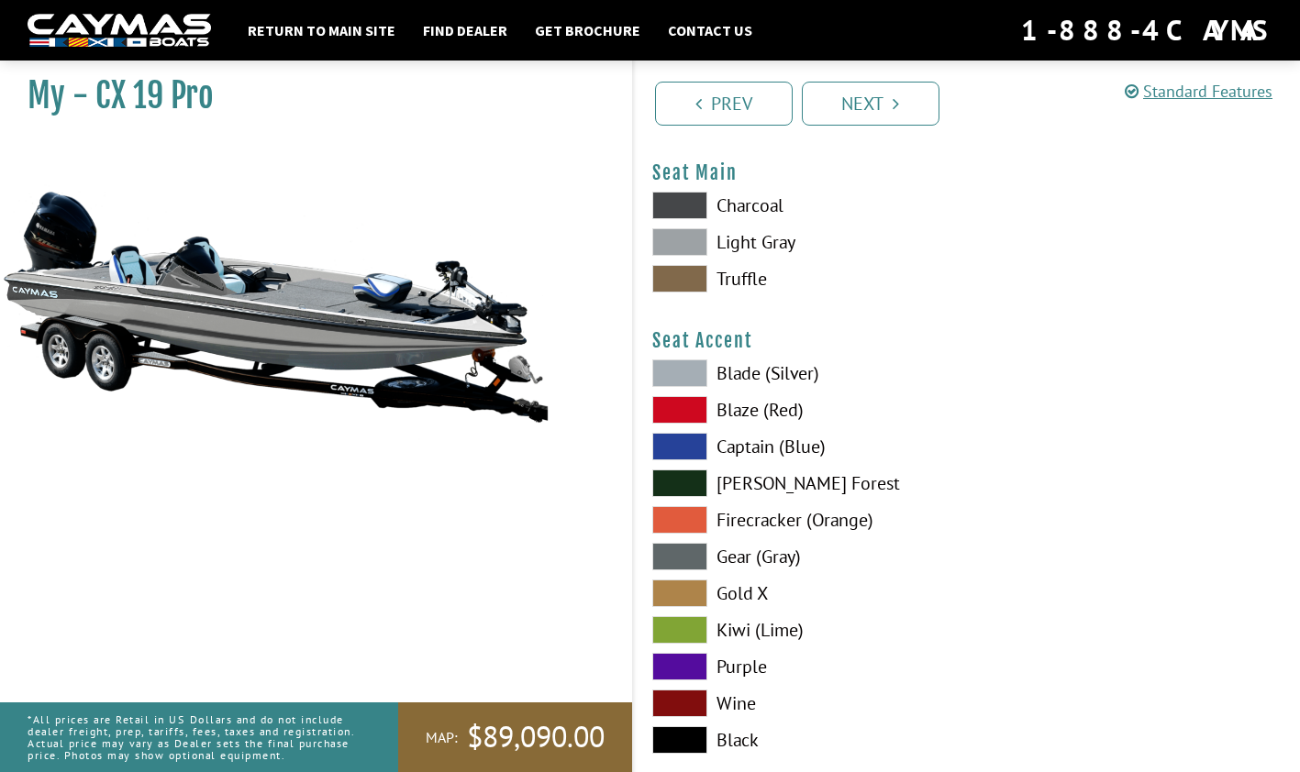
scroll to position [10597, 0]
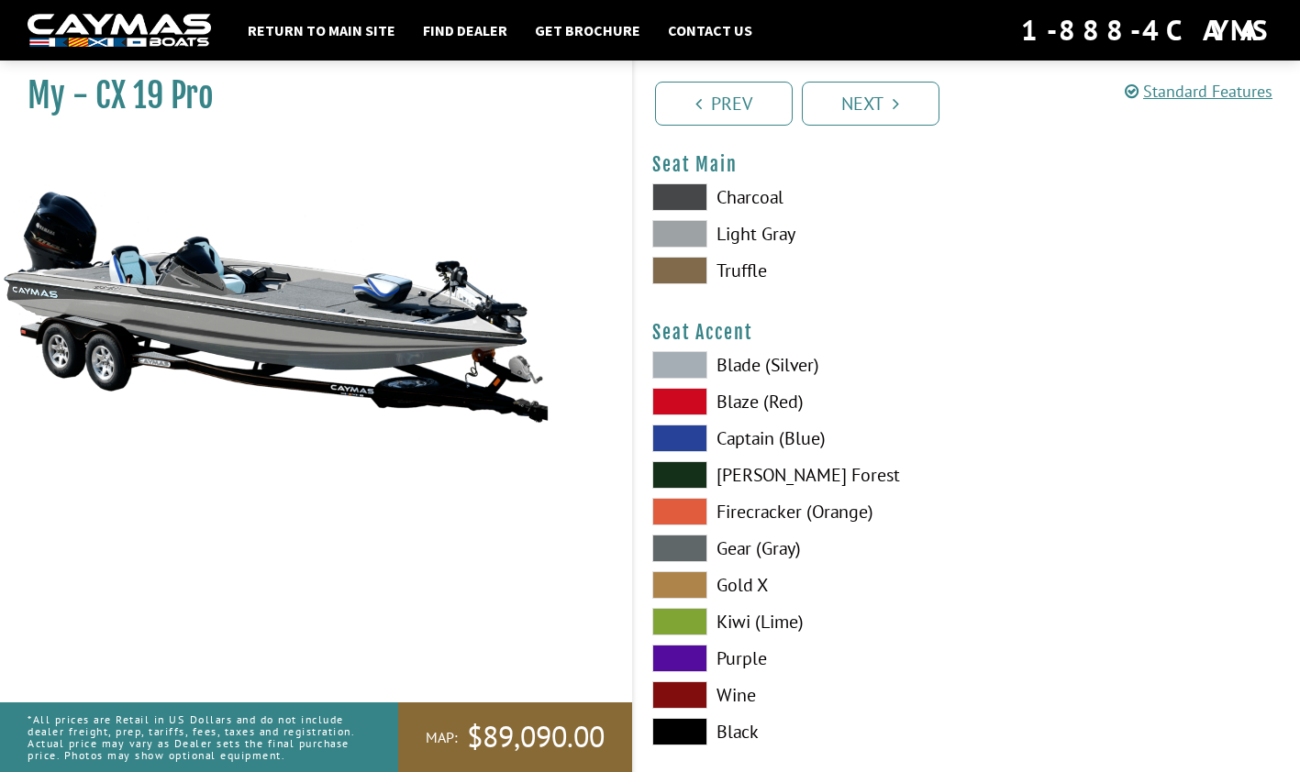
click at [735, 409] on label "Blaze (Red)" at bounding box center [800, 402] width 296 height 28
click at [752, 404] on label "Blaze (Red)" at bounding box center [800, 402] width 296 height 28
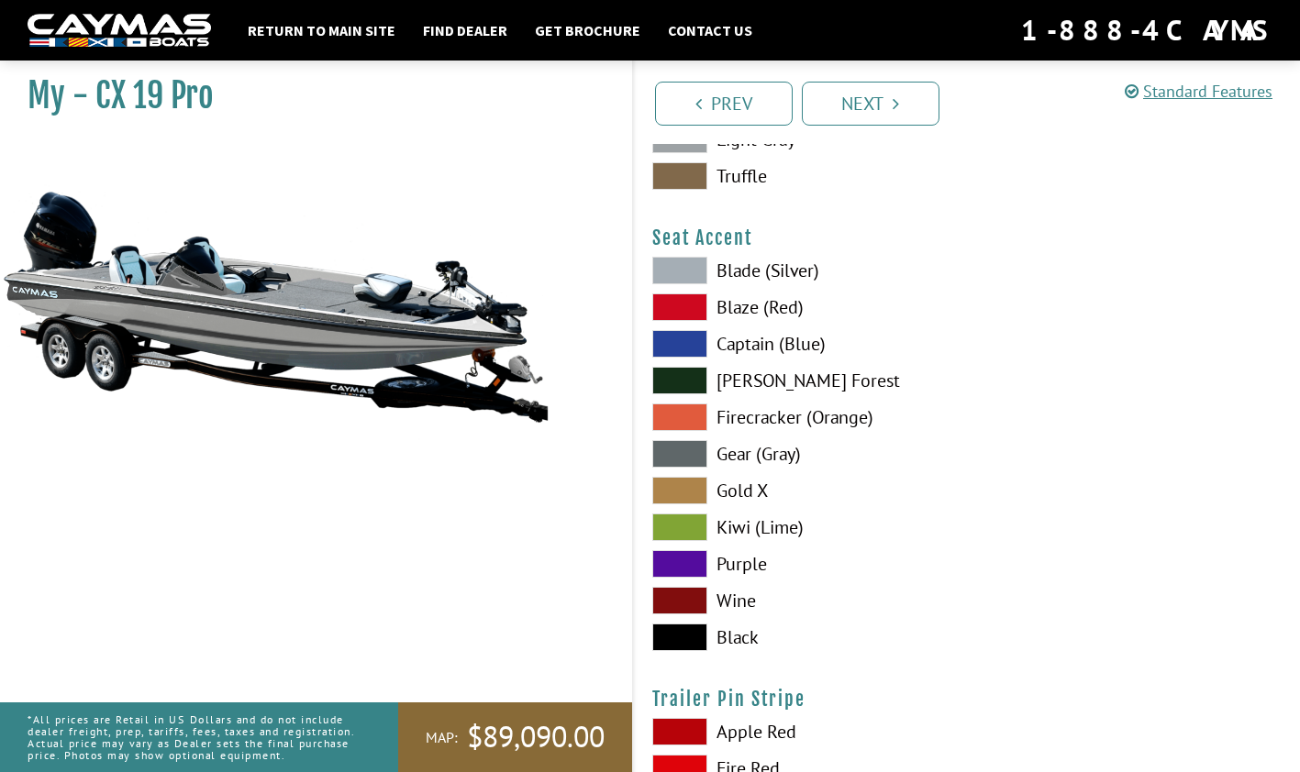
scroll to position [10696, 0]
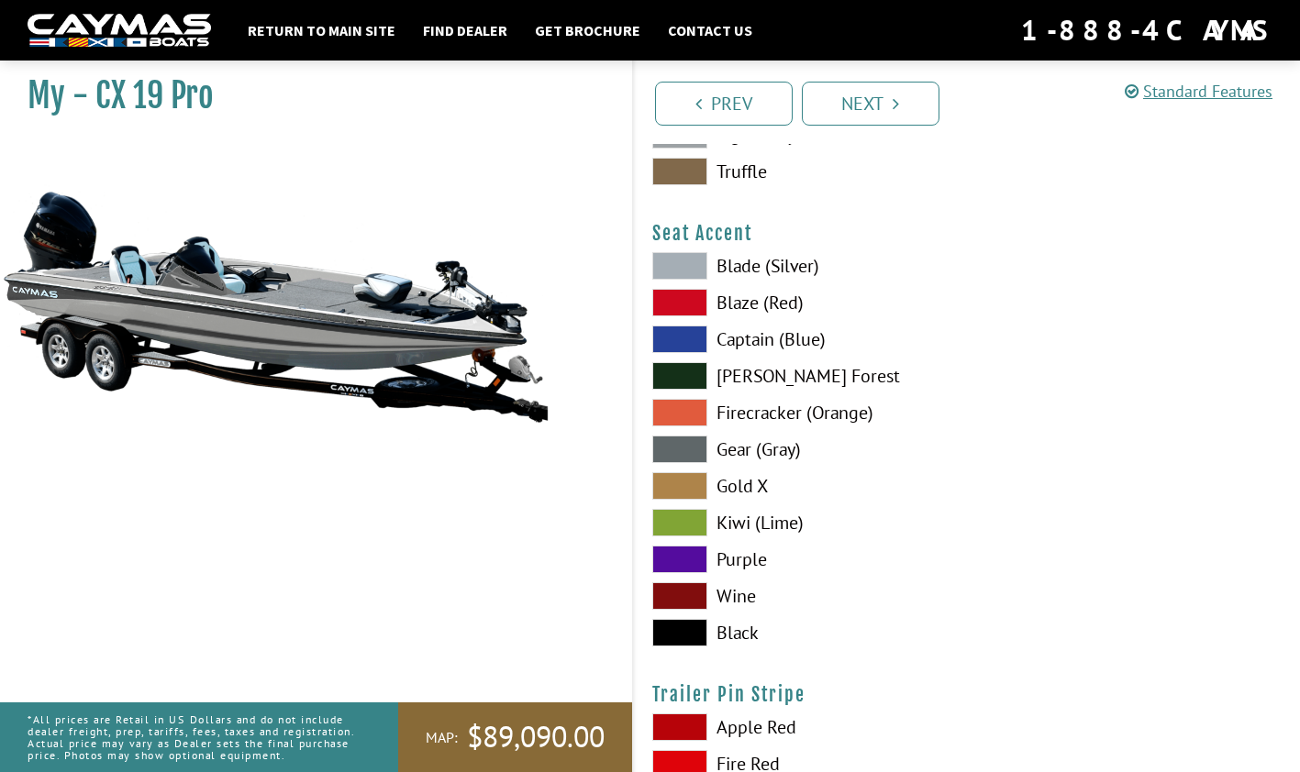
click at [738, 638] on label "Black" at bounding box center [800, 633] width 296 height 28
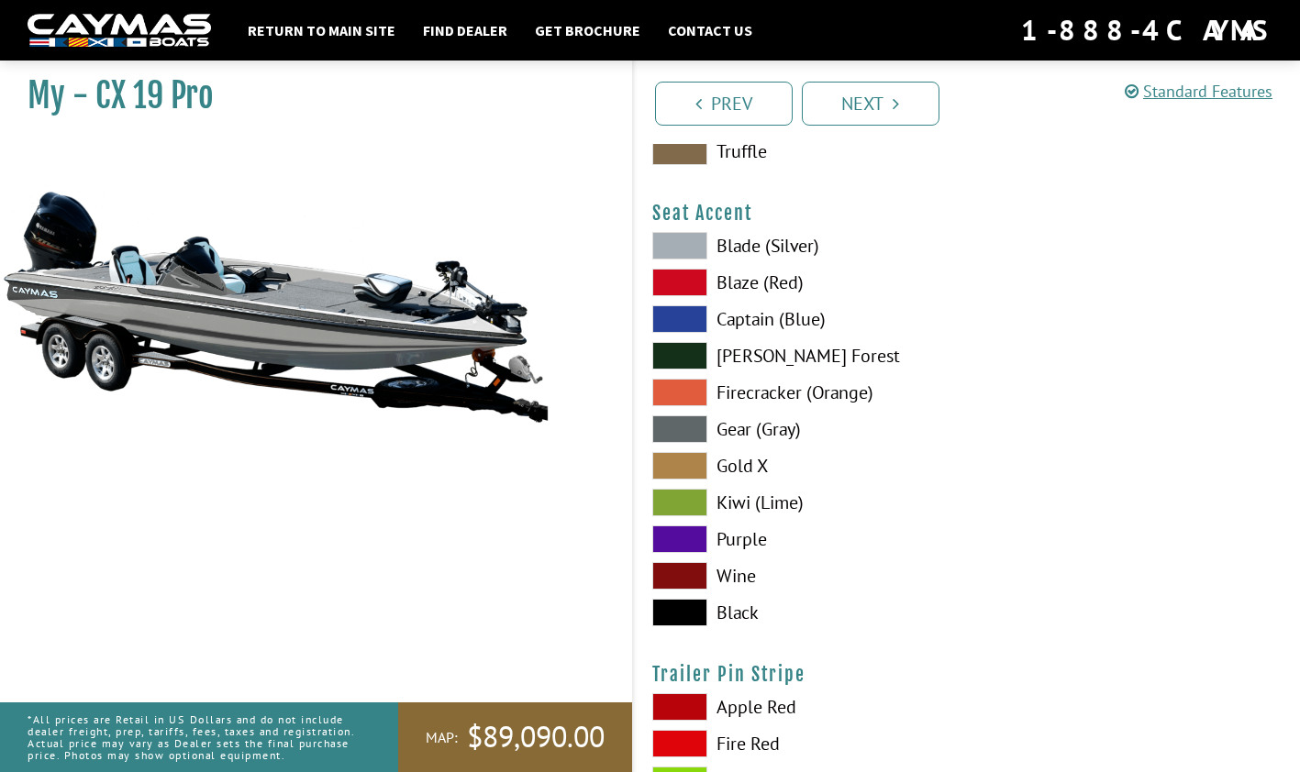
scroll to position [10714, 0]
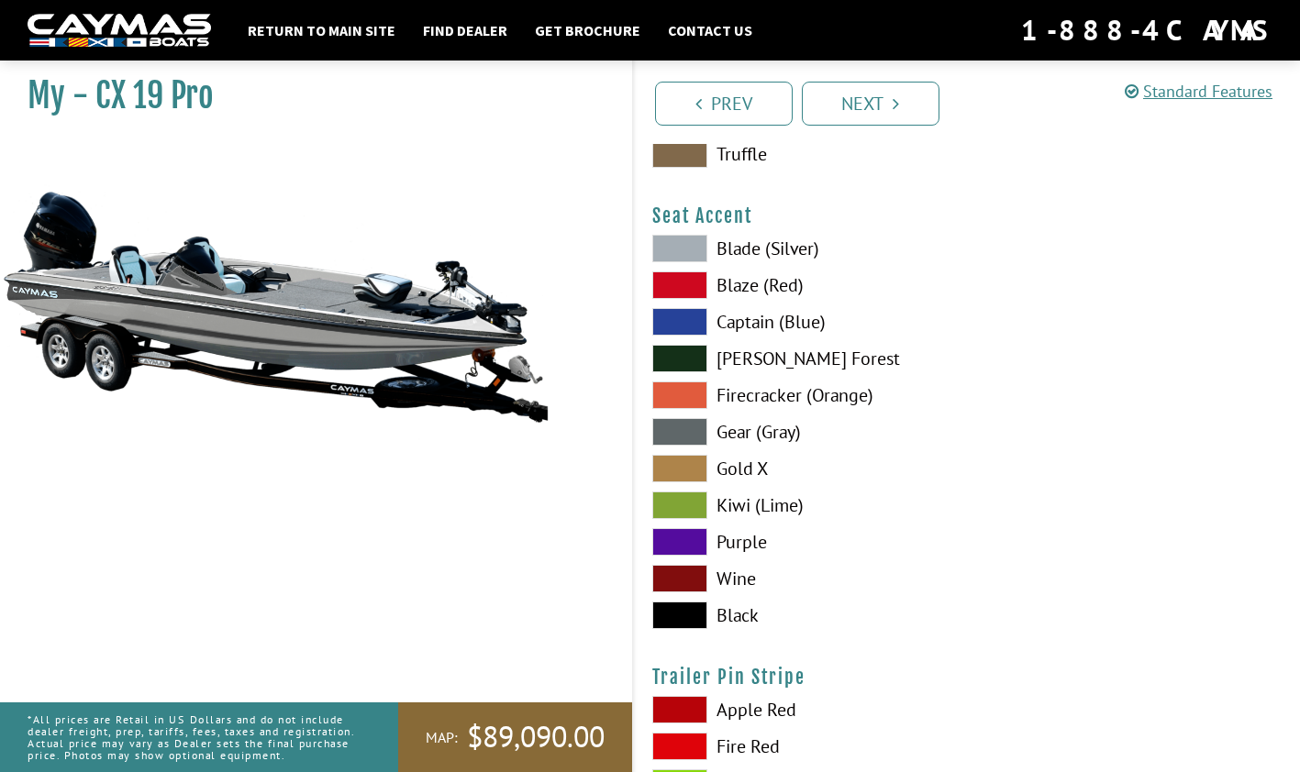
click at [744, 252] on label "Blade (Silver)" at bounding box center [800, 249] width 296 height 28
click at [754, 256] on label "Blade (Silver)" at bounding box center [800, 249] width 296 height 28
click at [730, 605] on label "Black" at bounding box center [800, 616] width 296 height 28
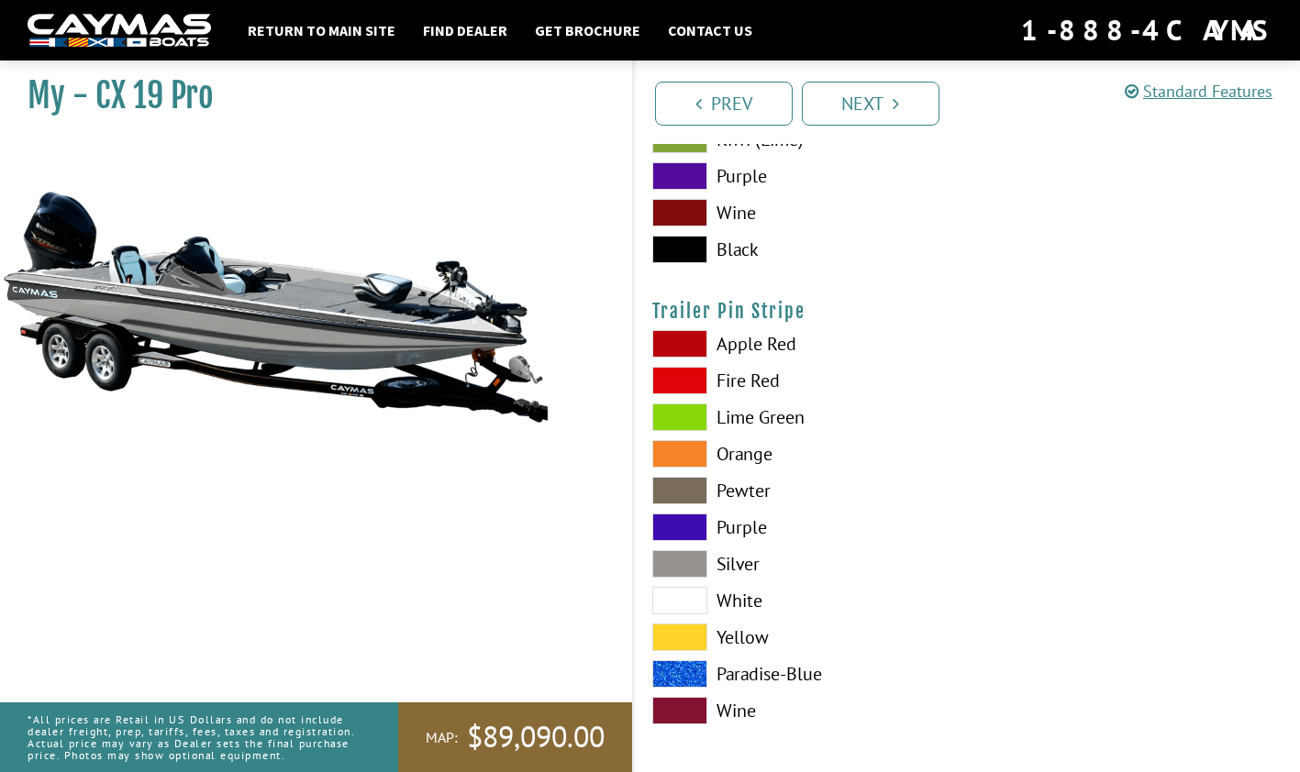
scroll to position [11087, 0]
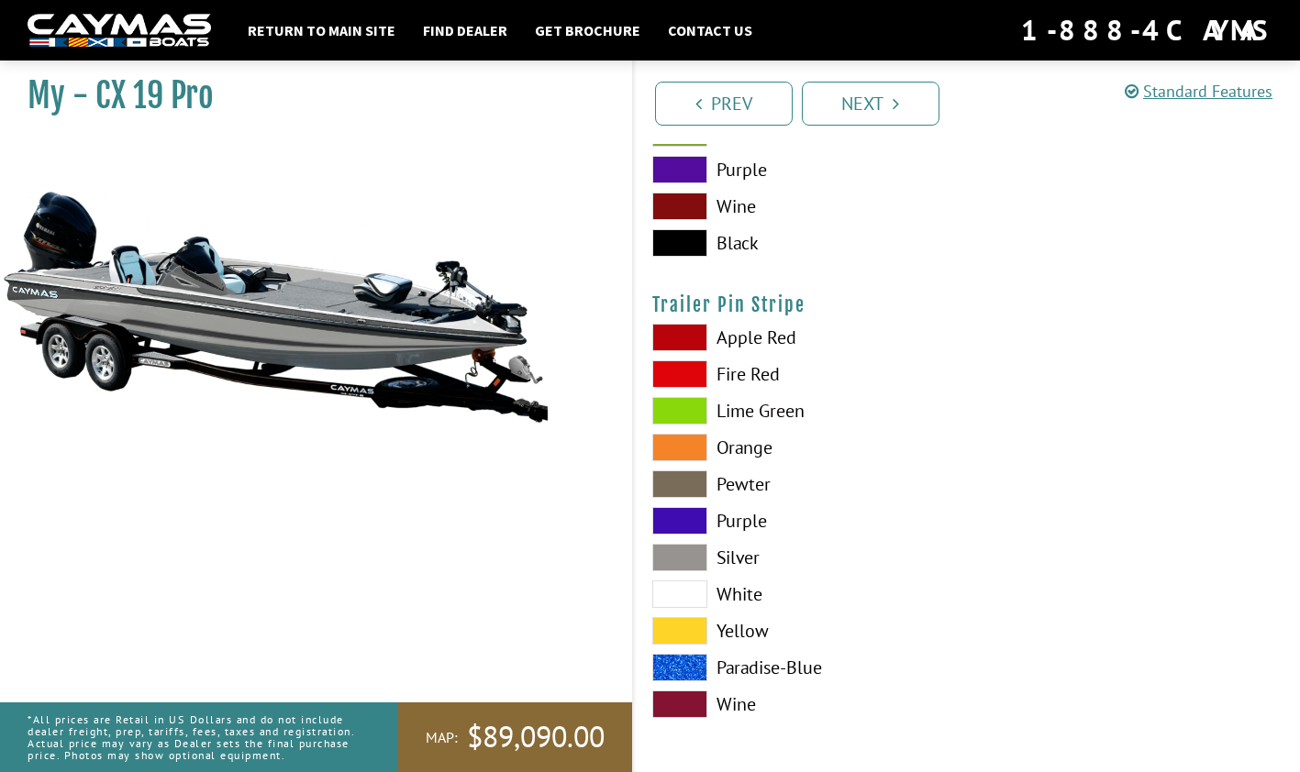
click at [721, 593] on label "White" at bounding box center [800, 595] width 296 height 28
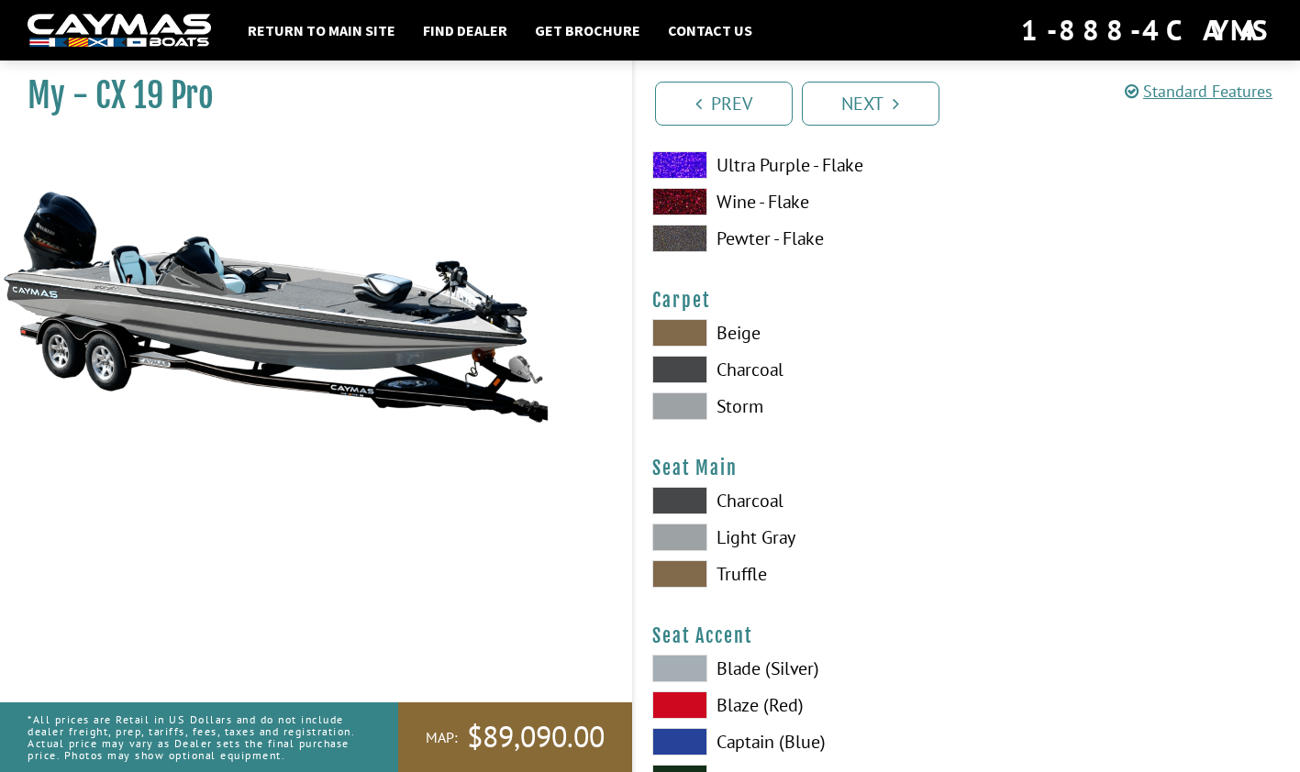
click at [873, 94] on link "Next" at bounding box center [871, 104] width 138 height 44
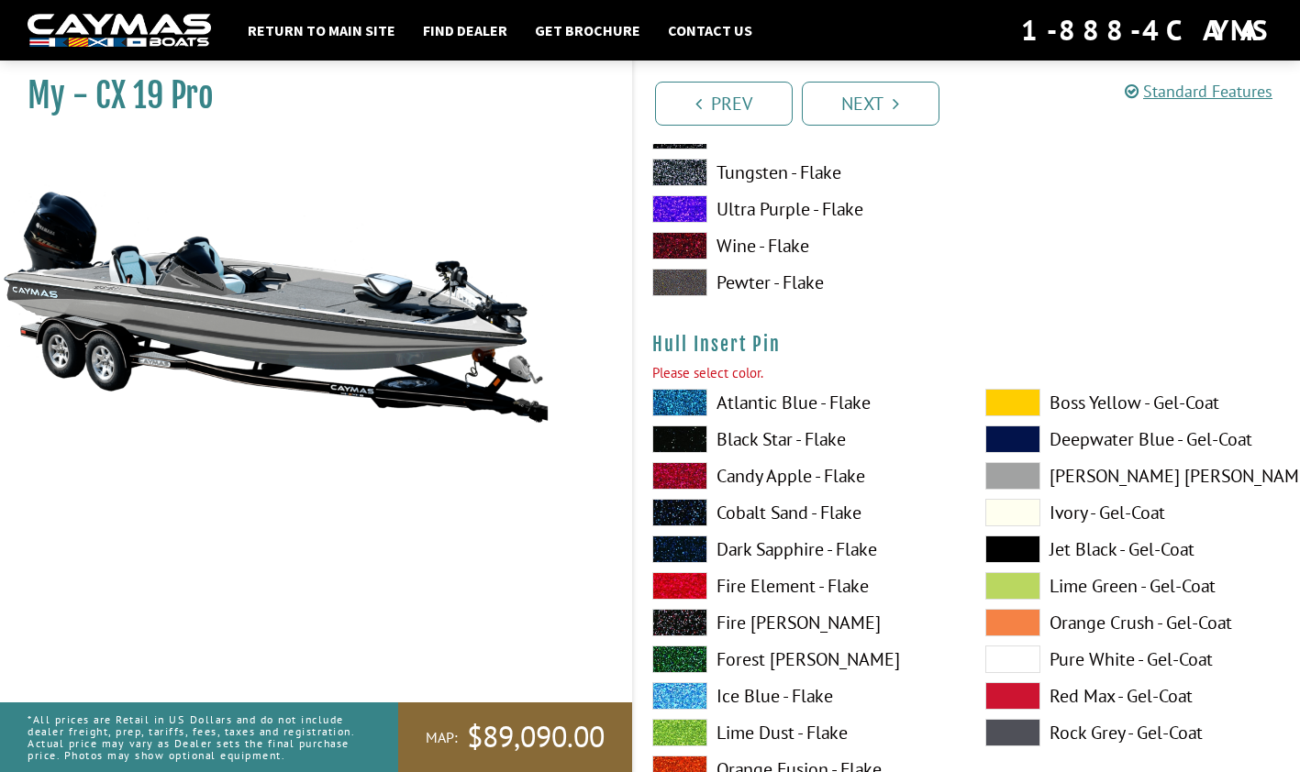
click at [873, 111] on link "Next" at bounding box center [871, 104] width 138 height 44
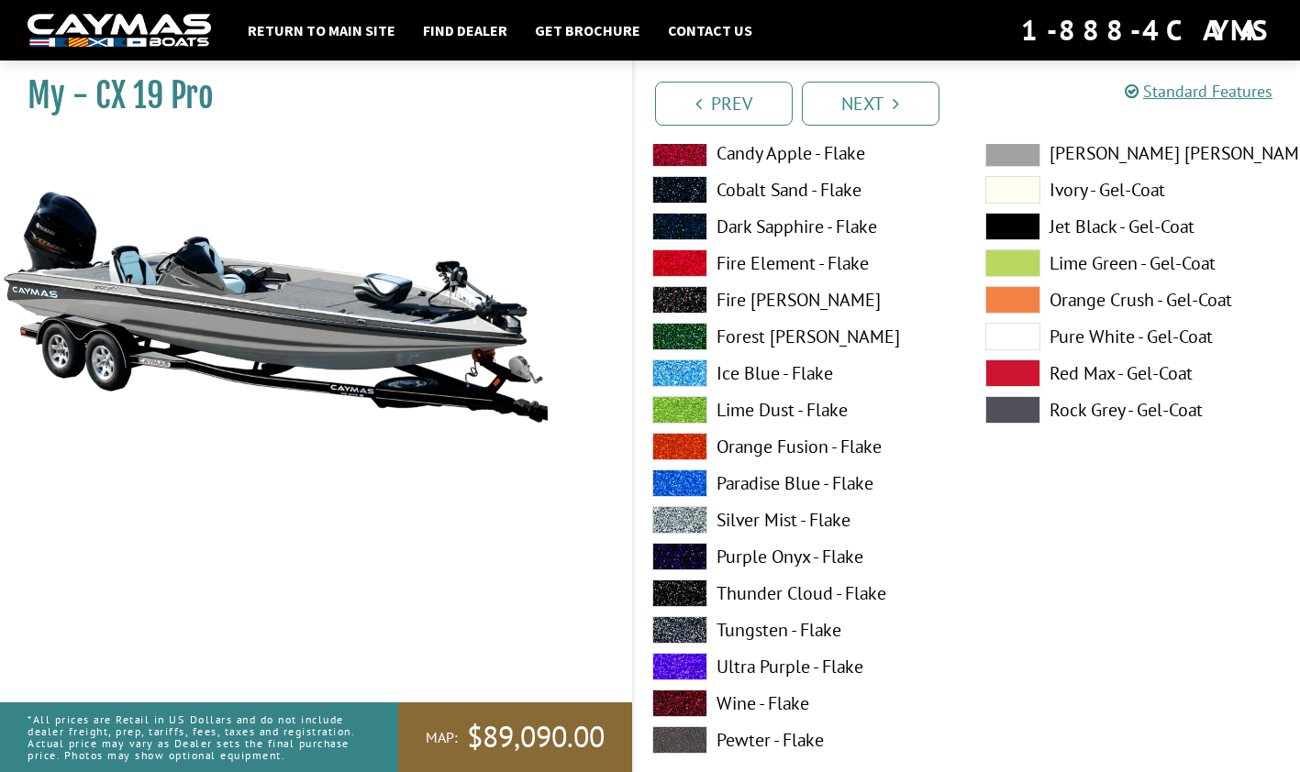
scroll to position [6231, 0]
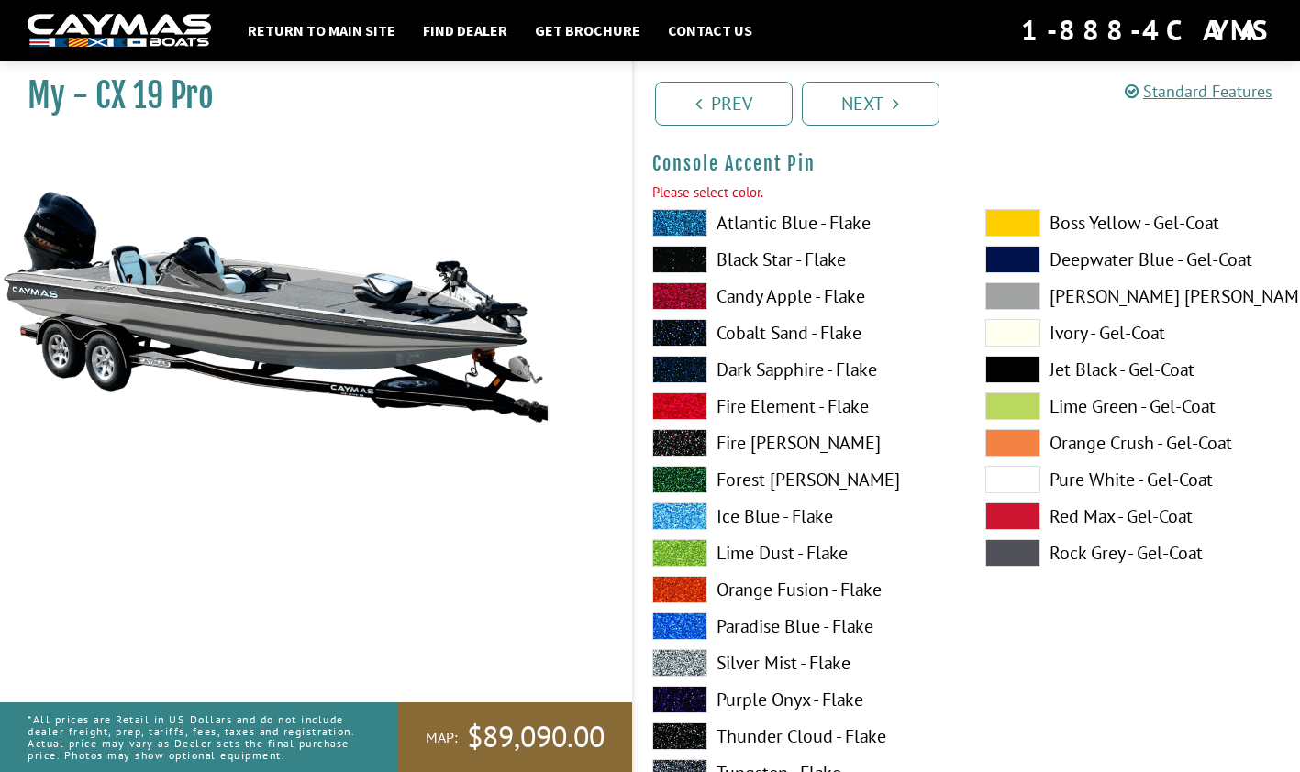
click at [875, 105] on link "Next" at bounding box center [871, 104] width 138 height 44
click at [1126, 541] on label "Rock Grey - Gel-Coat" at bounding box center [1133, 553] width 296 height 28
click at [1094, 558] on label "Rock Grey - Gel-Coat" at bounding box center [1133, 553] width 296 height 28
click at [1101, 557] on label "Rock Grey - Gel-Coat" at bounding box center [1133, 553] width 296 height 28
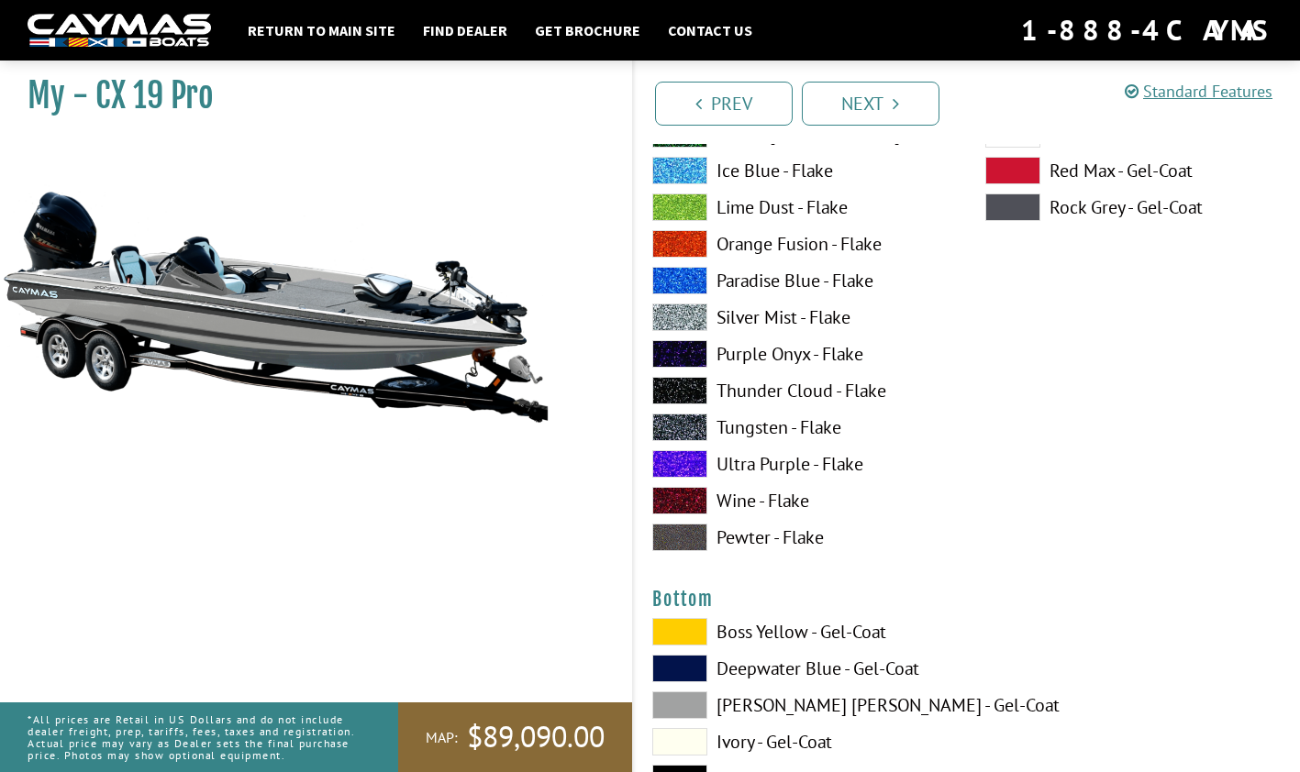
click at [857, 110] on link "Next" at bounding box center [871, 104] width 138 height 44
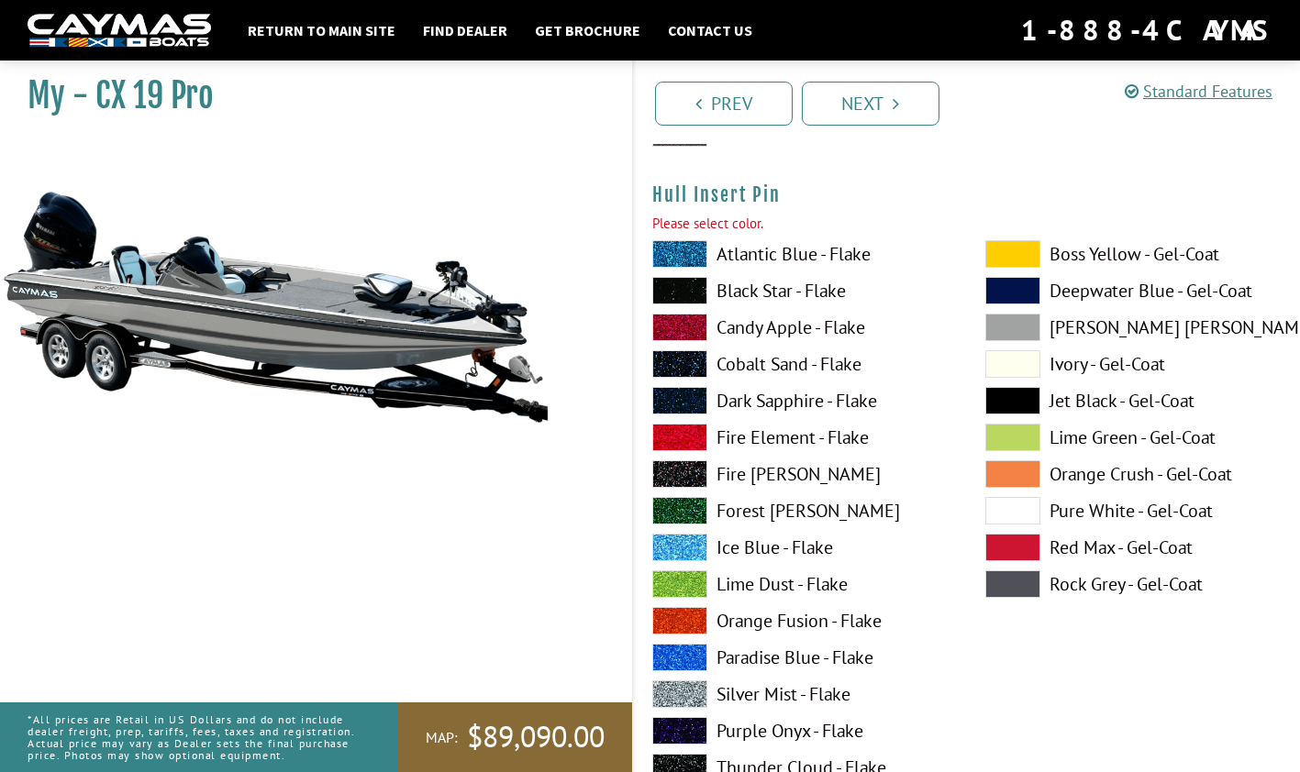
scroll to position [9675, 0]
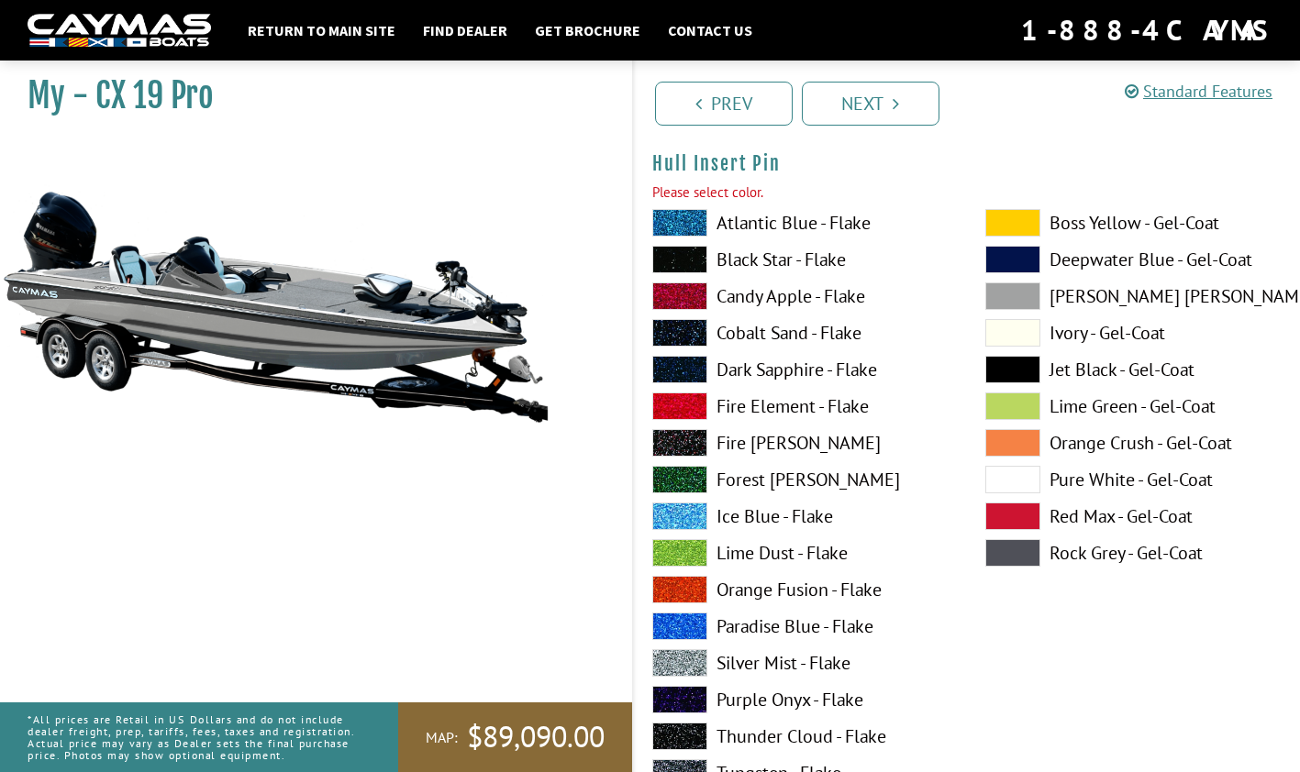
click at [1102, 558] on label "Rock Grey - Gel-Coat" at bounding box center [1133, 553] width 296 height 28
click at [860, 102] on link "Next" at bounding box center [871, 104] width 138 height 44
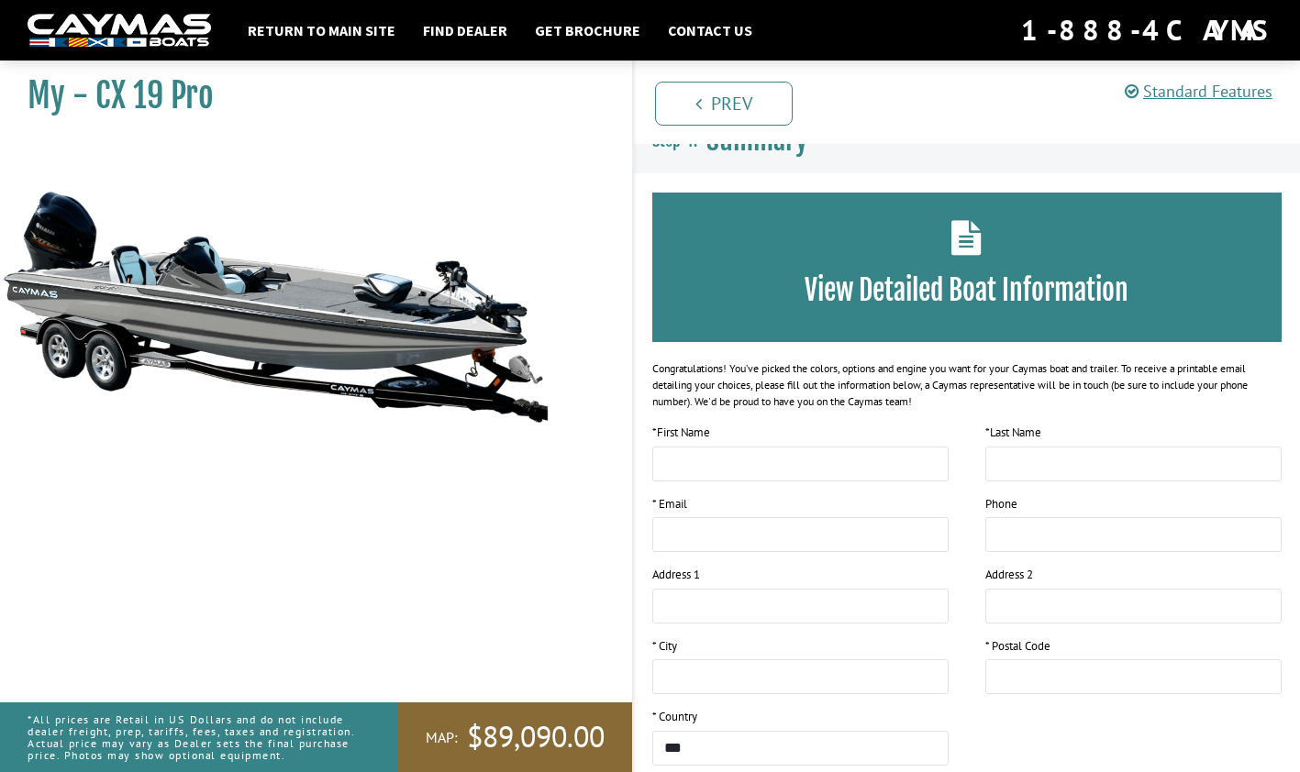
scroll to position [0, 0]
